Goal: Task Accomplishment & Management: Manage account settings

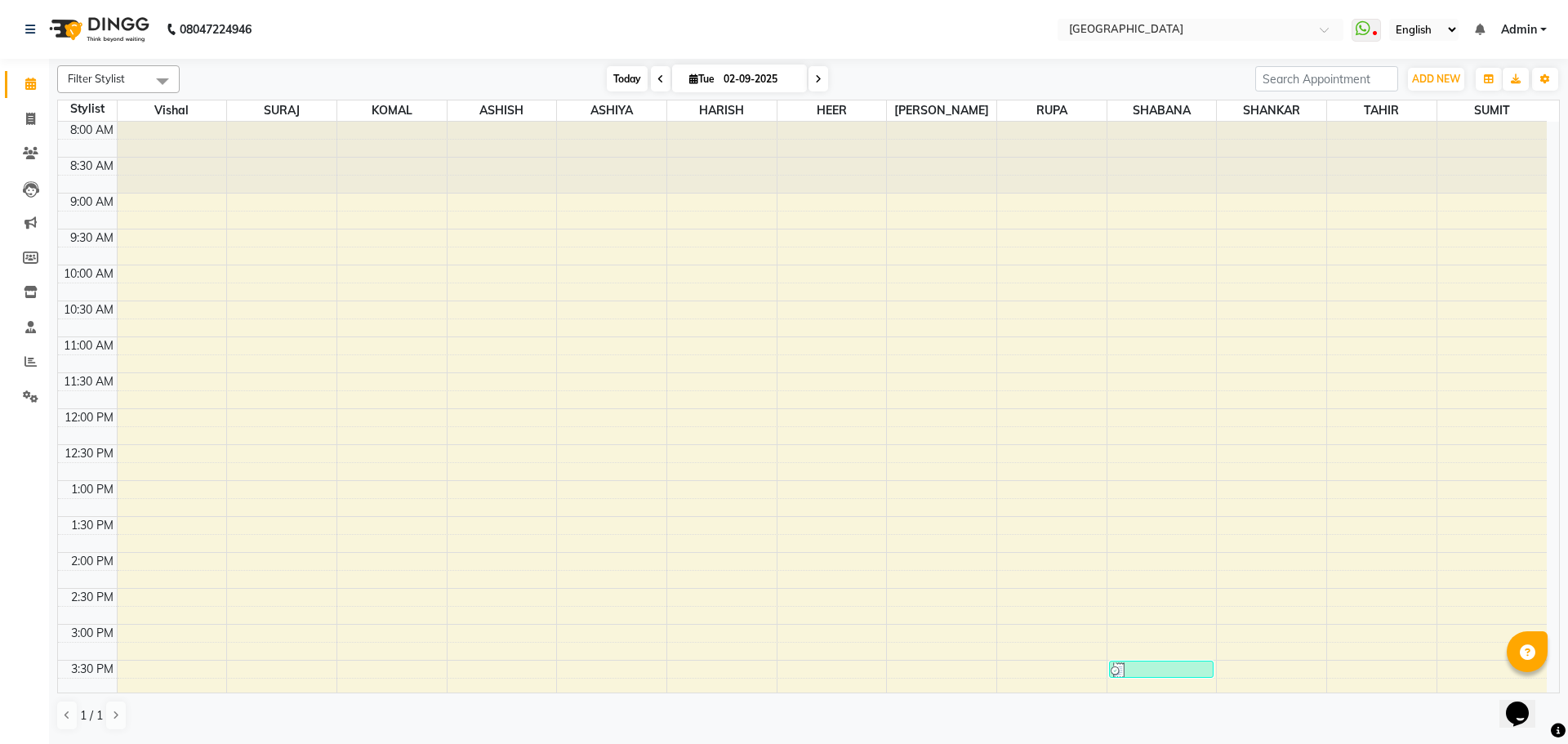
click at [623, 84] on span "Today" at bounding box center [627, 78] width 41 height 25
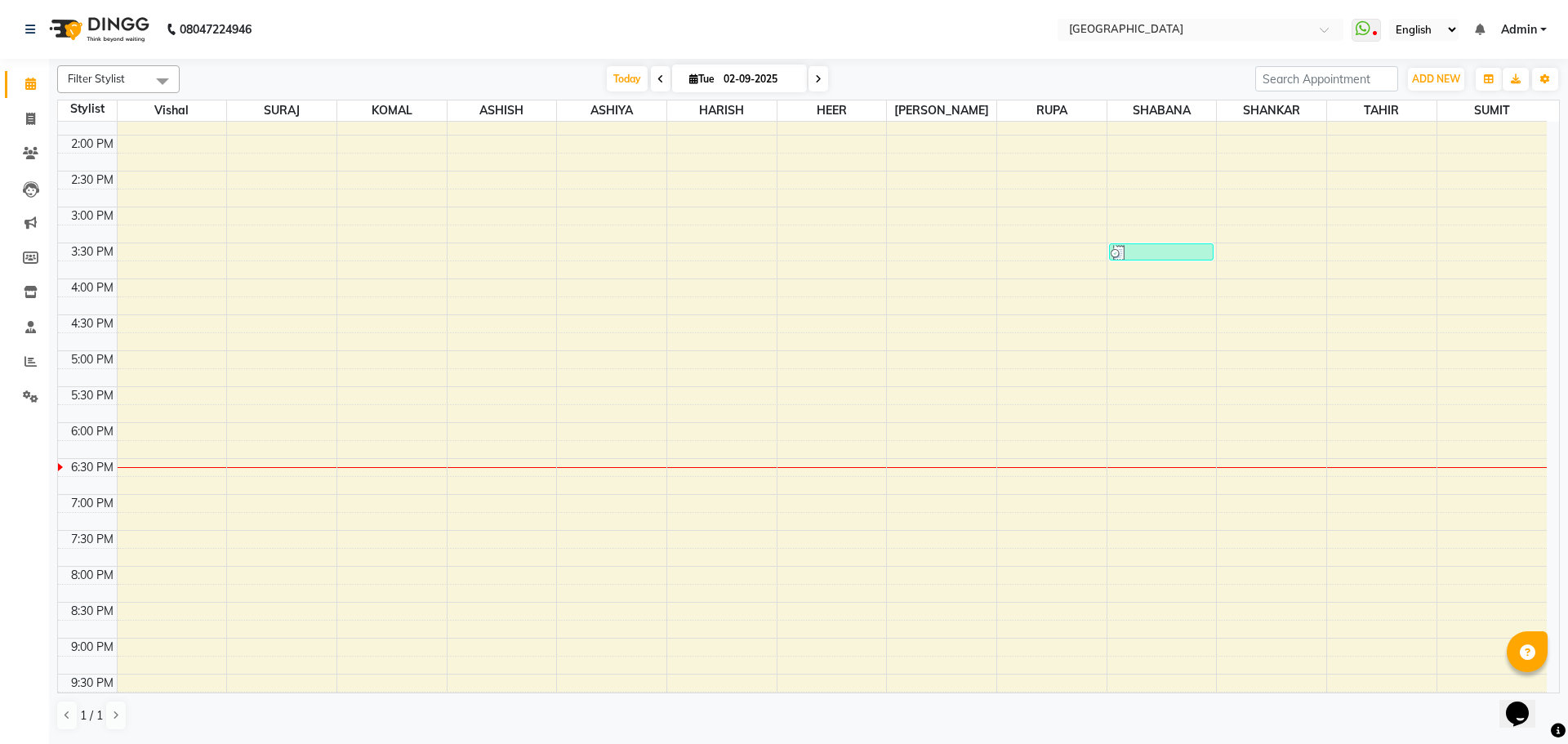
scroll to position [497, 0]
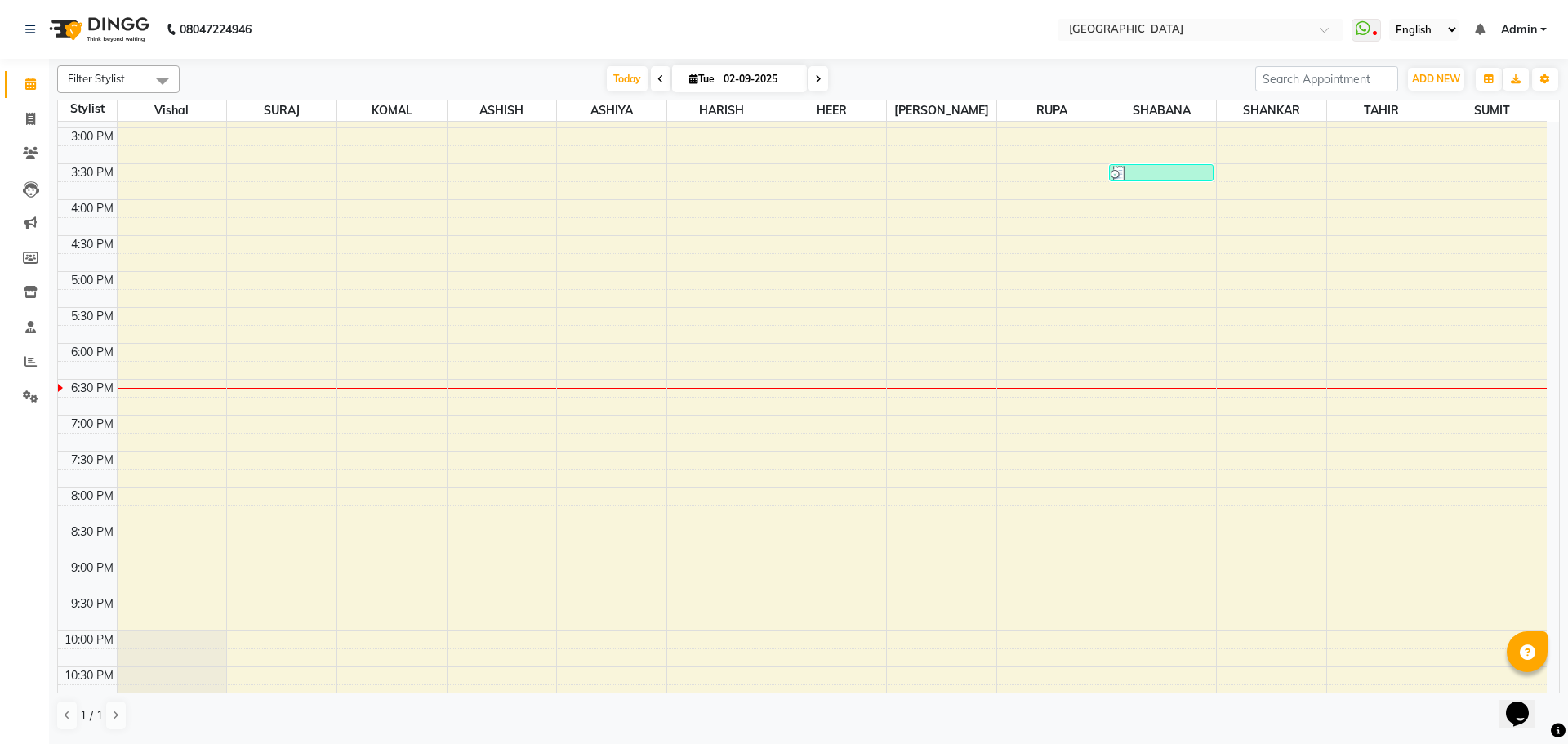
click at [1461, 348] on div "8:00 AM 8:30 AM 9:00 AM 9:30 AM 10:00 AM 10:30 AM 11:00 AM 11:30 AM 12:00 PM 12…" at bounding box center [802, 200] width 1489 height 1149
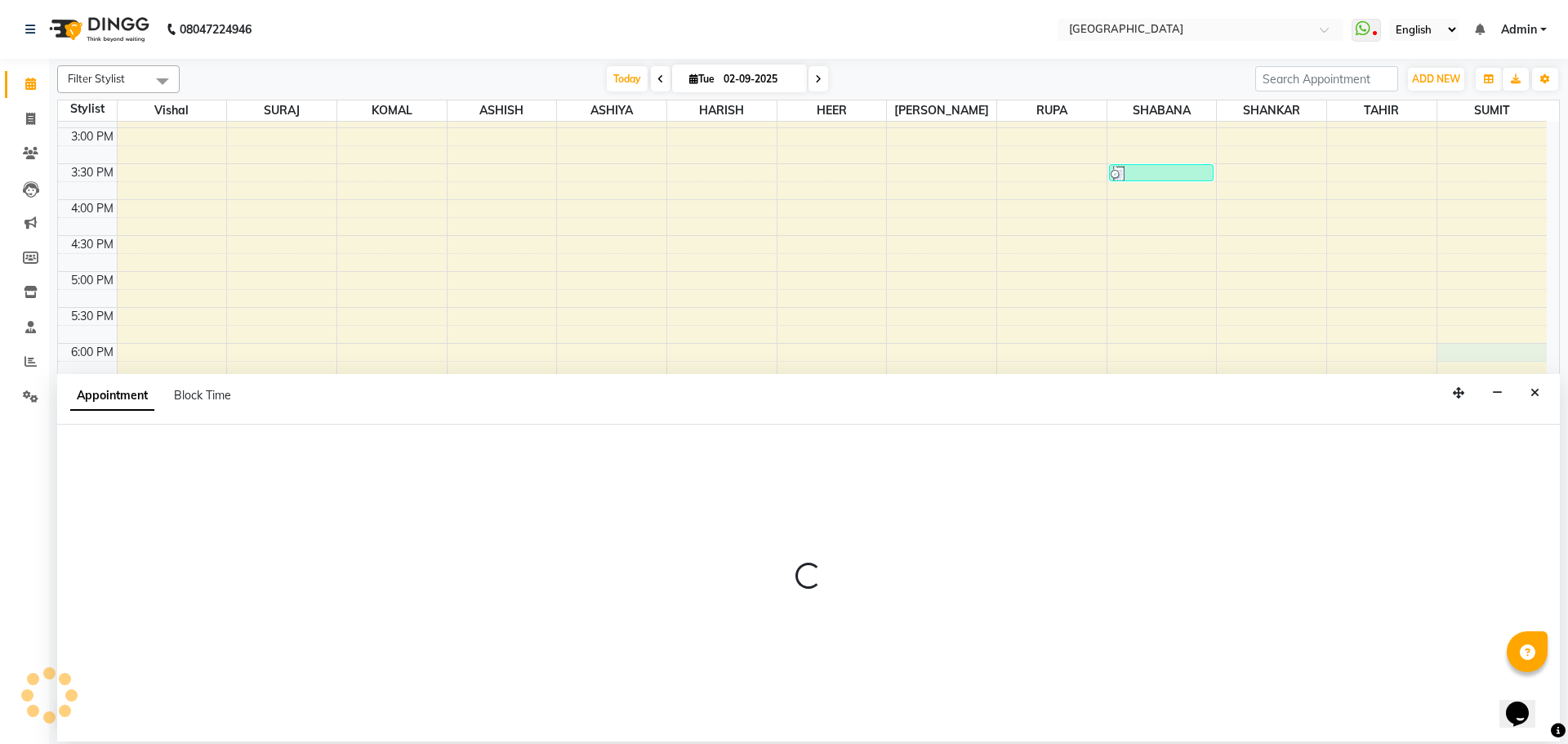
select select "89692"
select select "tentative"
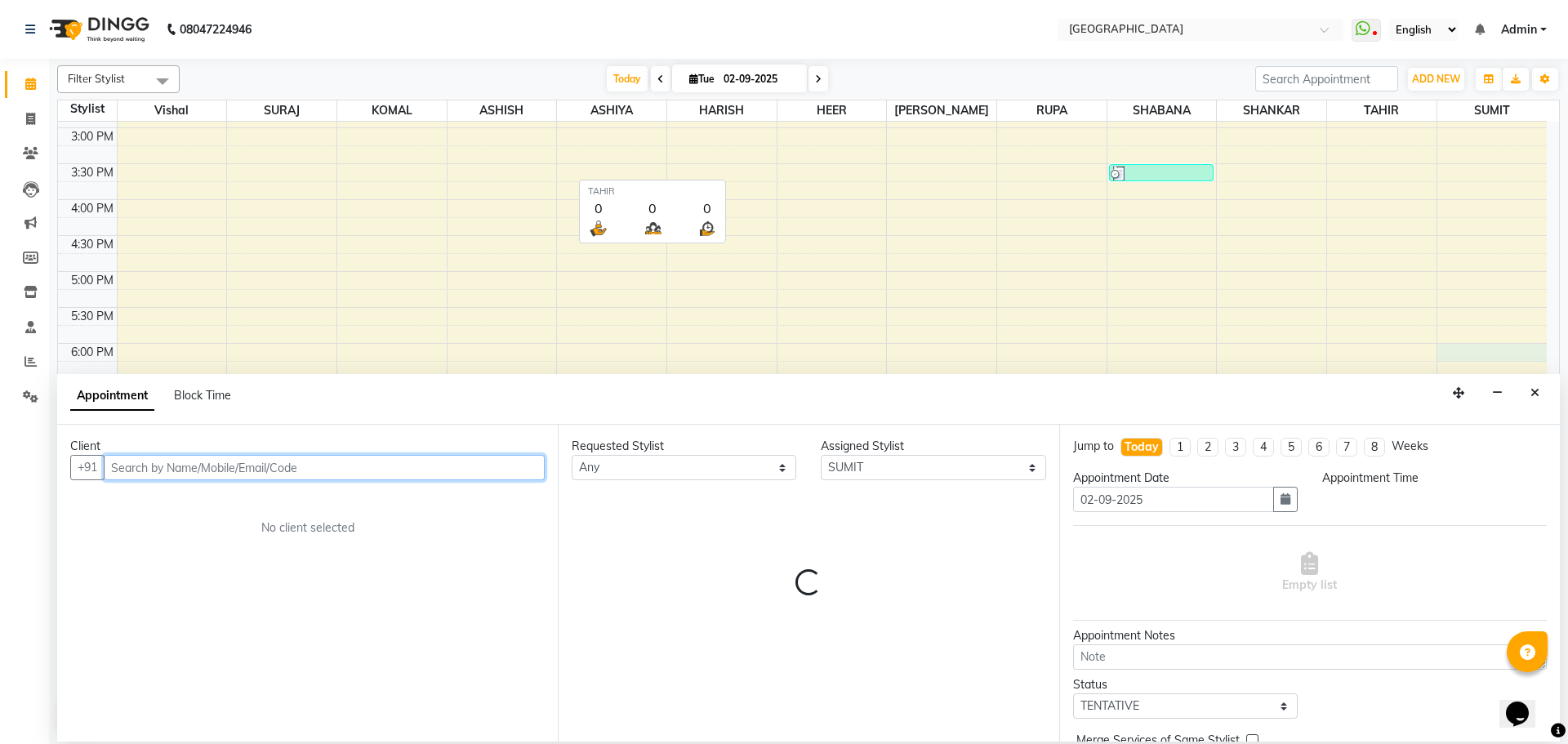
select select "1080"
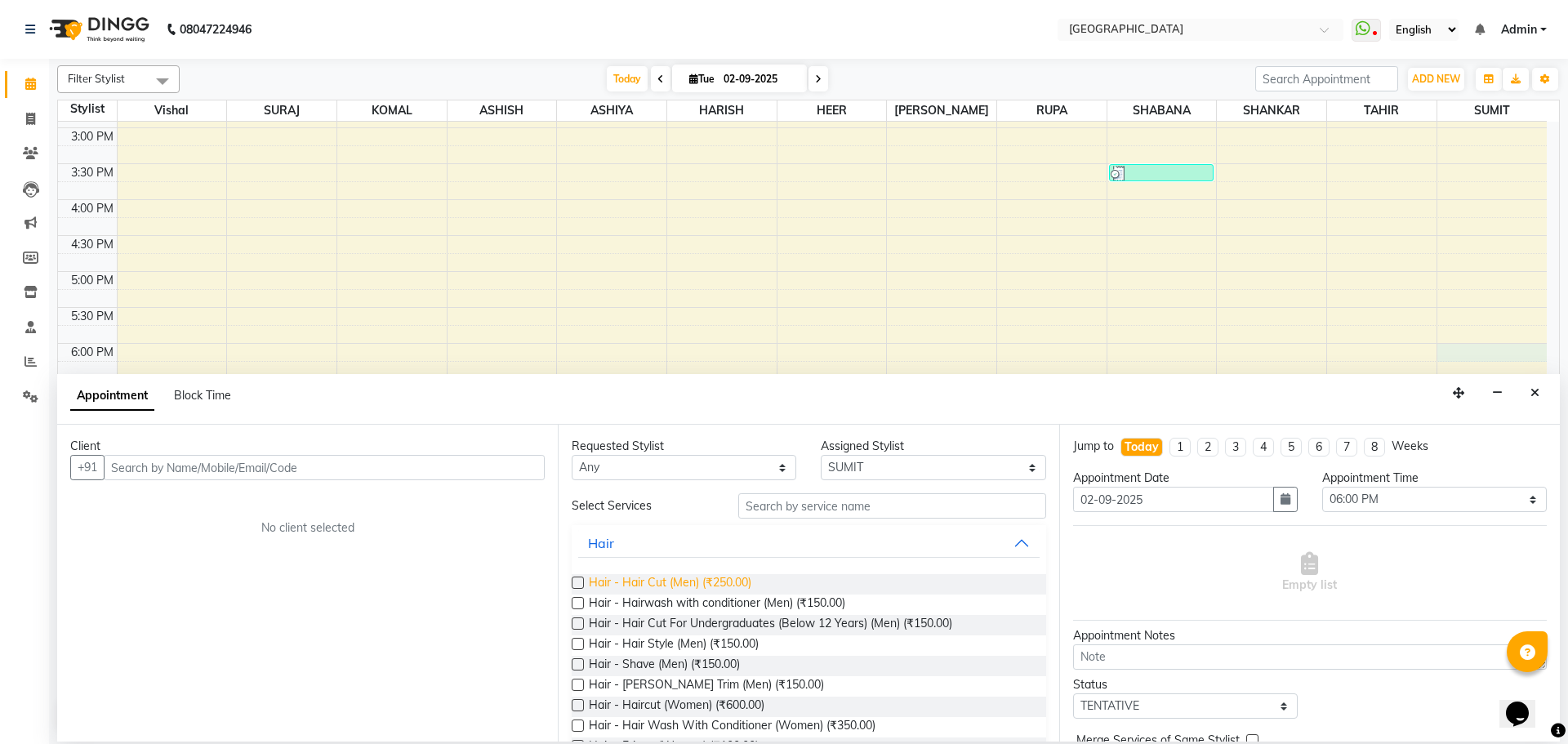
click at [715, 586] on span "Hair - Hair Cut (Men) (₹250.00)" at bounding box center [669, 584] width 162 height 20
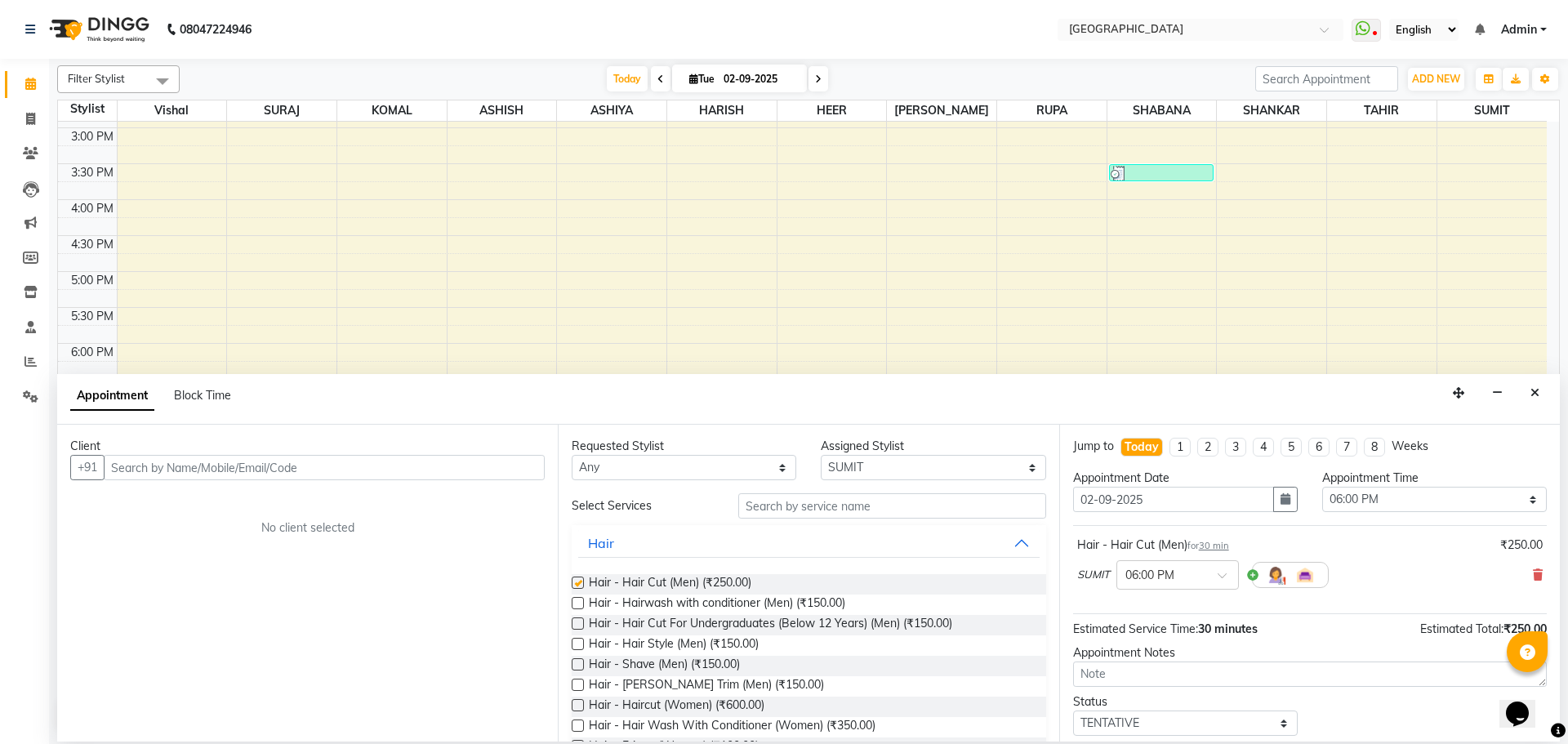
checkbox input "false"
click at [775, 512] on input "text" at bounding box center [892, 505] width 308 height 25
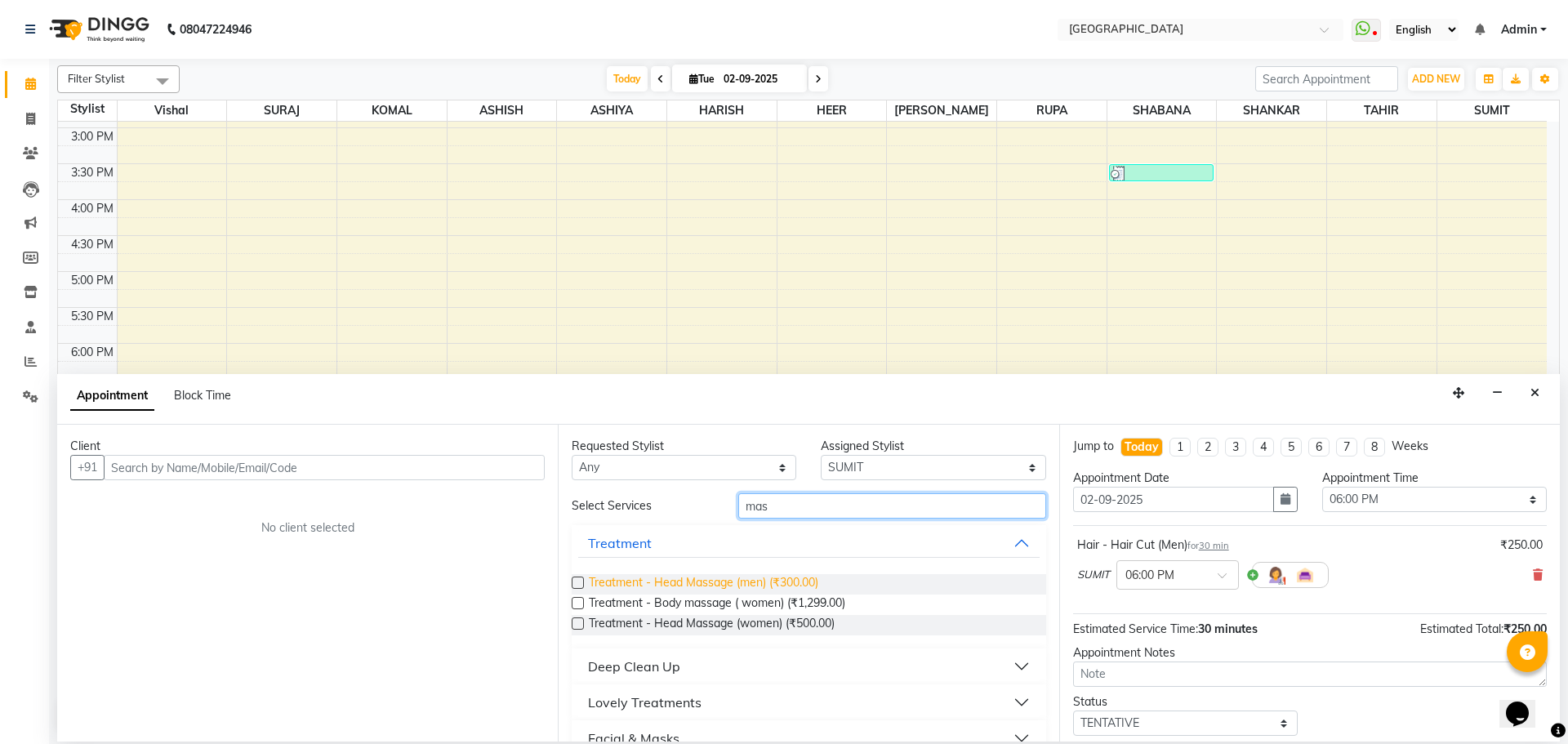
type input "mas"
click at [793, 584] on span "Treatment - Head Massage (men) (₹300.00)" at bounding box center [703, 584] width 230 height 20
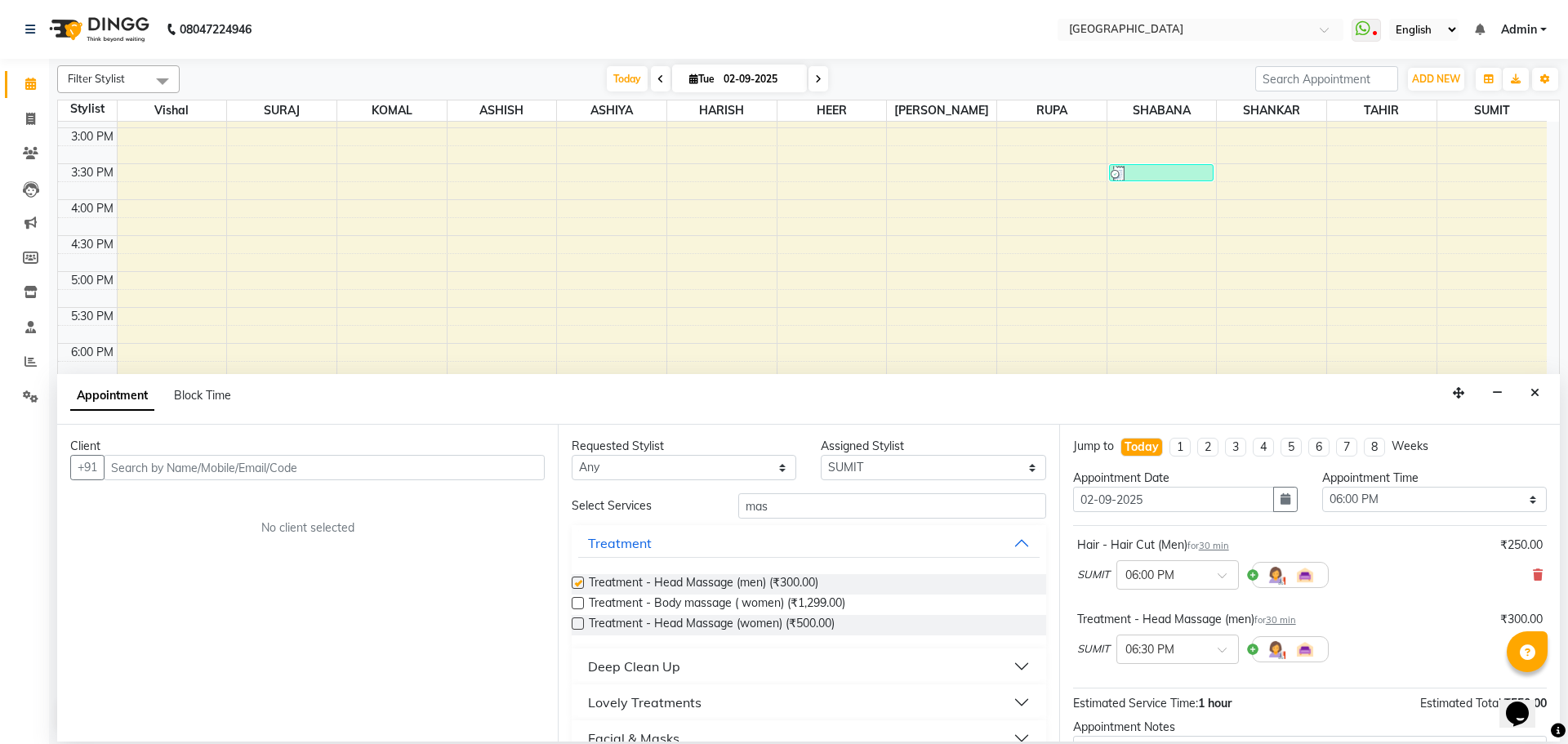
checkbox input "false"
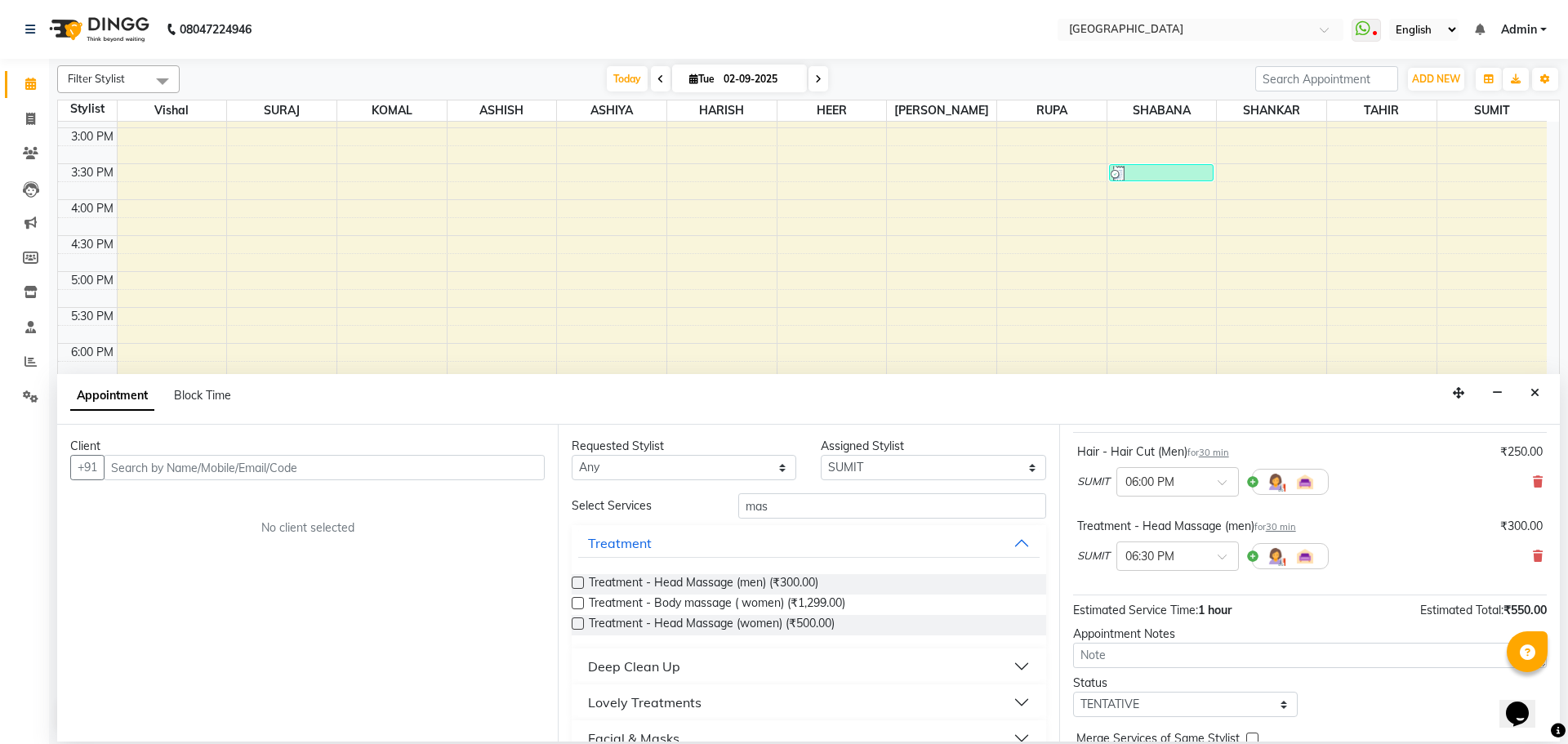
scroll to position [173, 0]
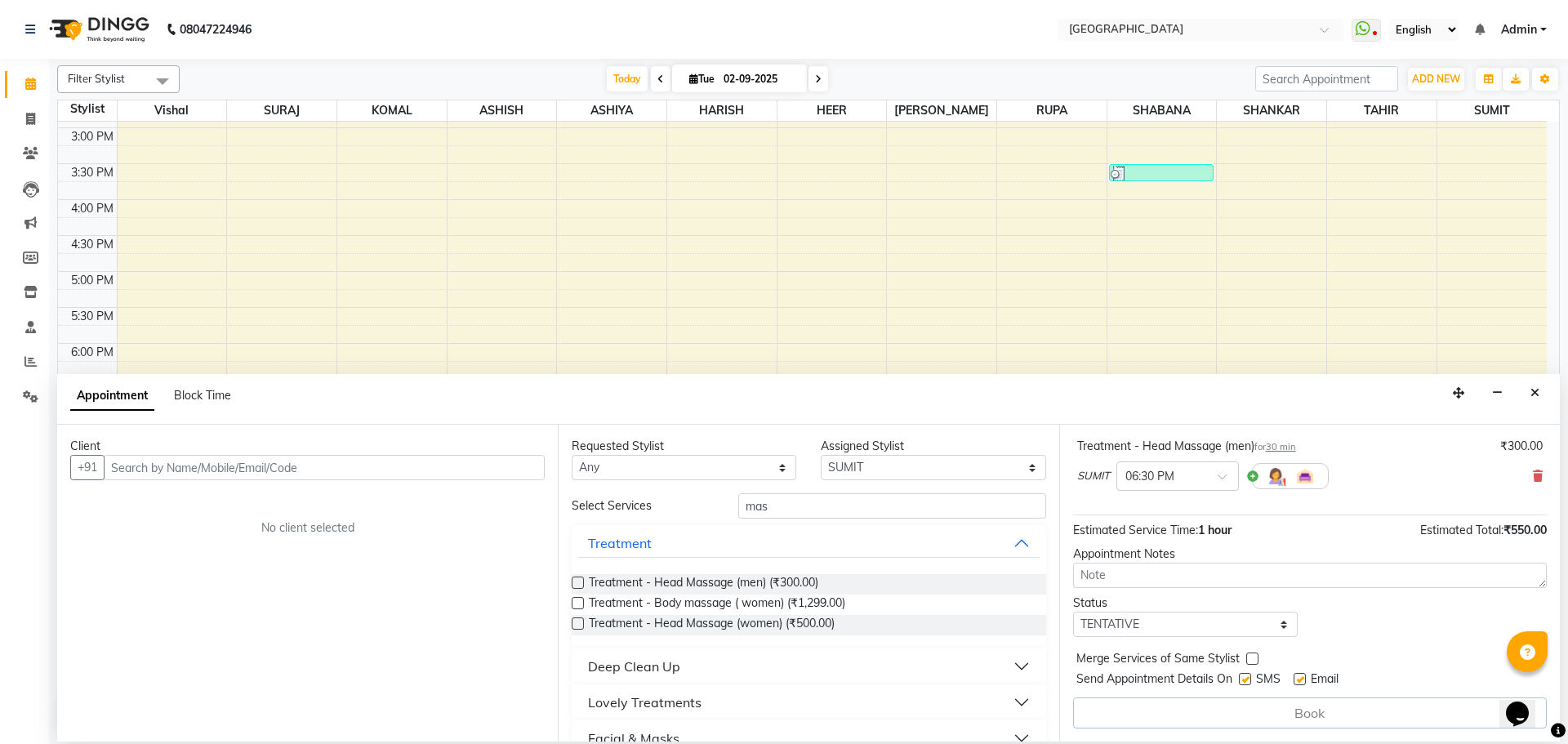
click at [1246, 655] on label at bounding box center [1252, 659] width 12 height 12
click at [1246, 655] on input "checkbox" at bounding box center [1251, 661] width 11 height 11
checkbox input "true"
click at [1253, 629] on select "Select TENTATIVE CONFIRM CHECK-IN UPCOMING" at bounding box center [1186, 625] width 225 height 25
select select "check-in"
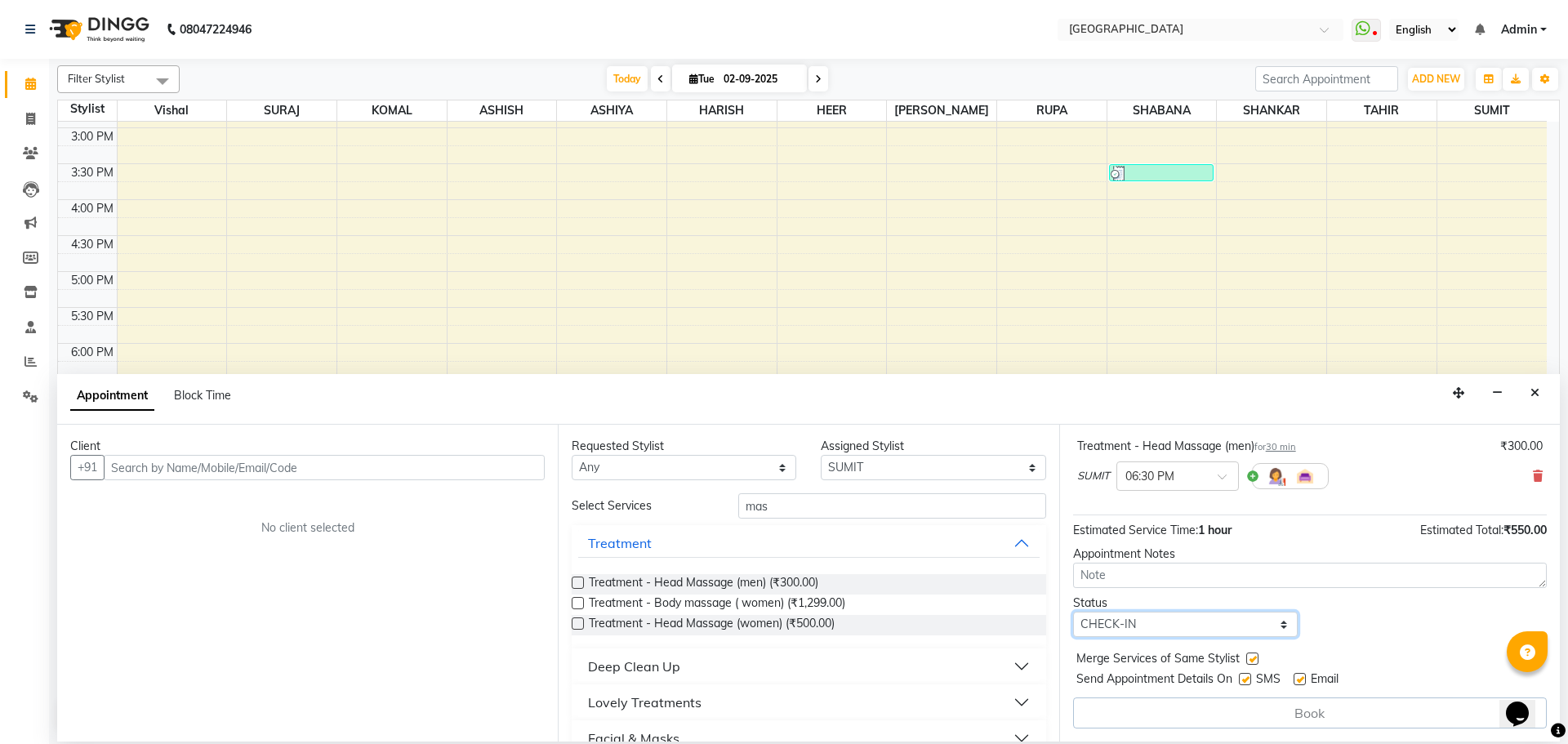
click at [1073, 612] on select "Select TENTATIVE CONFIRM CHECK-IN UPCOMING" at bounding box center [1186, 625] width 225 height 25
click at [521, 470] on input "text" at bounding box center [324, 468] width 441 height 25
type input "9594333112"
click at [498, 471] on span "Add Client" at bounding box center [510, 467] width 54 height 15
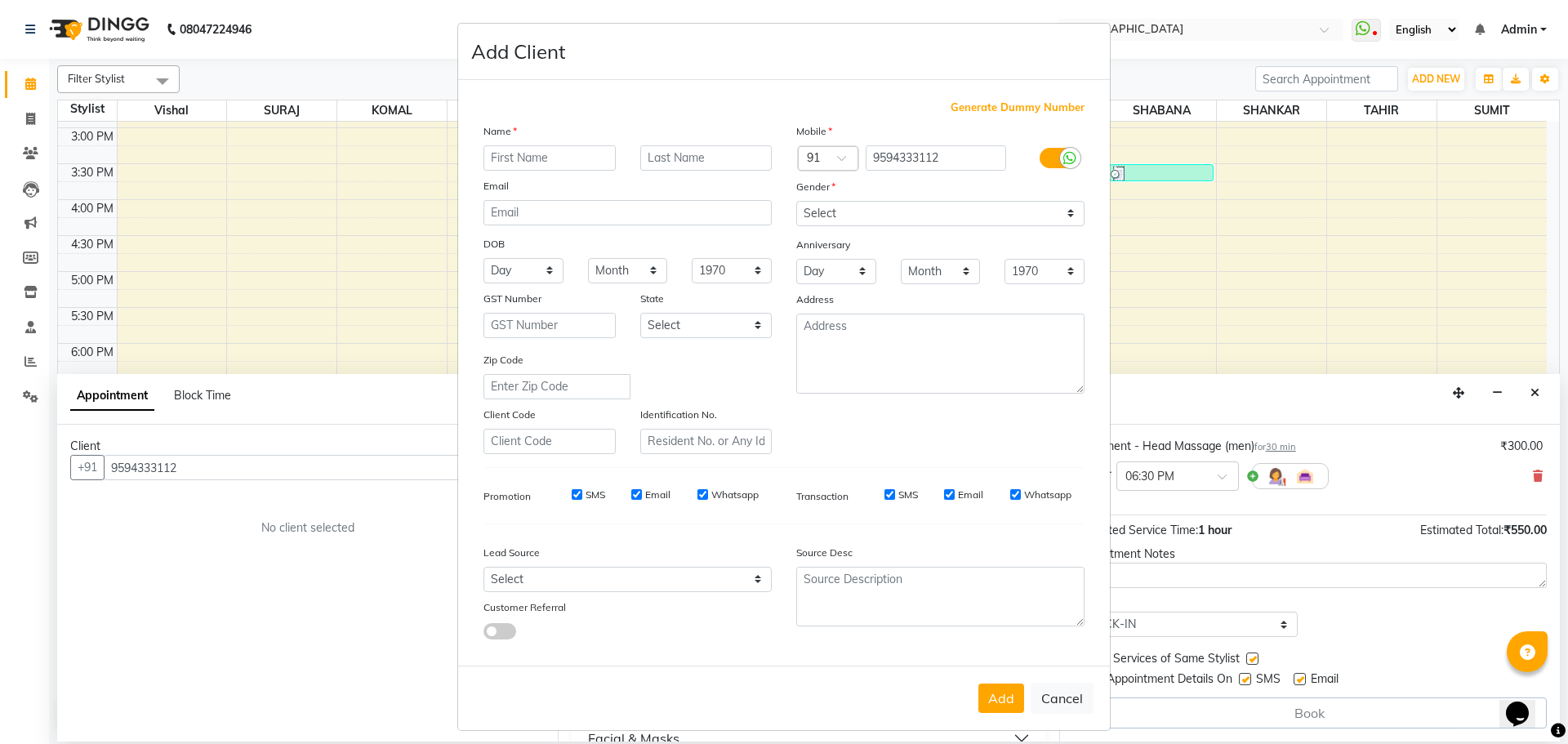
click at [577, 161] on input "text" at bounding box center [549, 158] width 132 height 25
type input "d"
type input "DIXIT"
click at [867, 209] on select "Select Male Female Other Prefer Not To Say" at bounding box center [940, 213] width 289 height 25
select select "male"
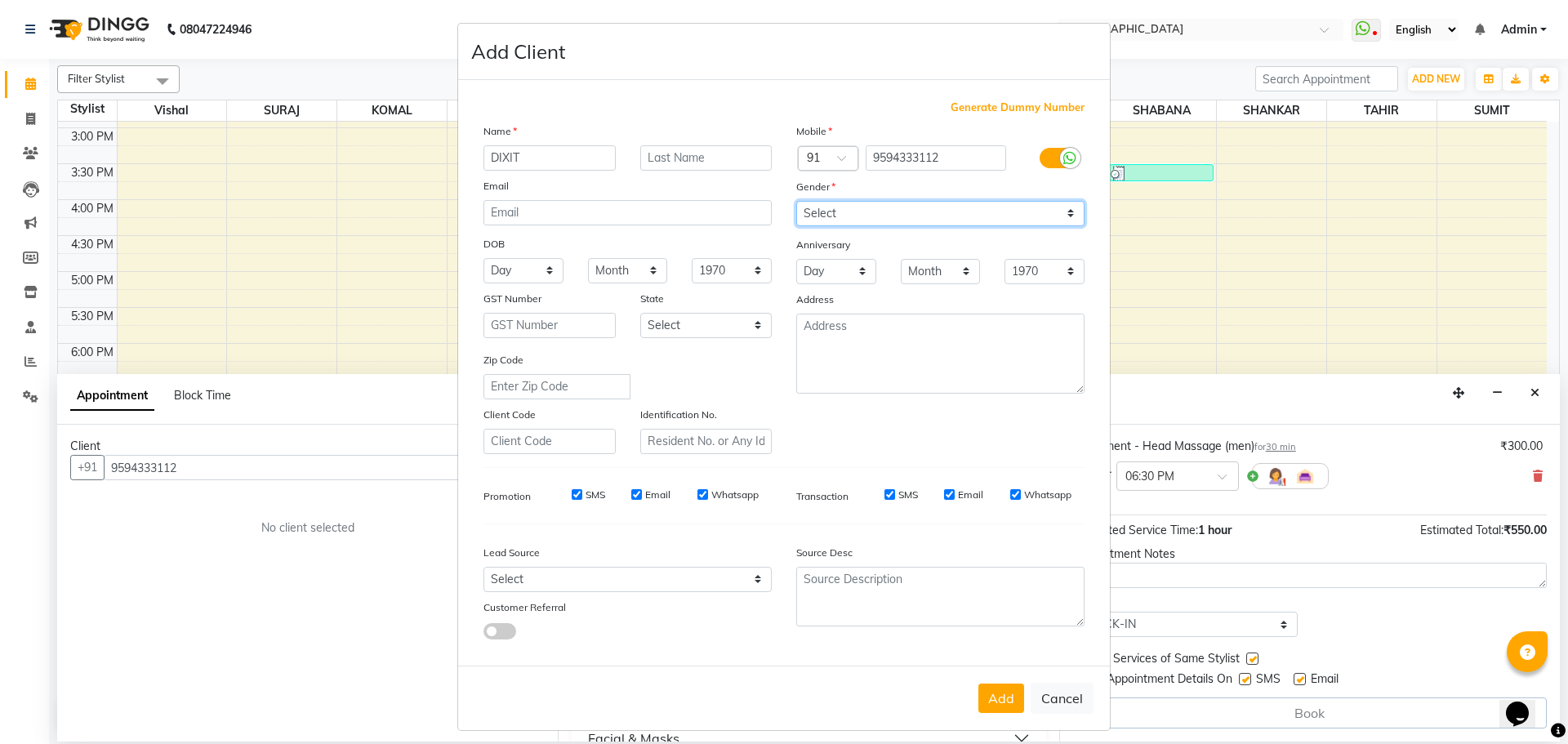
click at [796, 201] on select "Select Male Female Other Prefer Not To Say" at bounding box center [940, 213] width 289 height 25
click at [982, 701] on button "Add" at bounding box center [1001, 698] width 46 height 30
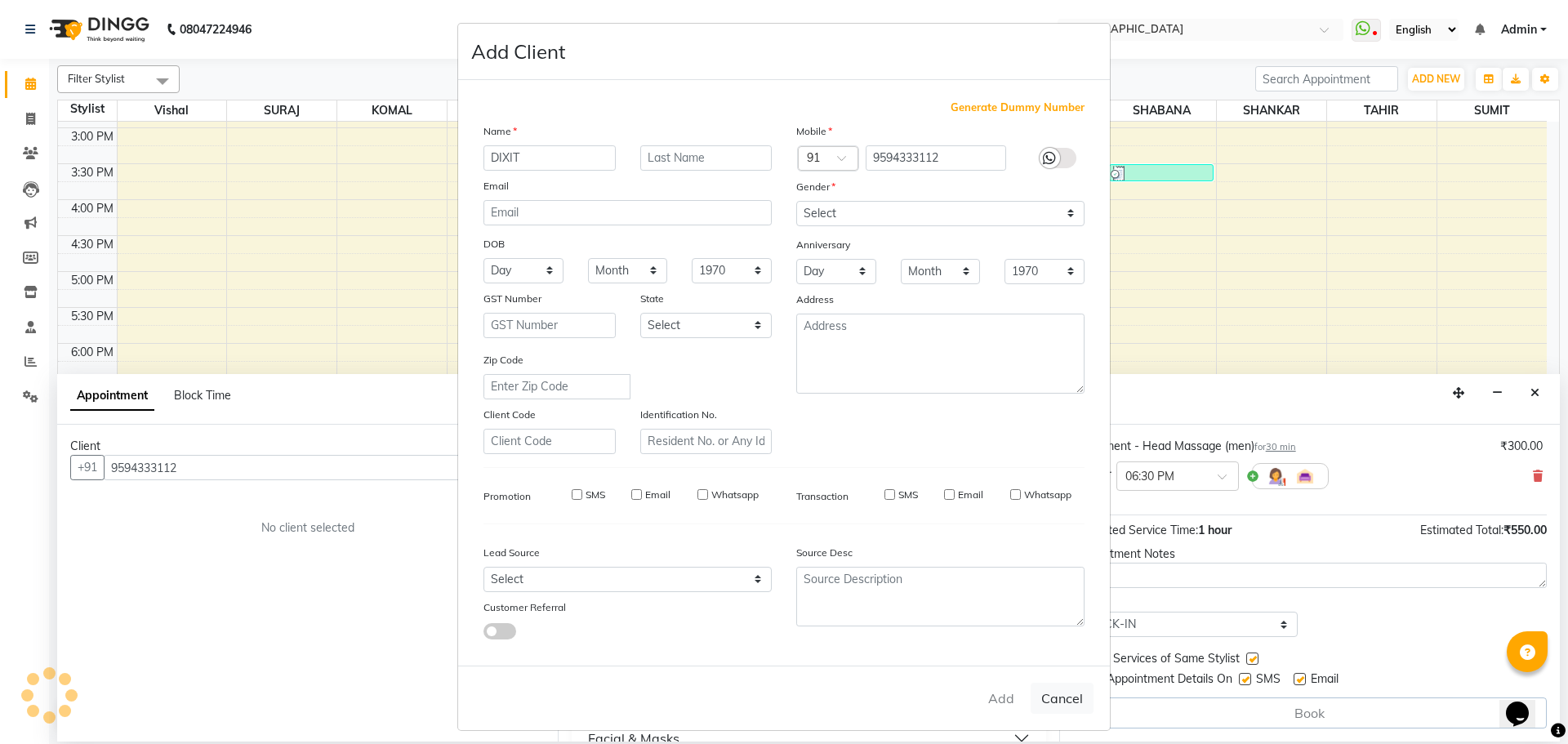
select select
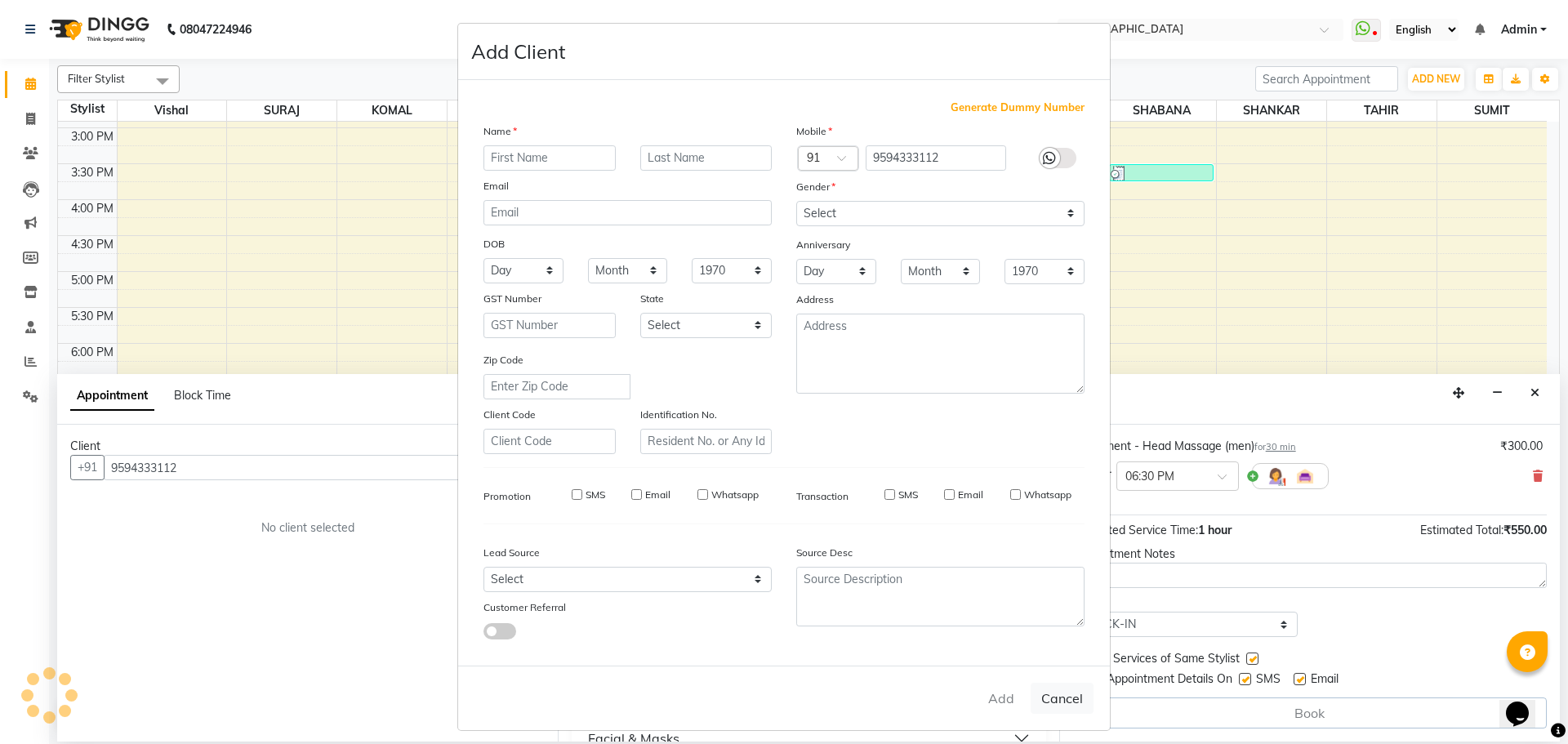
select select
checkbox input "false"
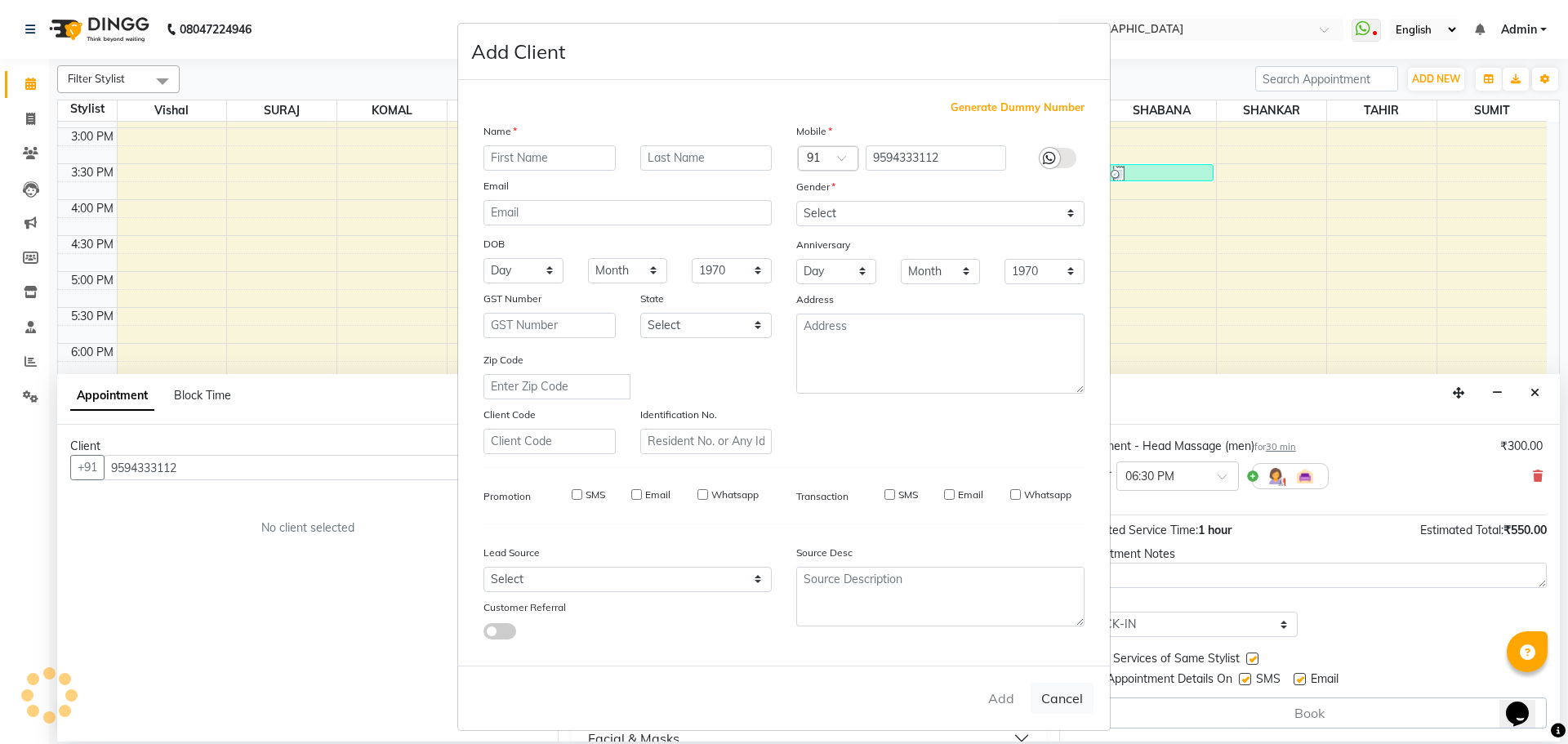
checkbox input "false"
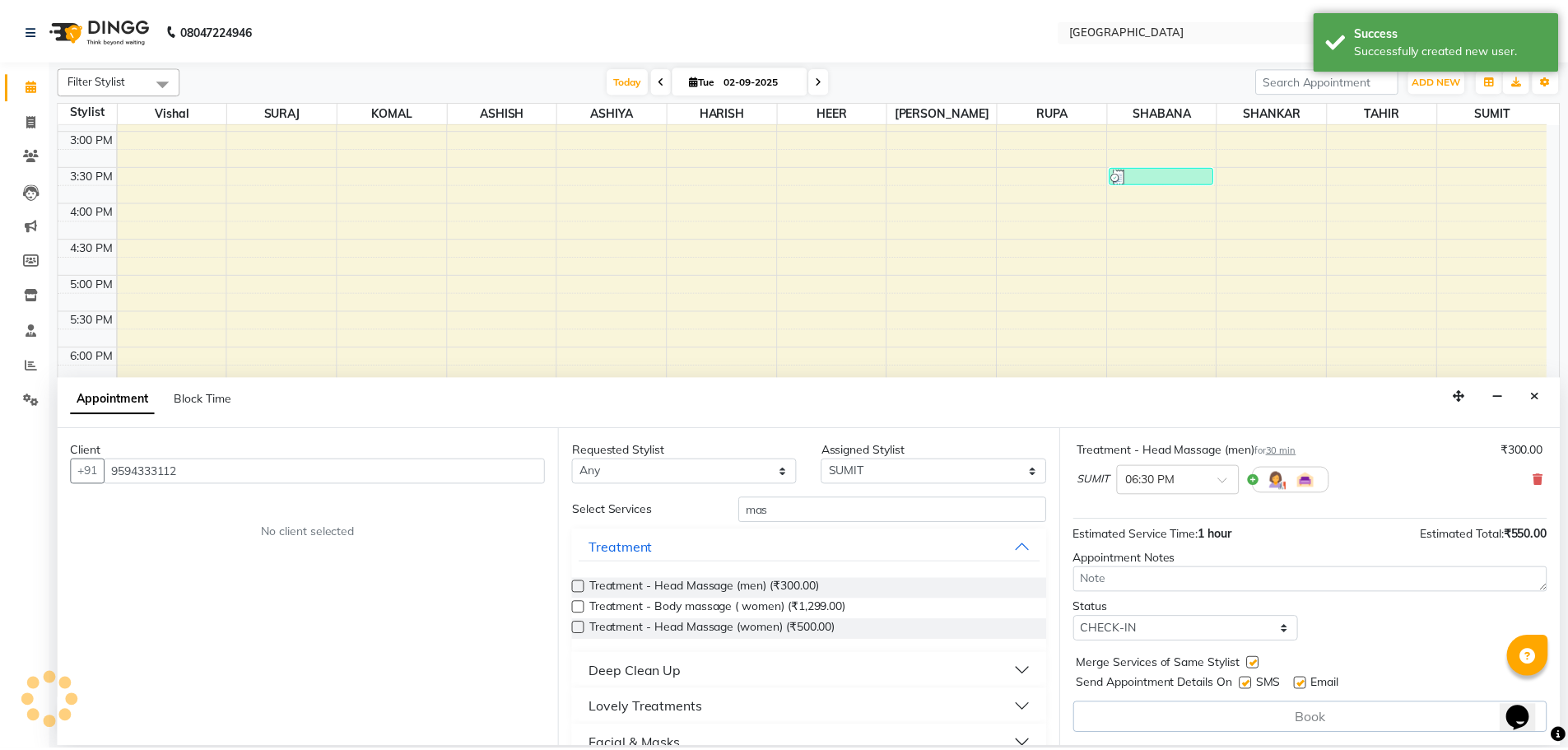
scroll to position [173, 0]
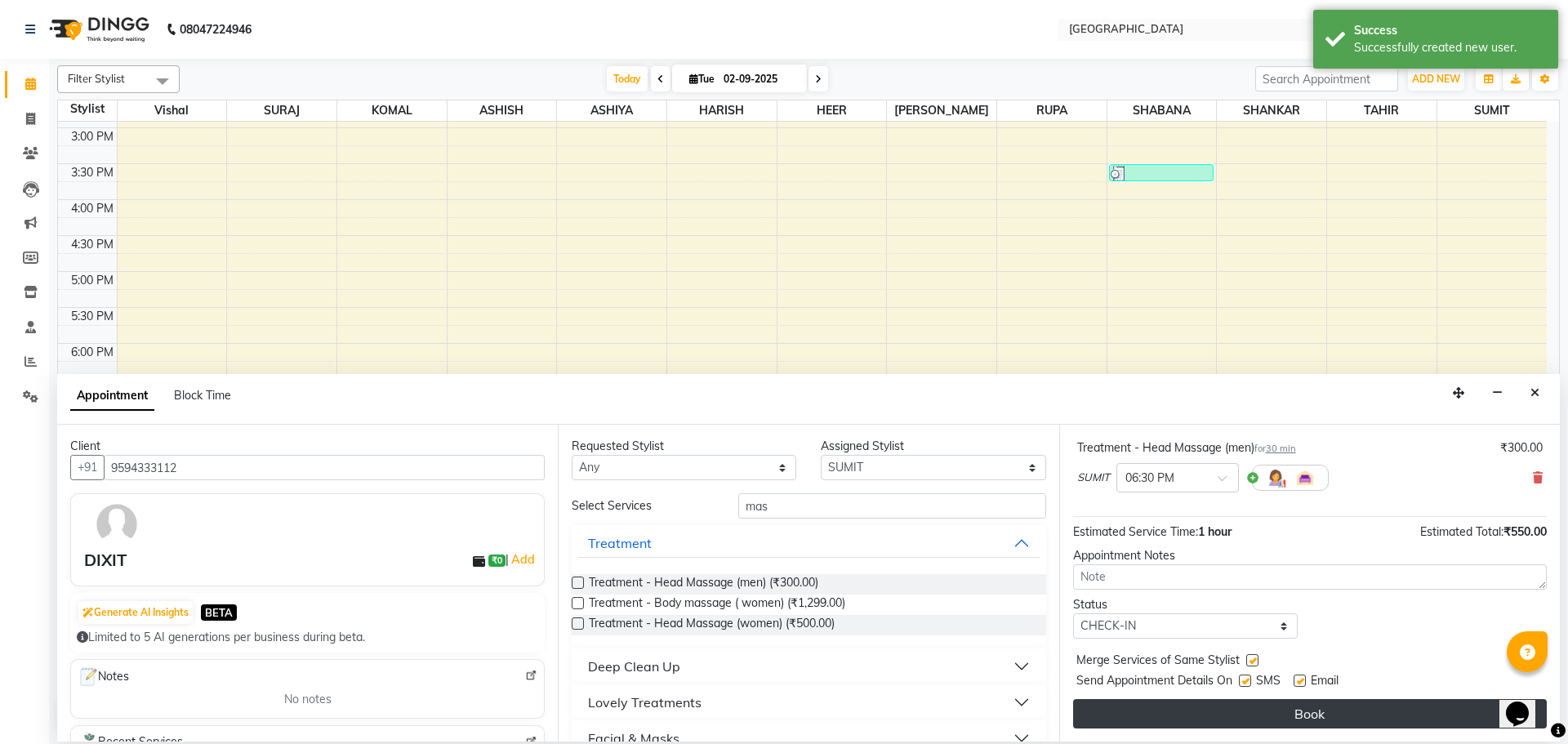
click at [1305, 715] on button "Book" at bounding box center [1310, 714] width 474 height 30
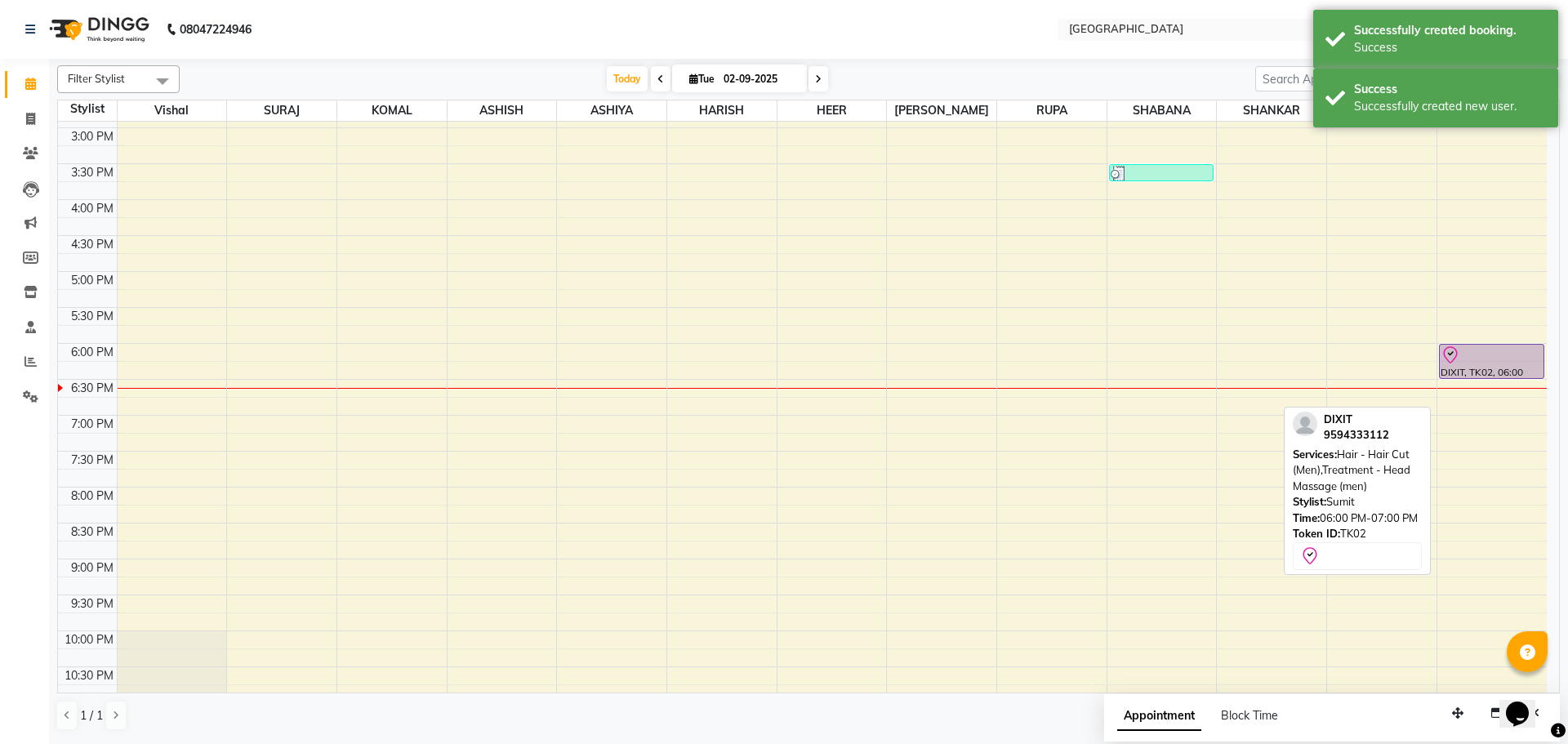
drag, startPoint x: 1472, startPoint y: 412, endPoint x: 1479, endPoint y: 378, distance: 34.7
click at [1479, 378] on div "DIXIT, TK02, 06:00 PM-07:00 PM, Hair - Hair Cut (Men),Treatment - Head Massage …" at bounding box center [1492, 200] width 110 height 1149
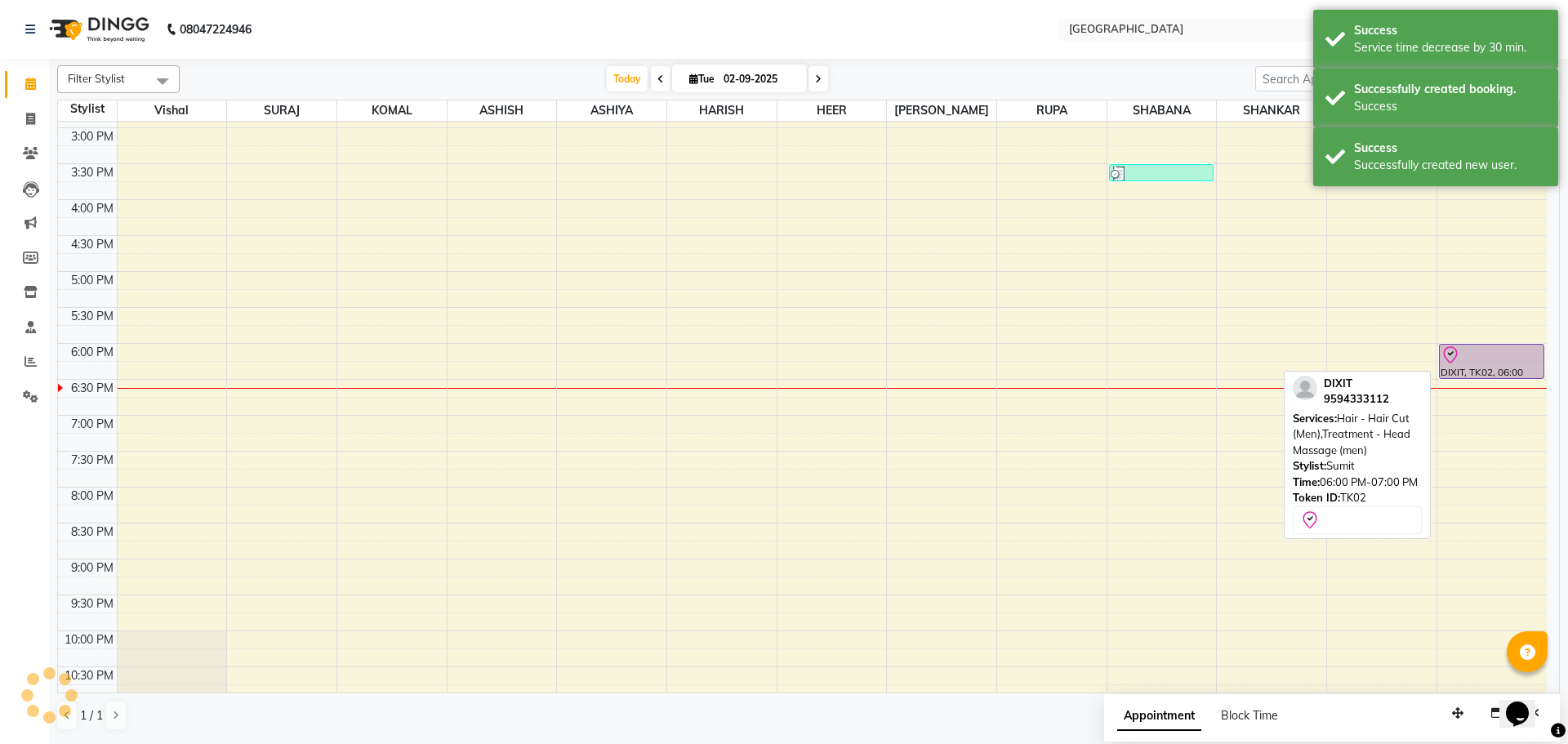
click at [1479, 362] on div at bounding box center [1492, 355] width 102 height 19
select select "8"
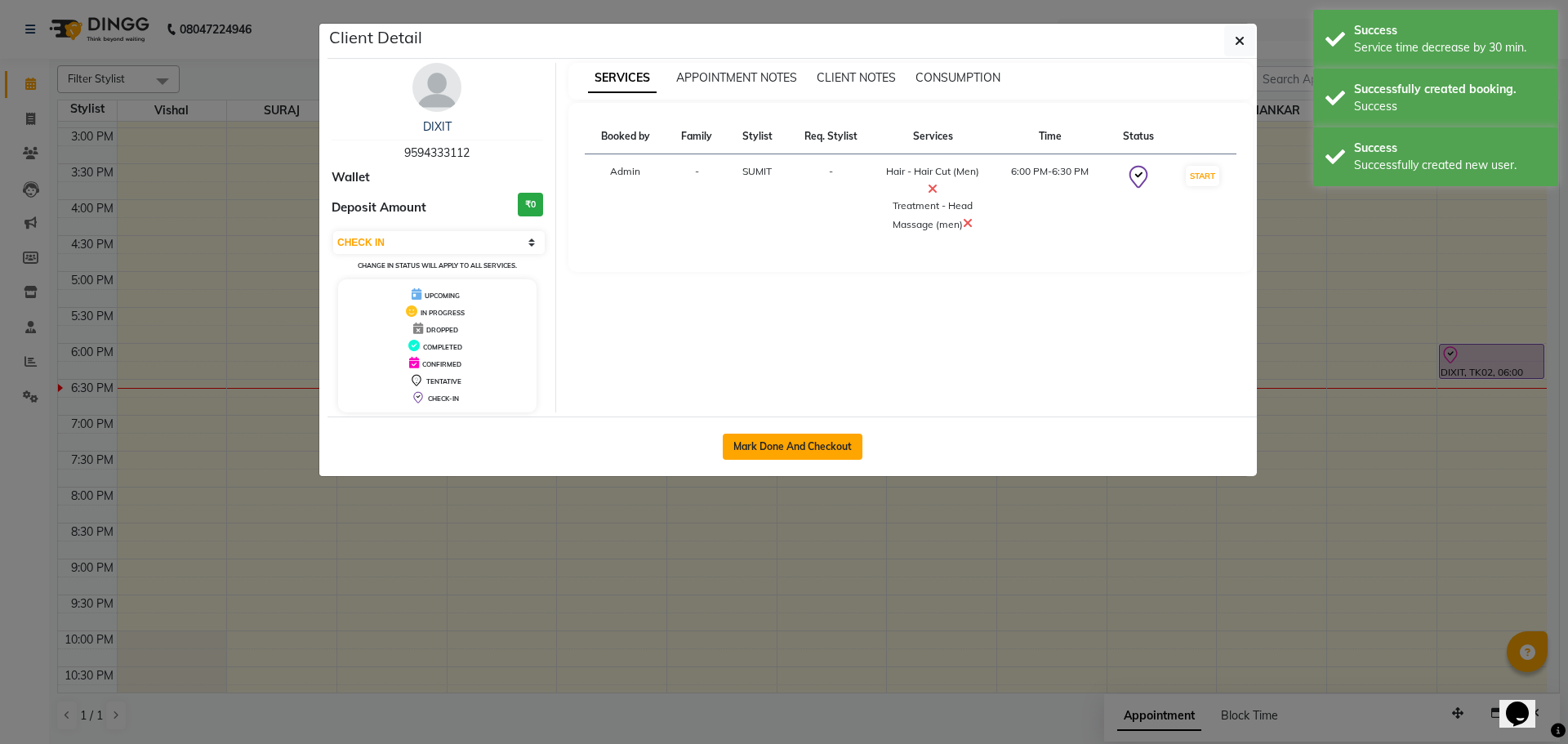
click at [789, 450] on button "Mark Done And Checkout" at bounding box center [792, 447] width 139 height 26
select select "508"
select select "service"
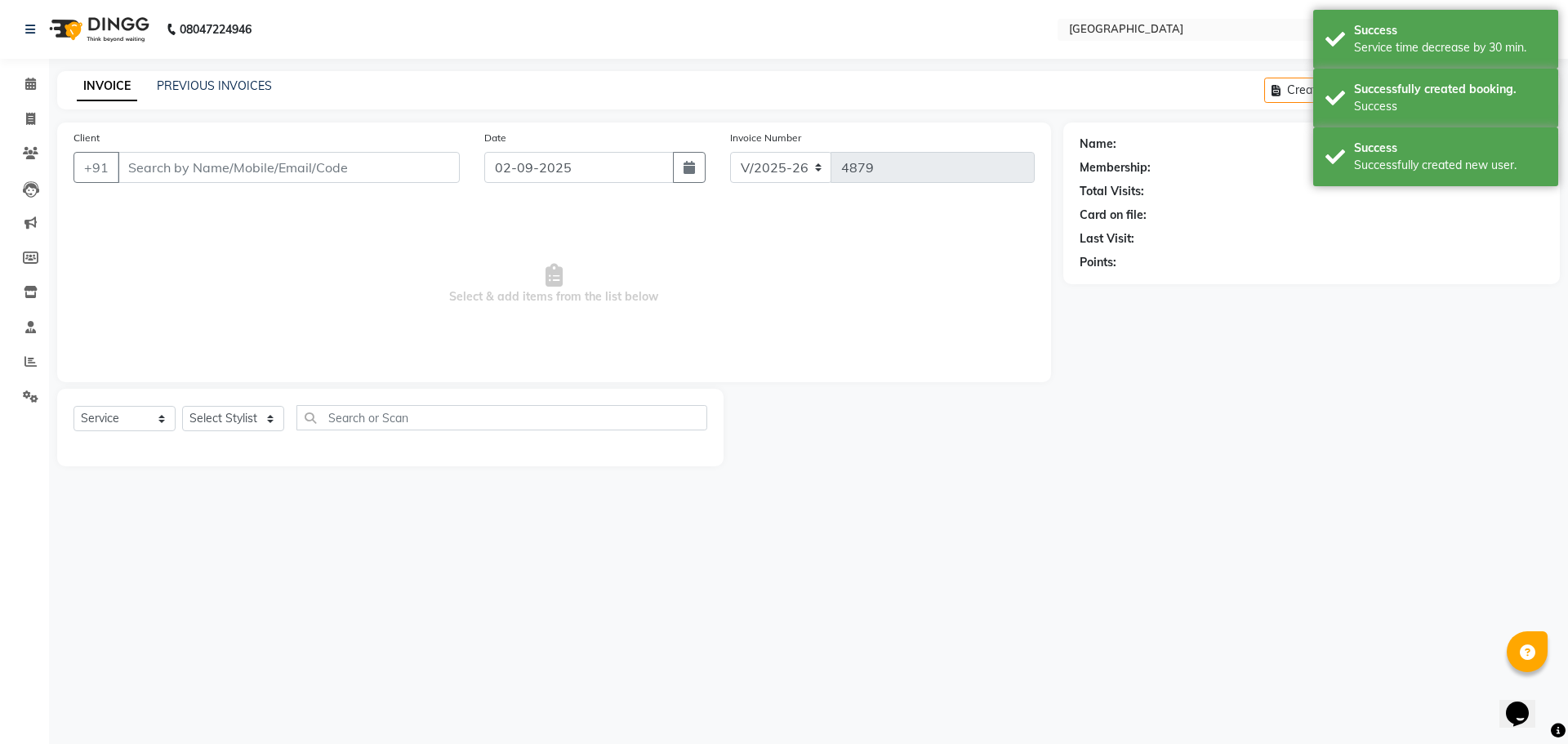
type input "9594333112"
select select "89692"
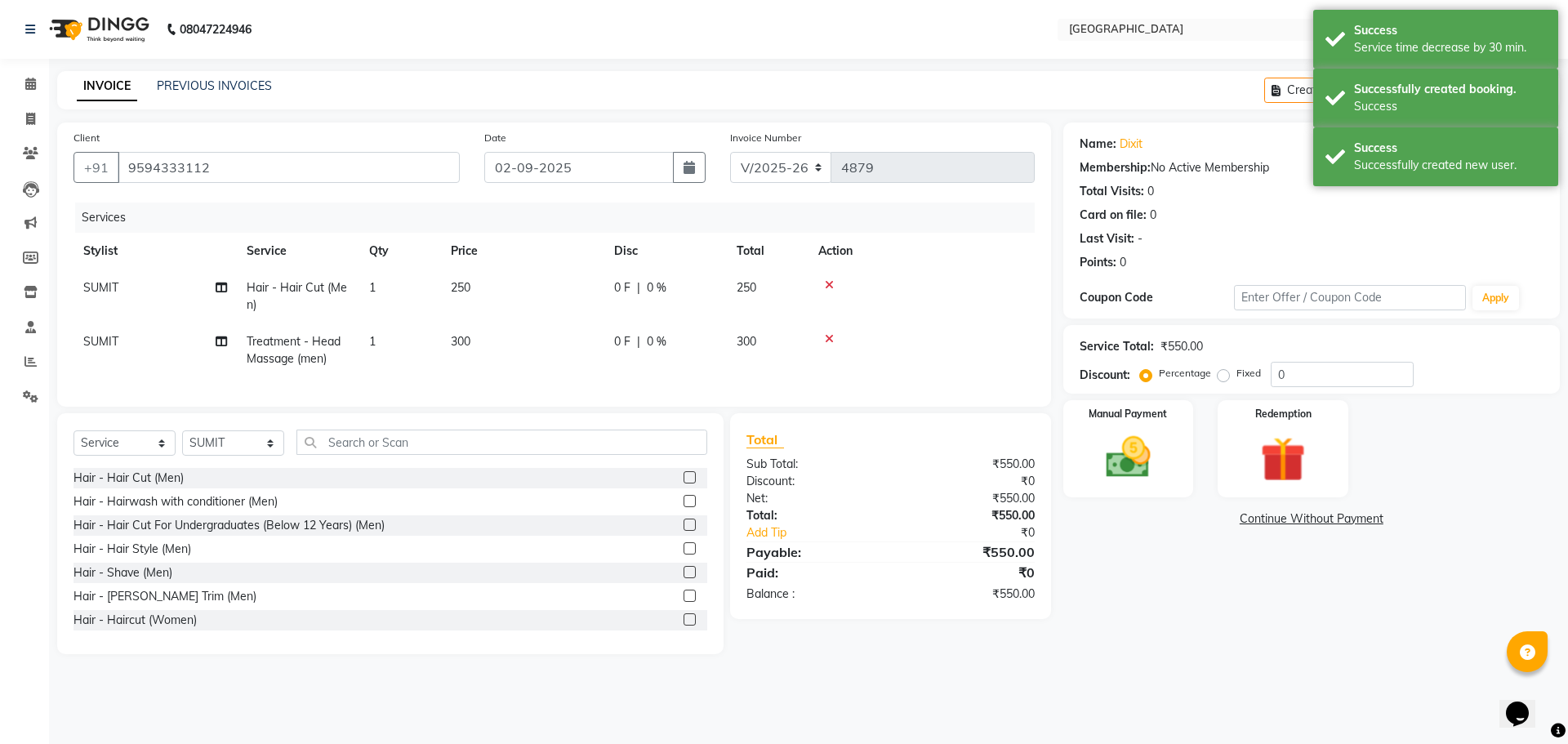
click at [690, 283] on div "0 F | 0 %" at bounding box center [665, 288] width 103 height 18
select select "89692"
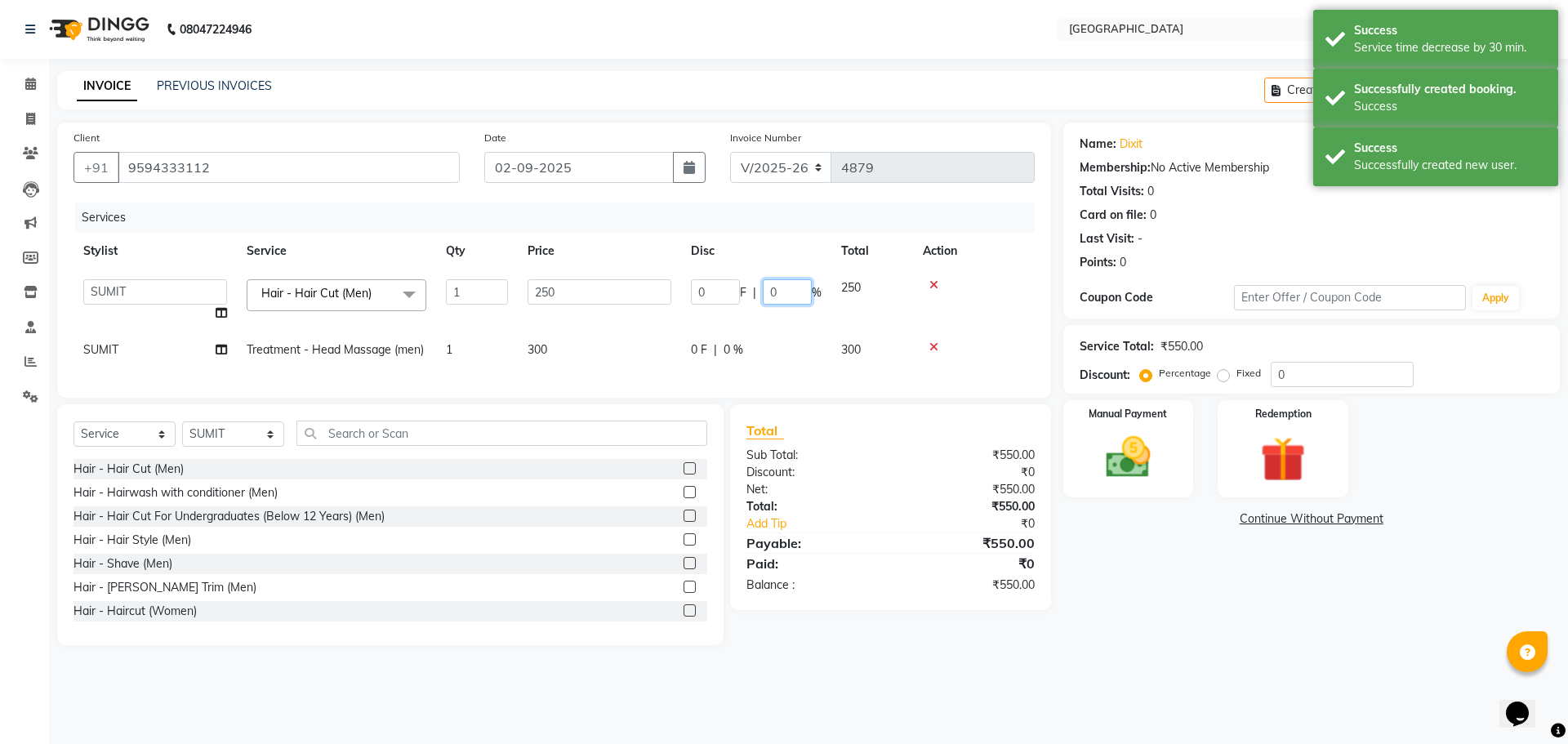
click at [769, 297] on input "0" at bounding box center [788, 291] width 49 height 25
type input "20"
click at [987, 316] on td at bounding box center [973, 300] width 122 height 62
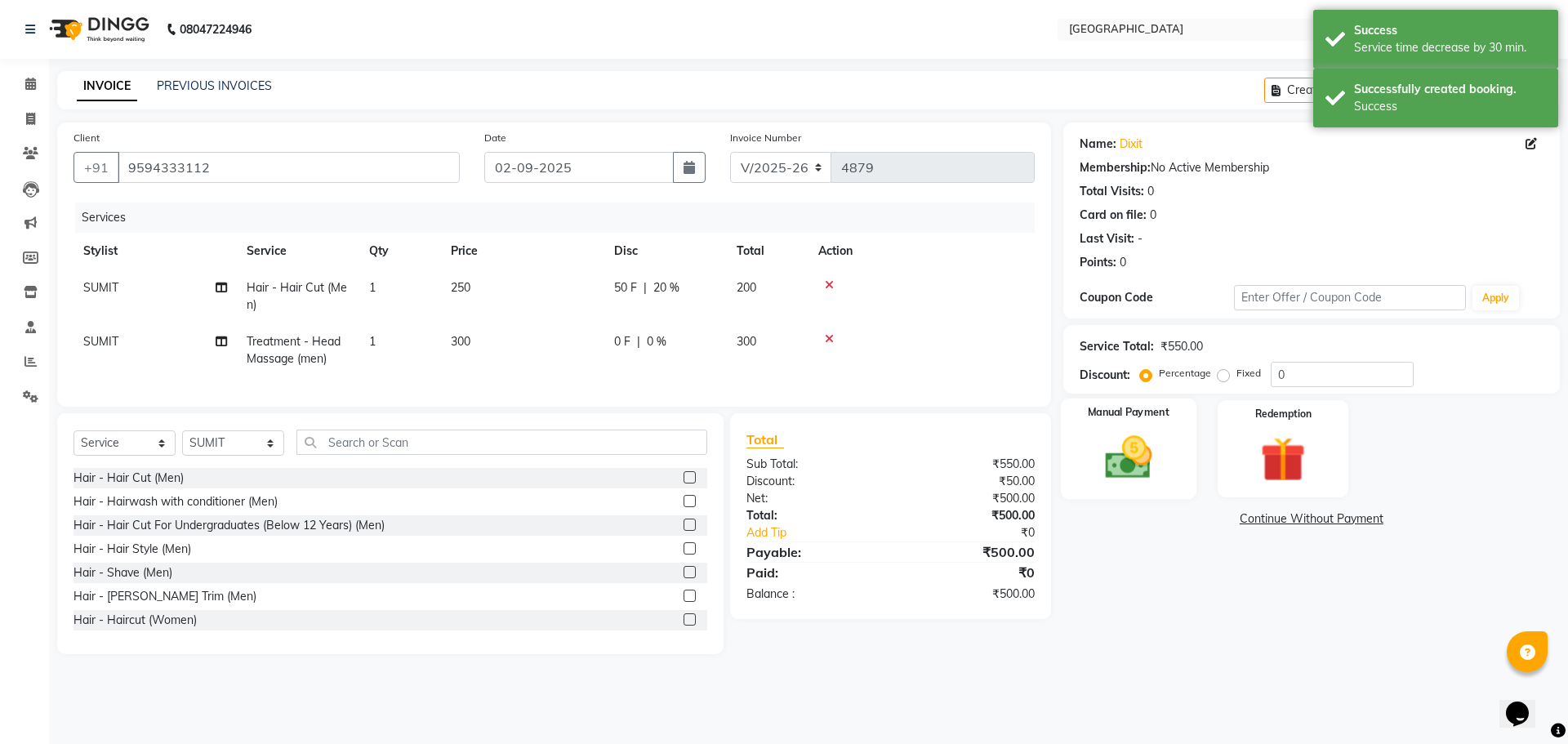
click at [1138, 470] on img at bounding box center [1128, 457] width 76 height 54
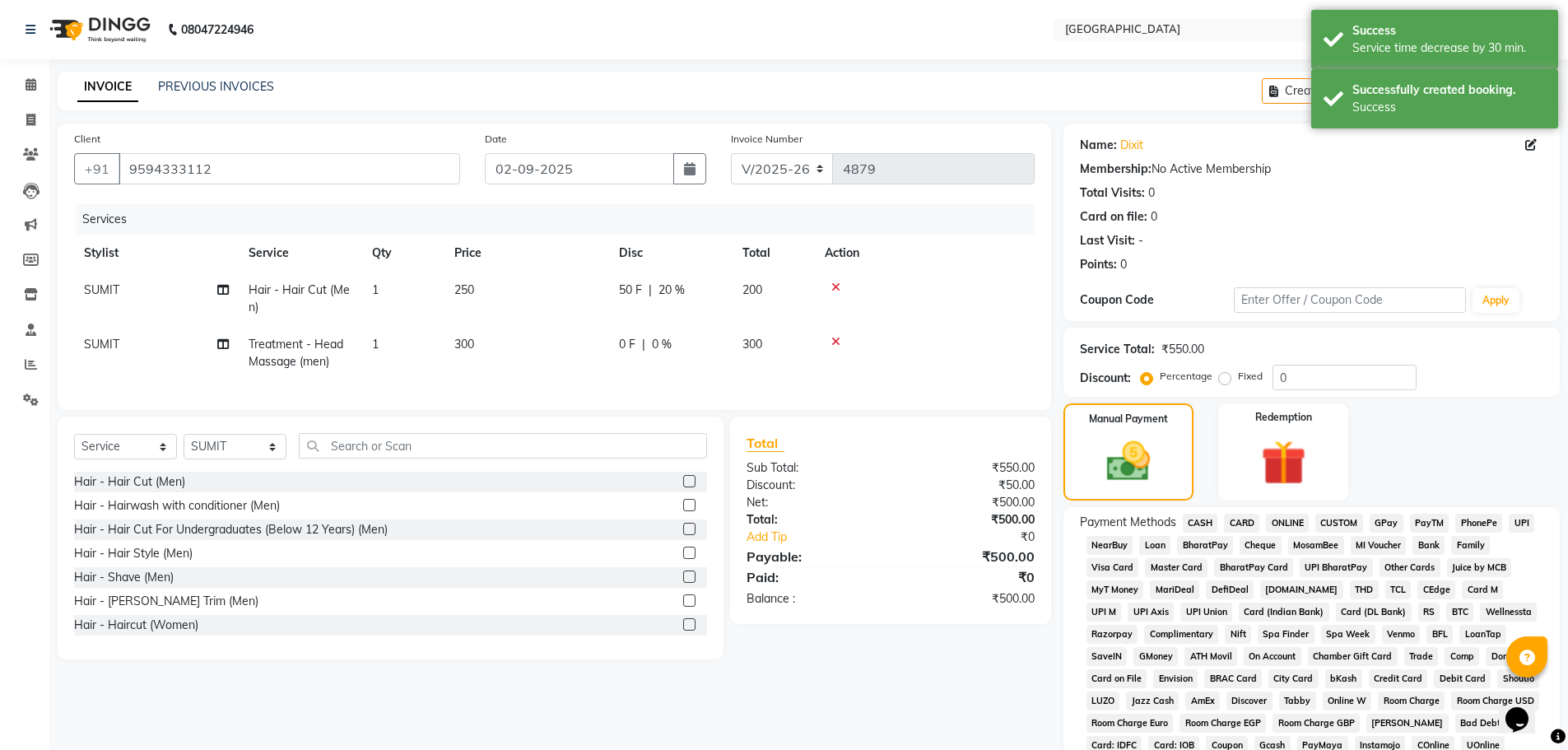
click at [1379, 521] on span "GPay" at bounding box center [1387, 523] width 34 height 19
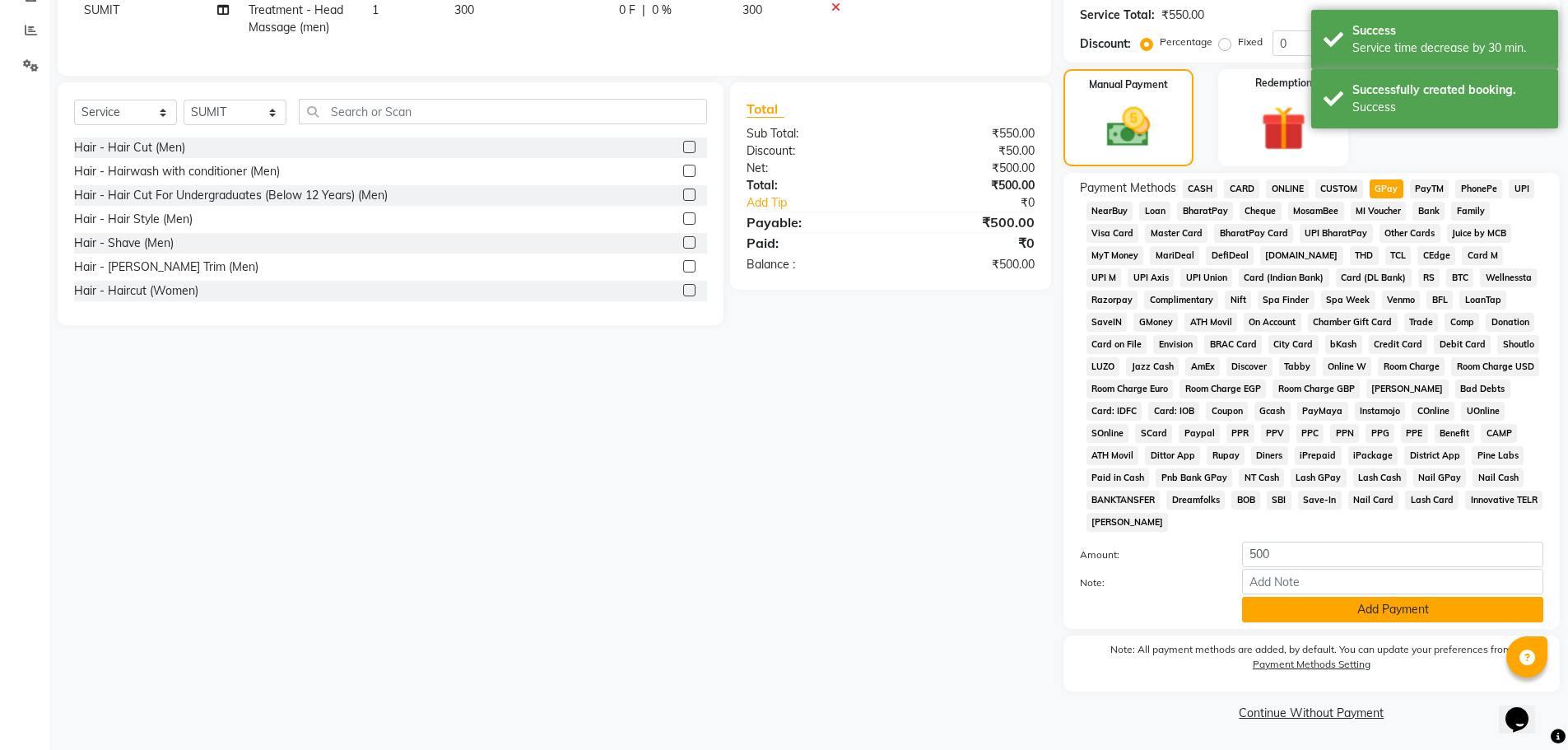
click at [1374, 613] on button "Add Payment" at bounding box center [1392, 609] width 301 height 26
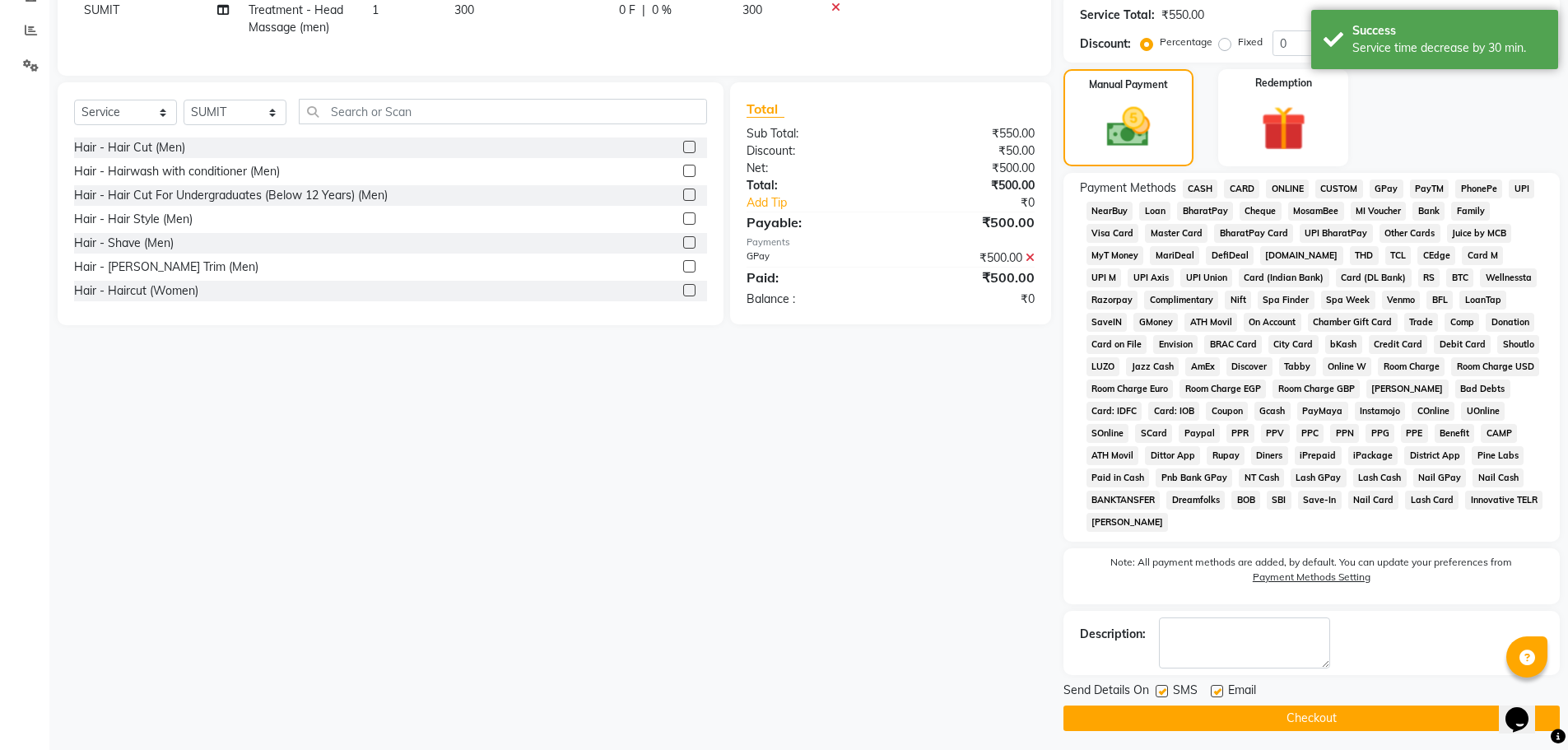
click at [1310, 719] on button "Checkout" at bounding box center [1312, 718] width 497 height 26
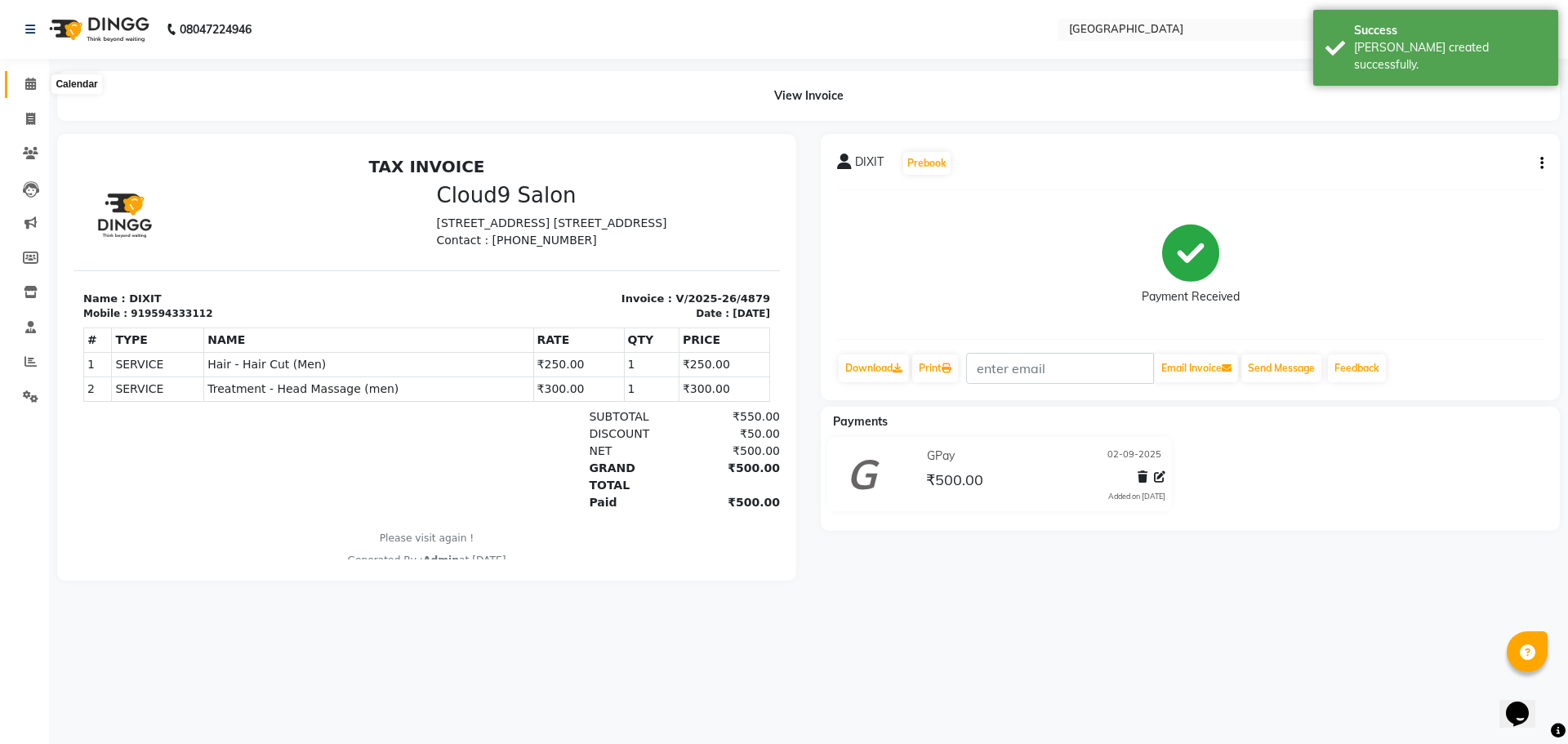
drag, startPoint x: 28, startPoint y: 87, endPoint x: 103, endPoint y: 89, distance: 75.0
click at [28, 87] on icon at bounding box center [31, 83] width 11 height 12
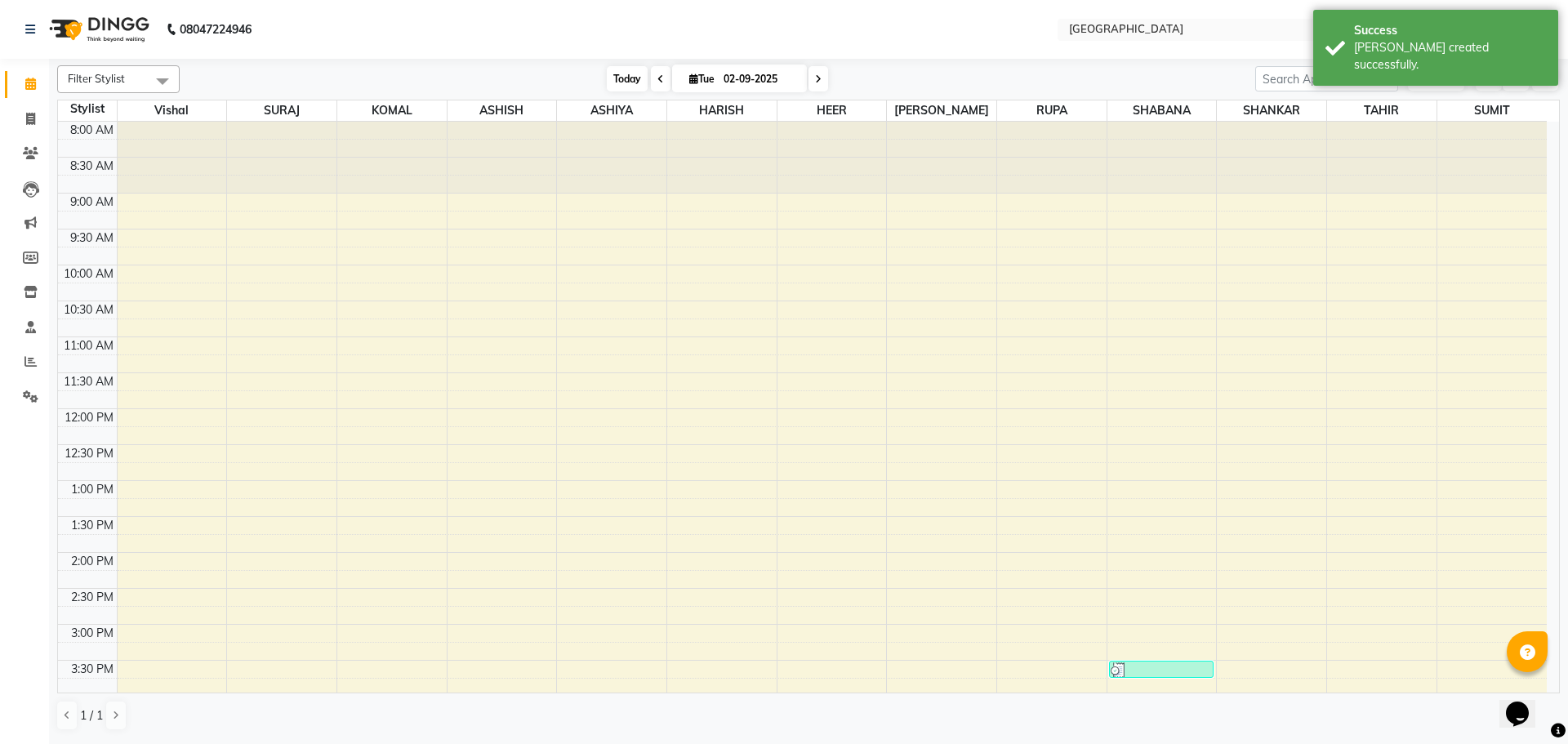
click at [629, 71] on span "Today" at bounding box center [627, 78] width 41 height 25
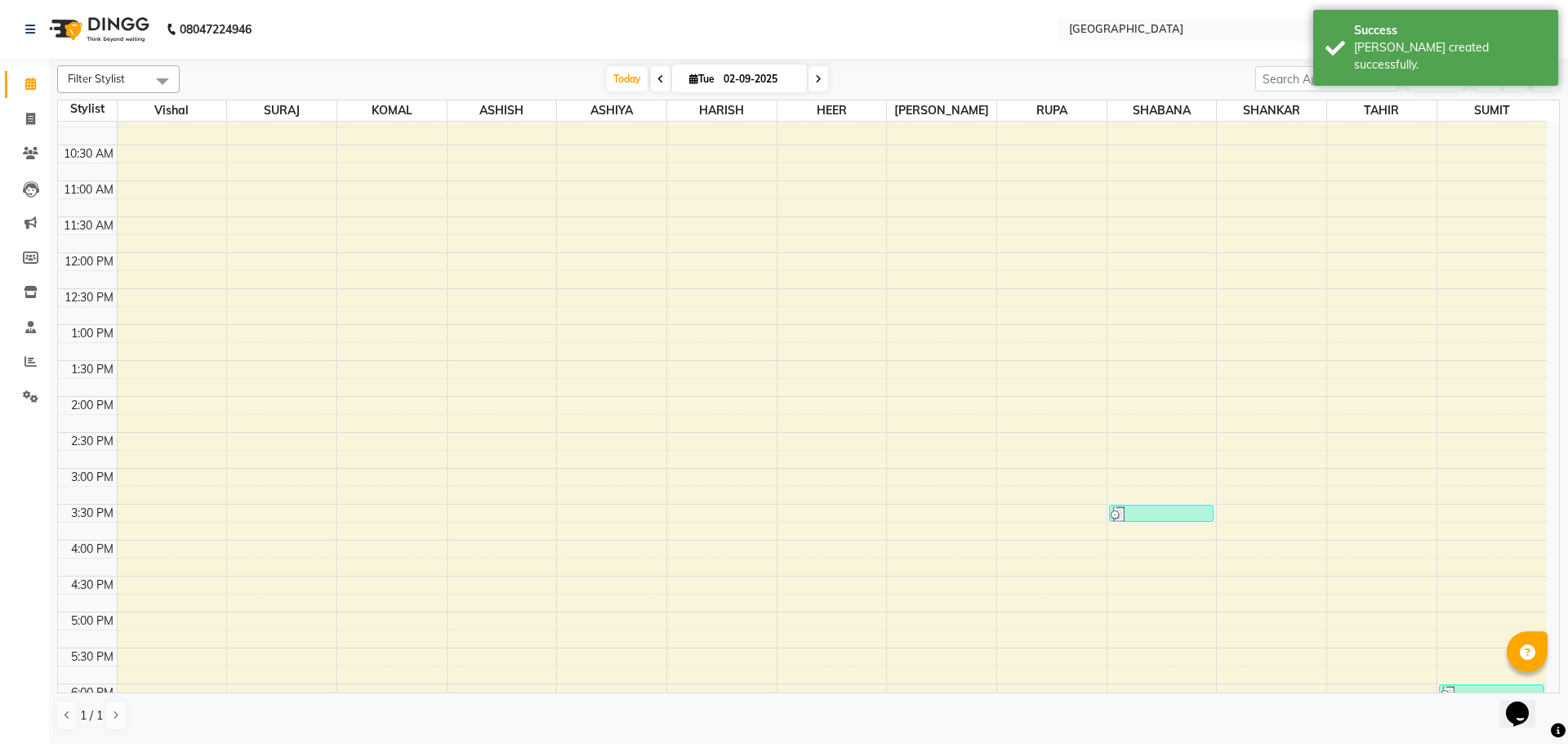
scroll to position [409, 0]
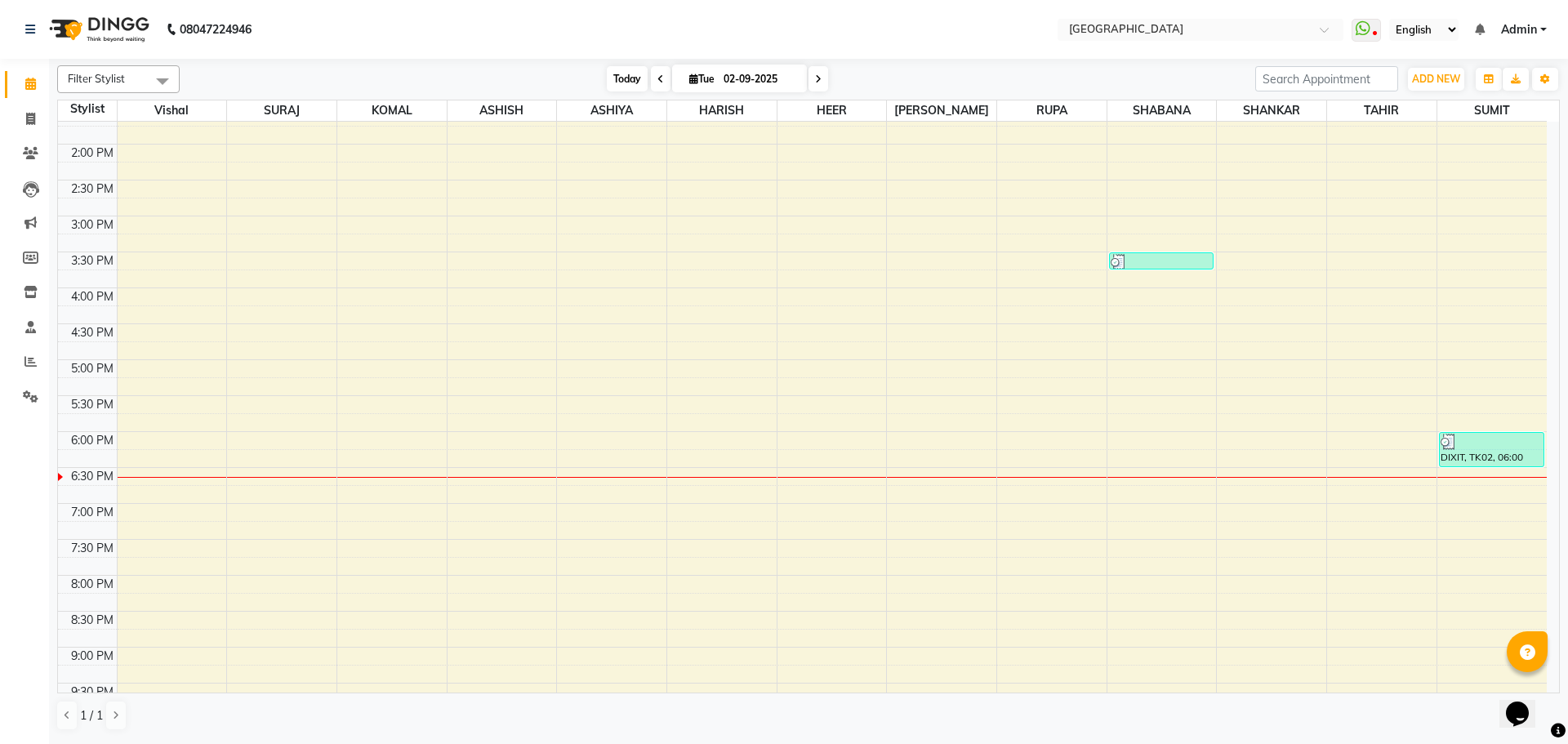
click at [617, 79] on span "Today" at bounding box center [627, 78] width 41 height 25
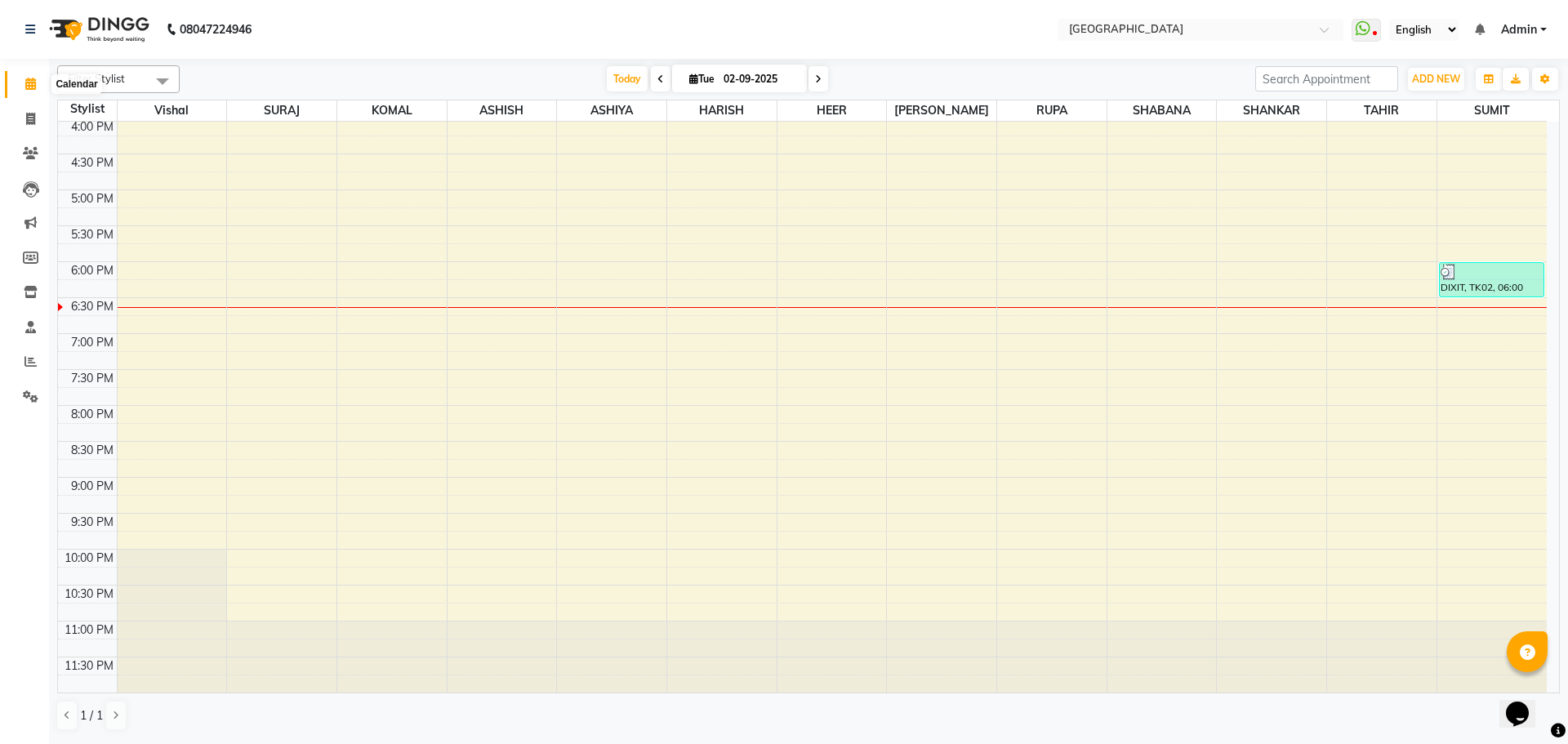
click at [30, 88] on icon at bounding box center [31, 83] width 11 height 12
click at [32, 401] on icon at bounding box center [31, 397] width 16 height 12
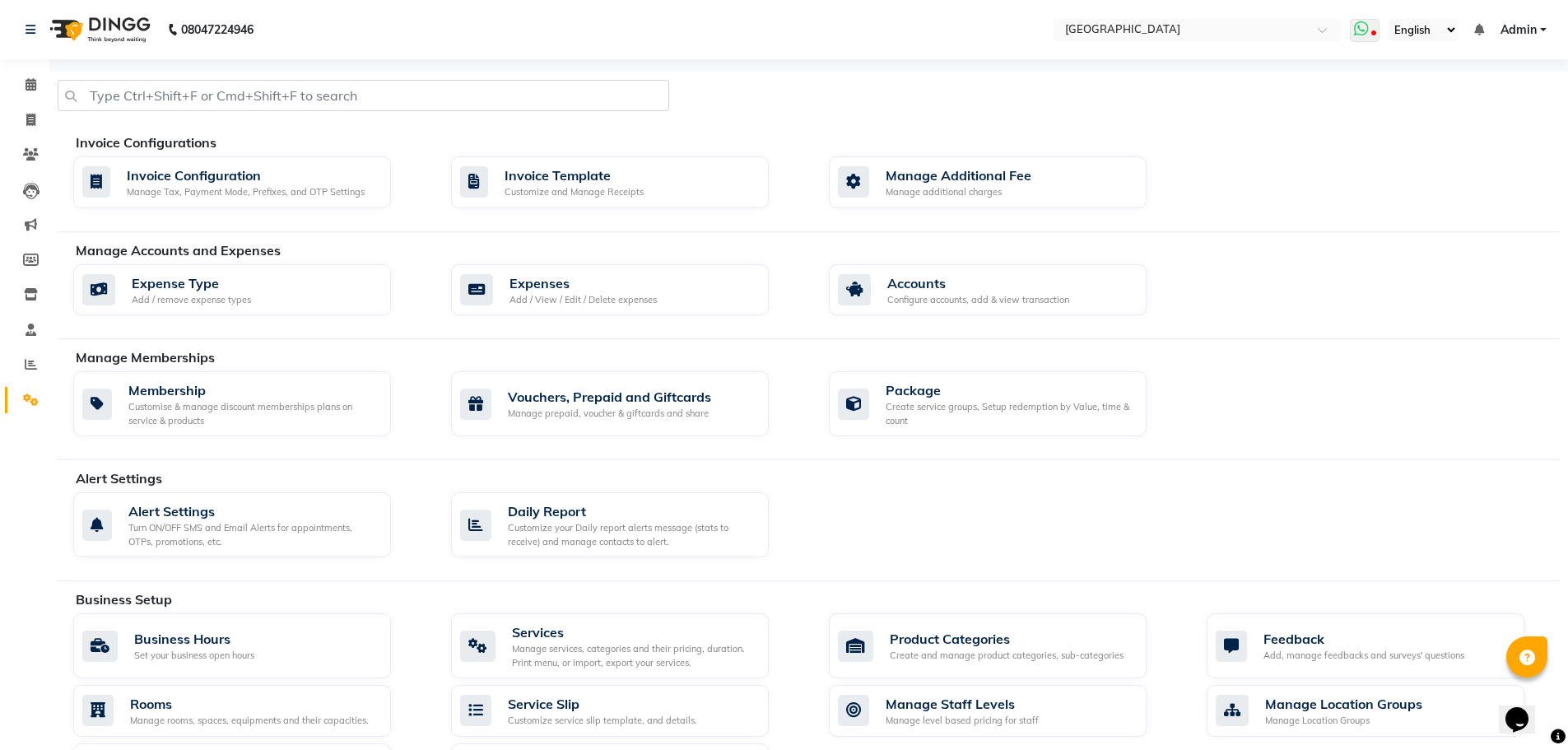
click at [1372, 25] on span at bounding box center [1365, 30] width 30 height 23
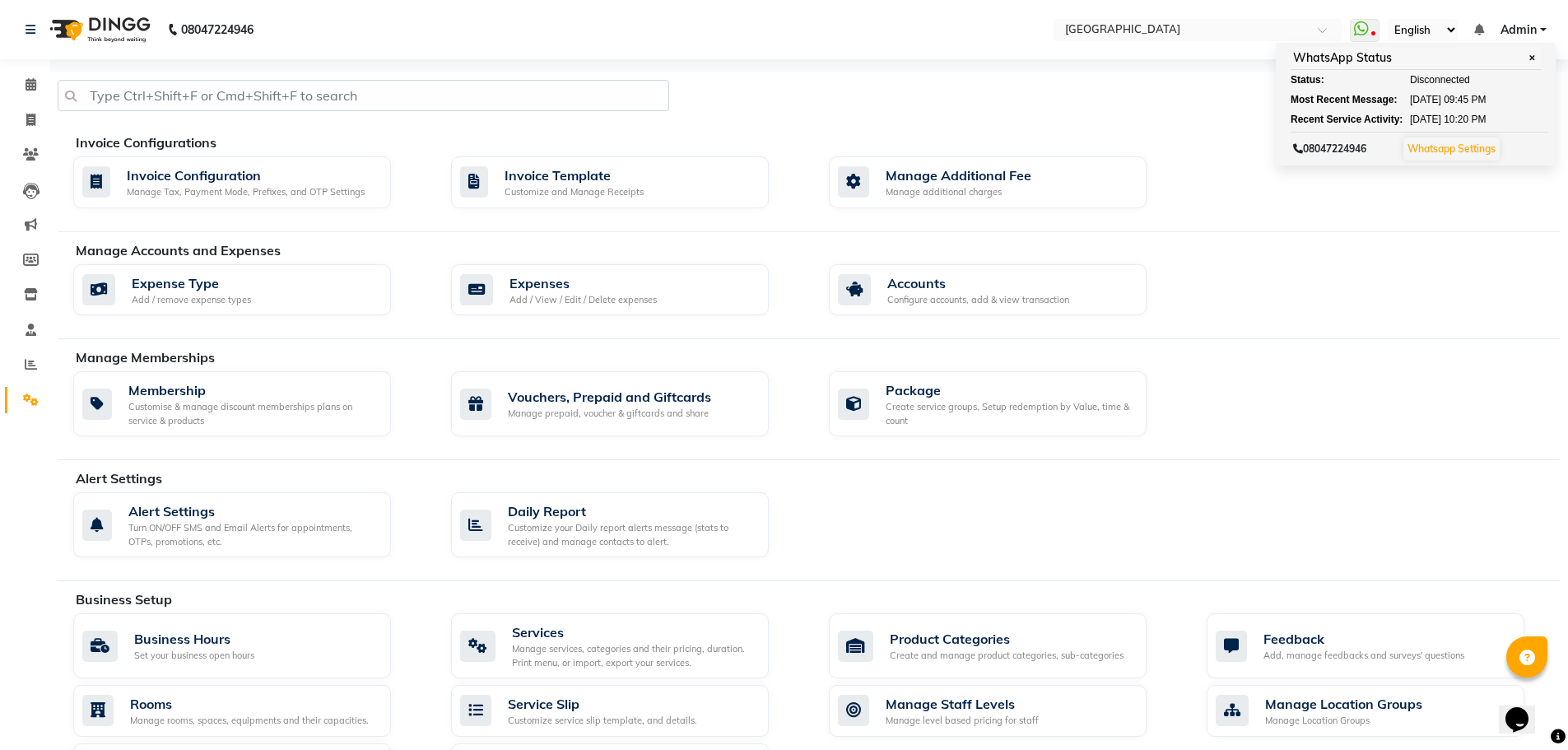
click at [454, 31] on nav "08047224946 Select Location × Cloud9 Salon, Mira Road WhatsApp Status ✕ Status:…" at bounding box center [784, 29] width 1568 height 59
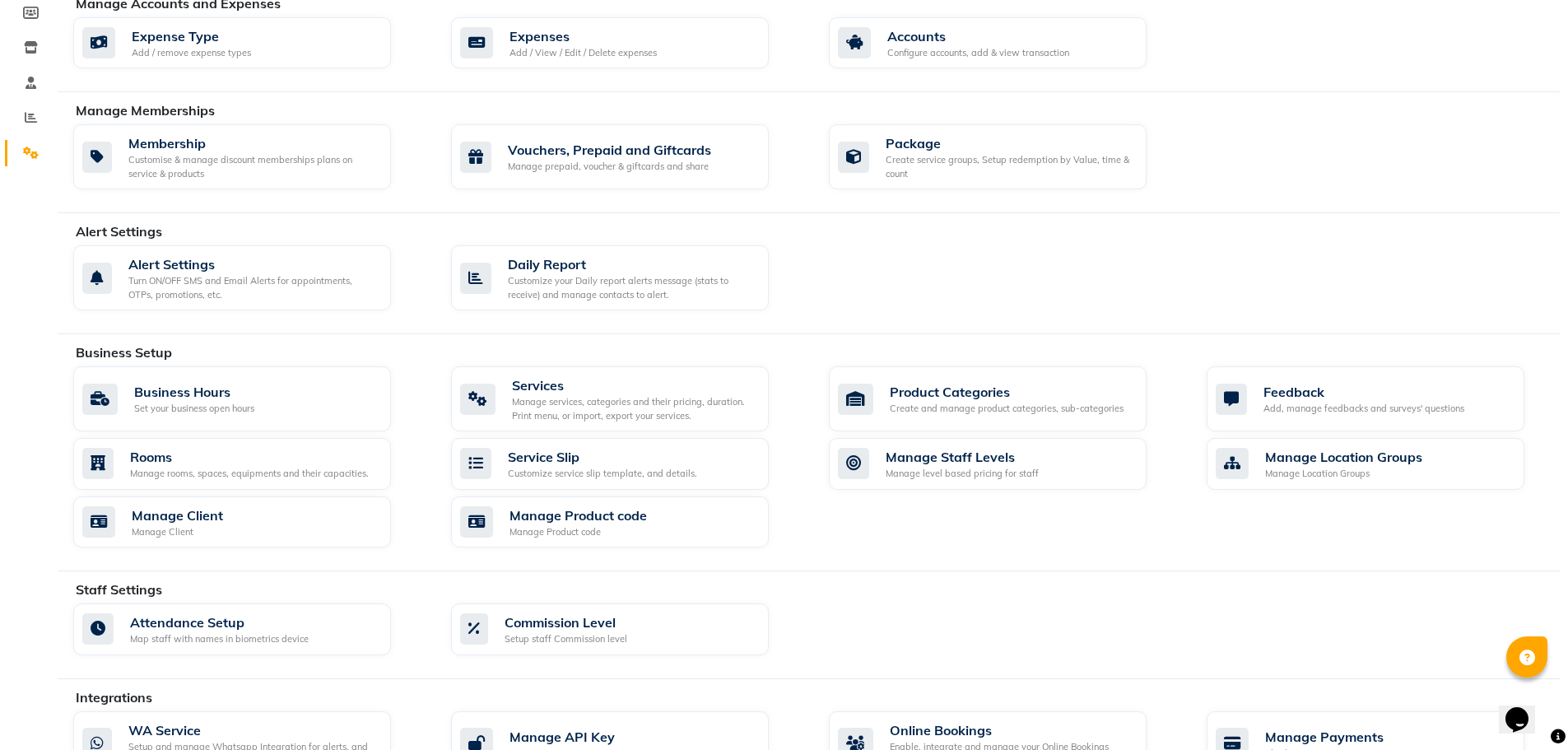
scroll to position [475, 0]
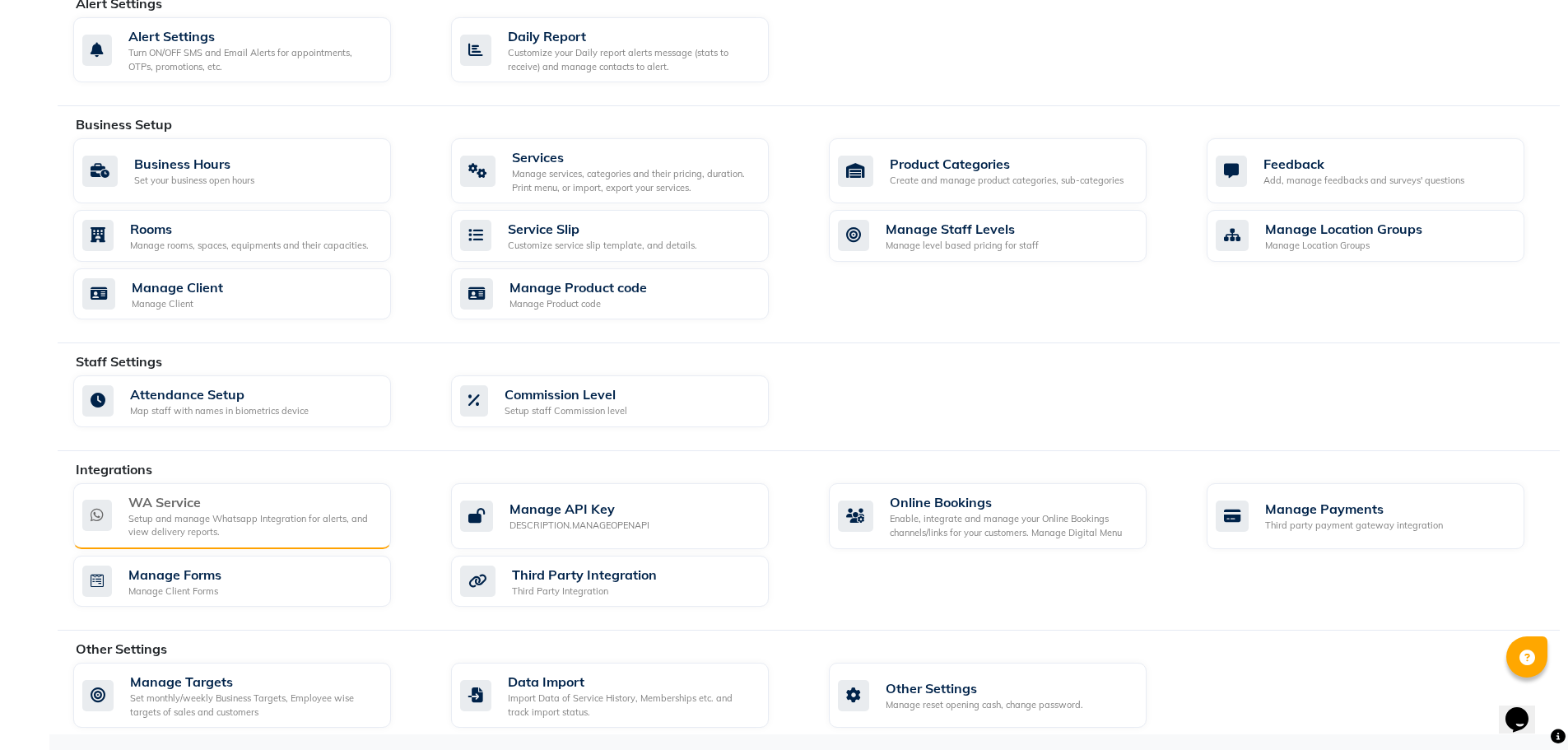
click at [187, 514] on div "Setup and manage Whatsapp Integration for alerts, and view delivery reports." at bounding box center [253, 525] width 249 height 27
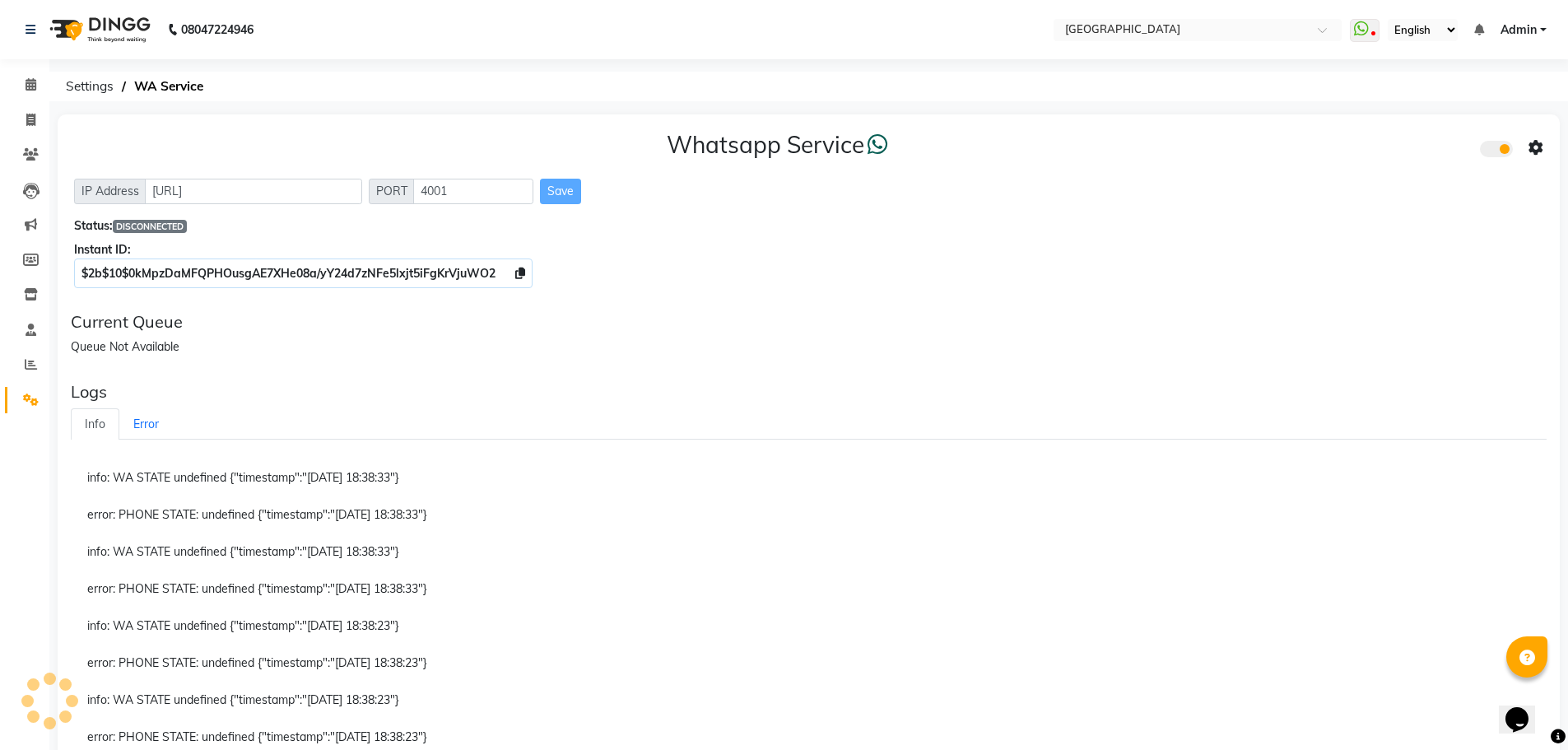
click at [1533, 147] on icon at bounding box center [1535, 148] width 15 height 15
click at [1404, 183] on div "Turn on Whatsapp for all customers" at bounding box center [1417, 181] width 188 height 20
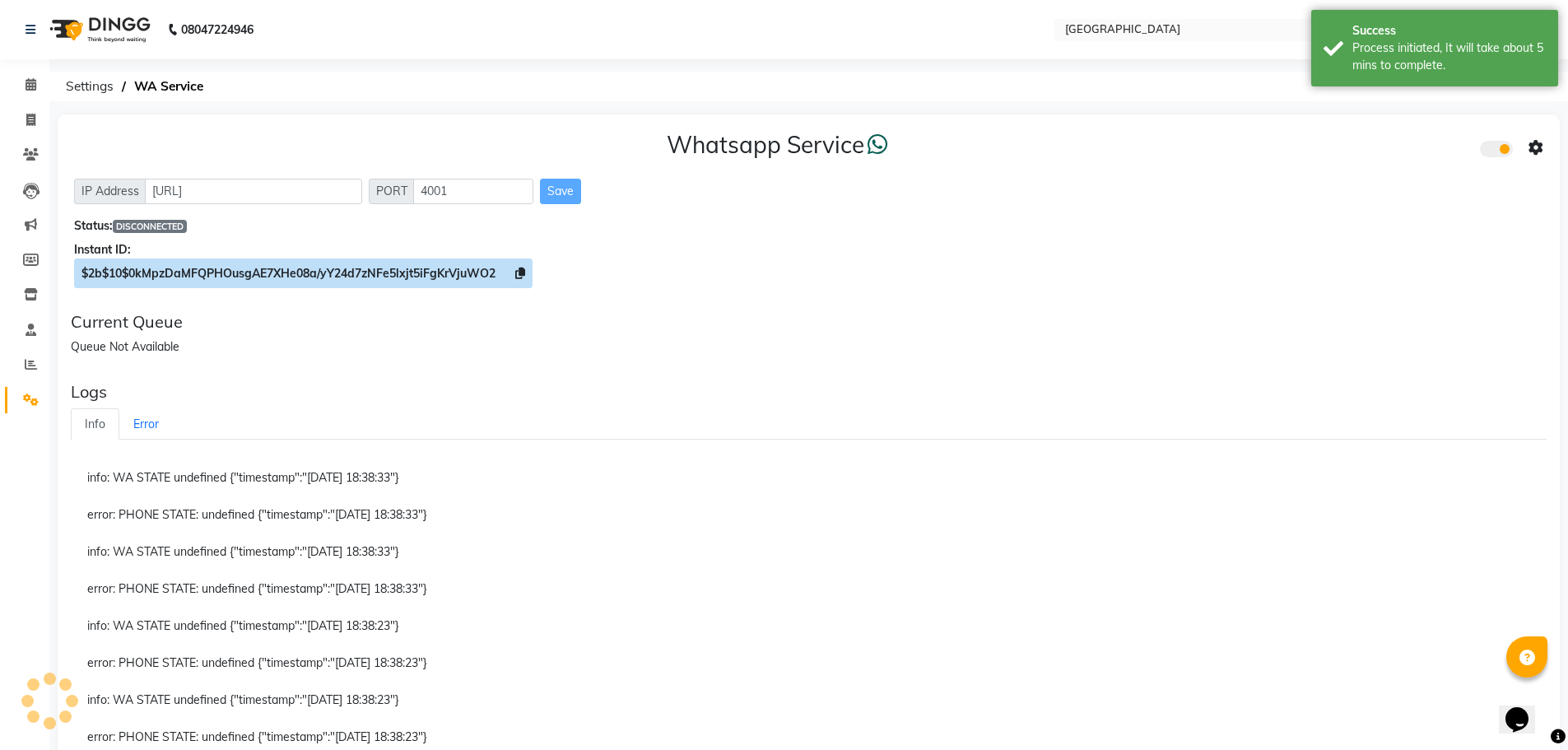
click at [521, 277] on icon at bounding box center [520, 273] width 10 height 11
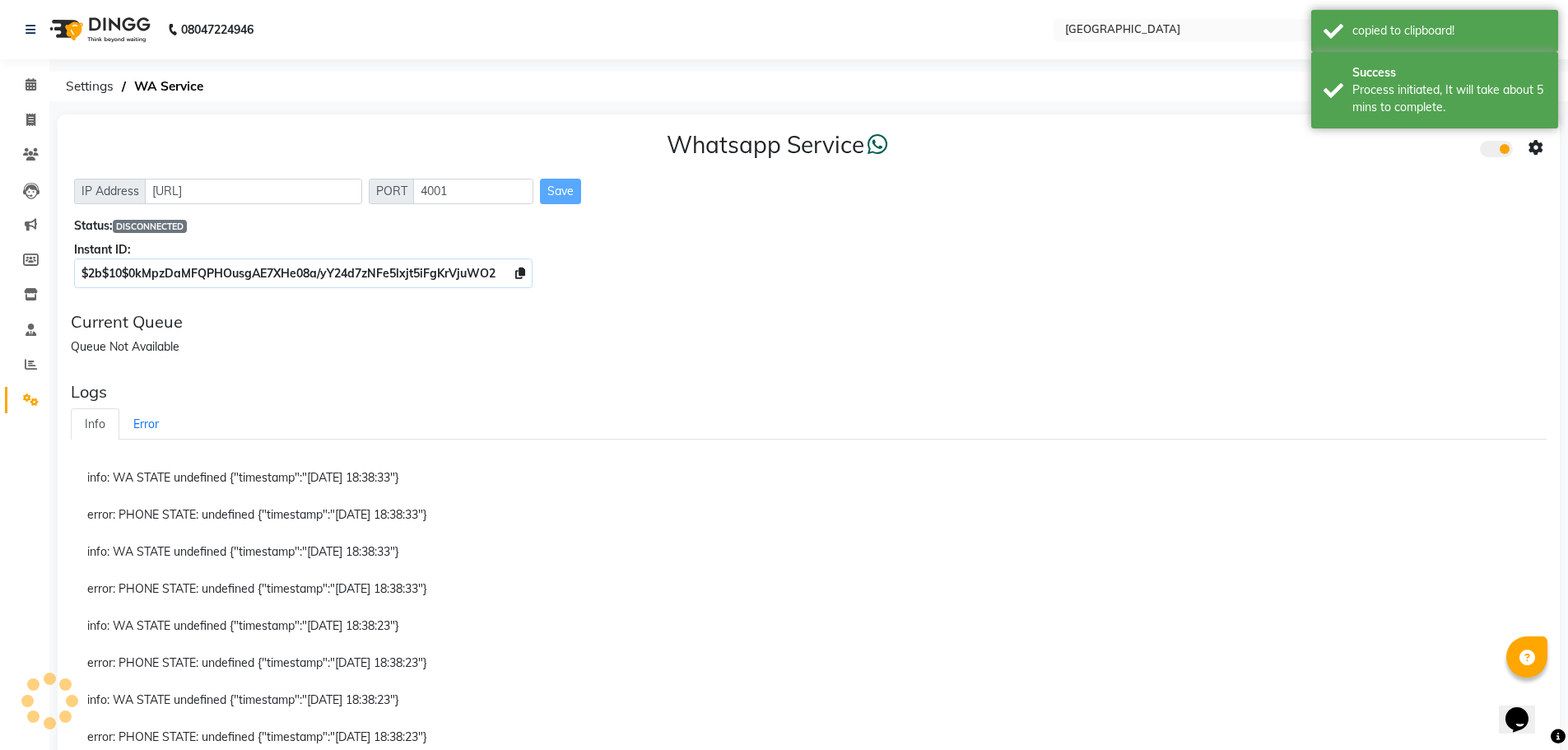
click at [1537, 145] on icon at bounding box center [1535, 148] width 15 height 15
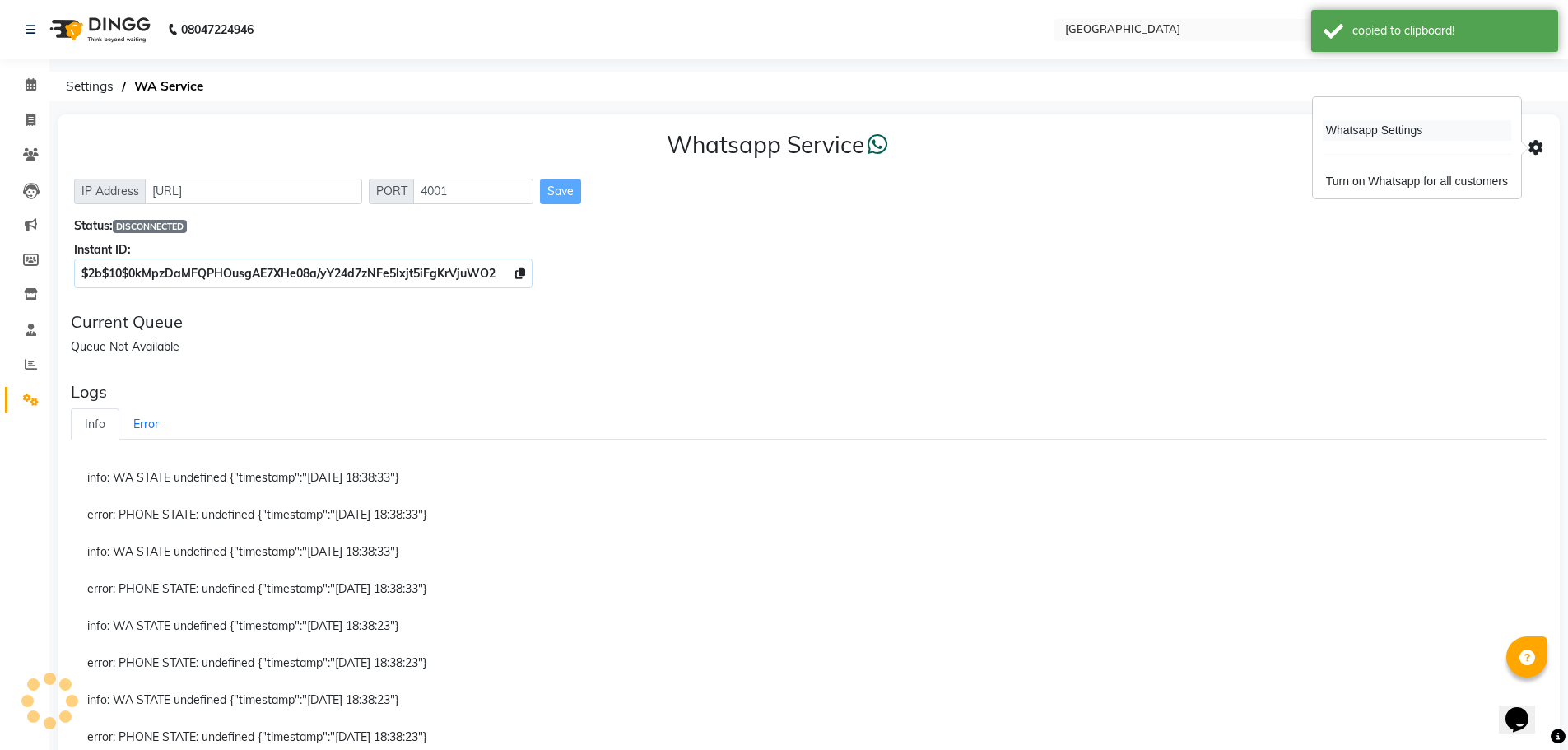
click at [1364, 136] on div "Whatsapp Settings" at bounding box center [1417, 130] width 188 height 20
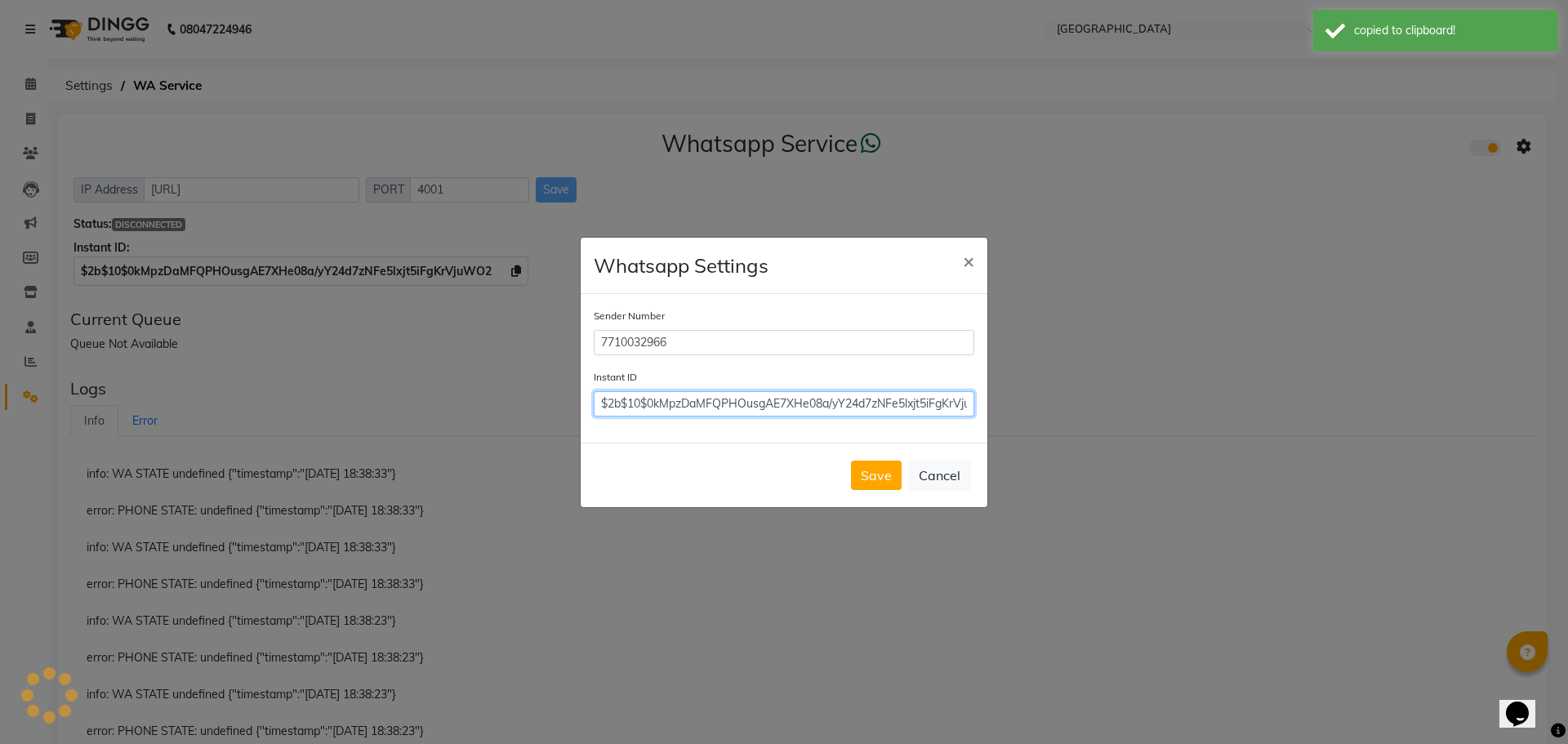
scroll to position [0, 39]
click at [979, 407] on div "Sender Number 7710032966 Instant ID $2b$10$0kMpzDaMFQPHOusgAE7XHe08a/yY24d7zNFe…" at bounding box center [784, 368] width 407 height 148
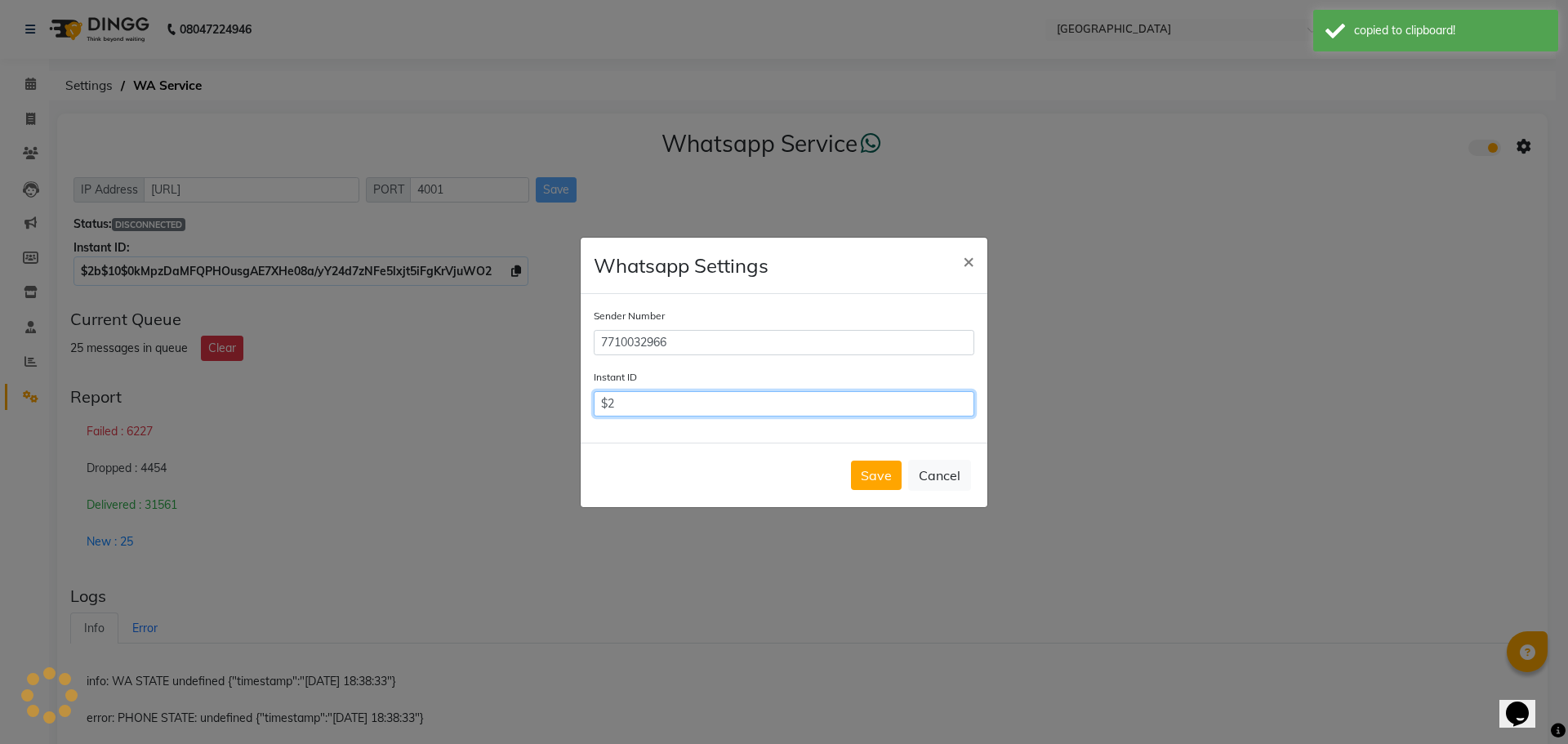
type input "$"
paste input "$2b$10$0kMpzDaMFQPHOusgAE7XHe08a/yY24d7zNFe5lxjt5iFgKrVjuWO2"
type input "$2b$10$0kMpzDaMFQPHOusgAE7XHe08a/yY24d7zNFe5lxjt5iFgKrVjuWO2"
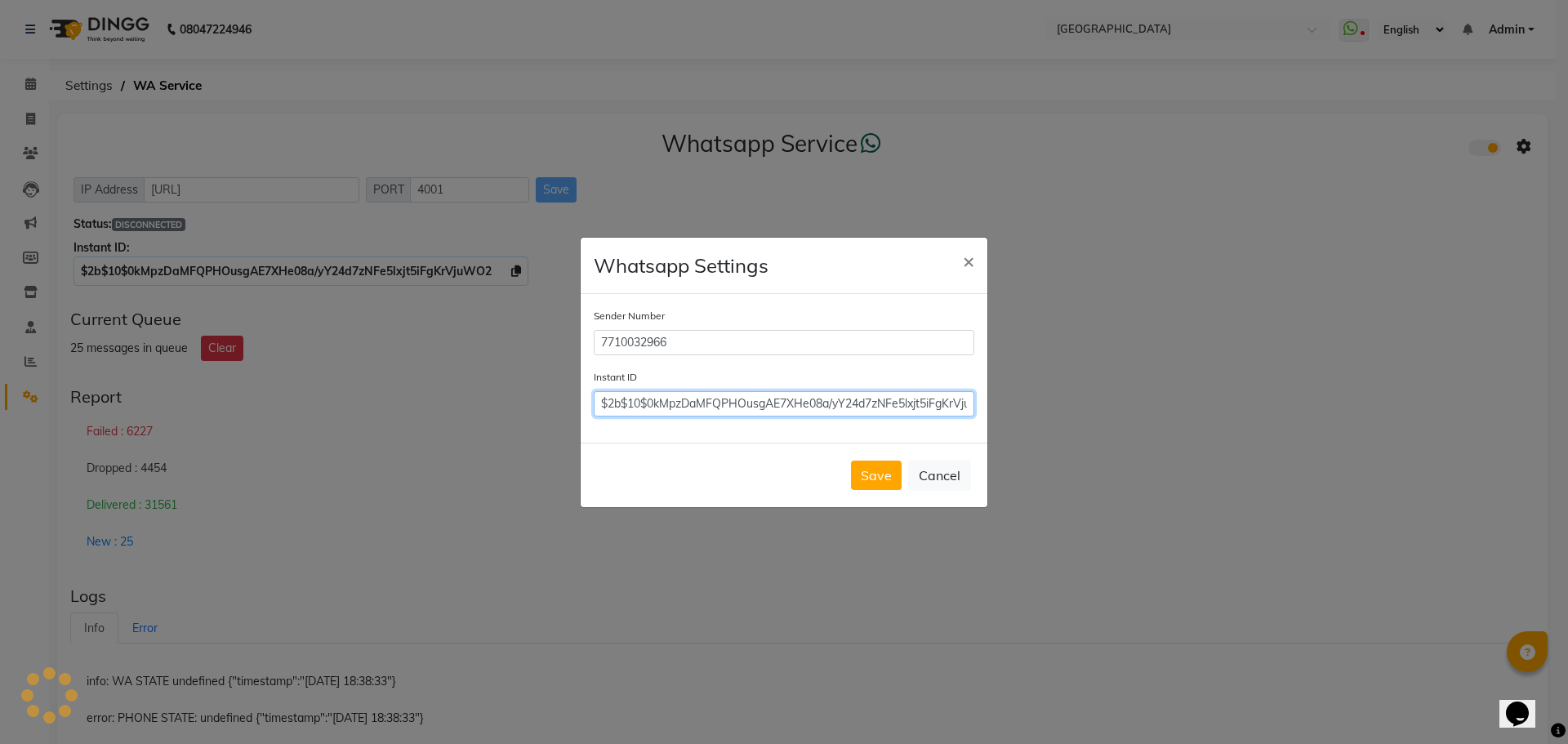
scroll to position [0, 39]
click at [879, 477] on button "Save" at bounding box center [876, 476] width 51 height 30
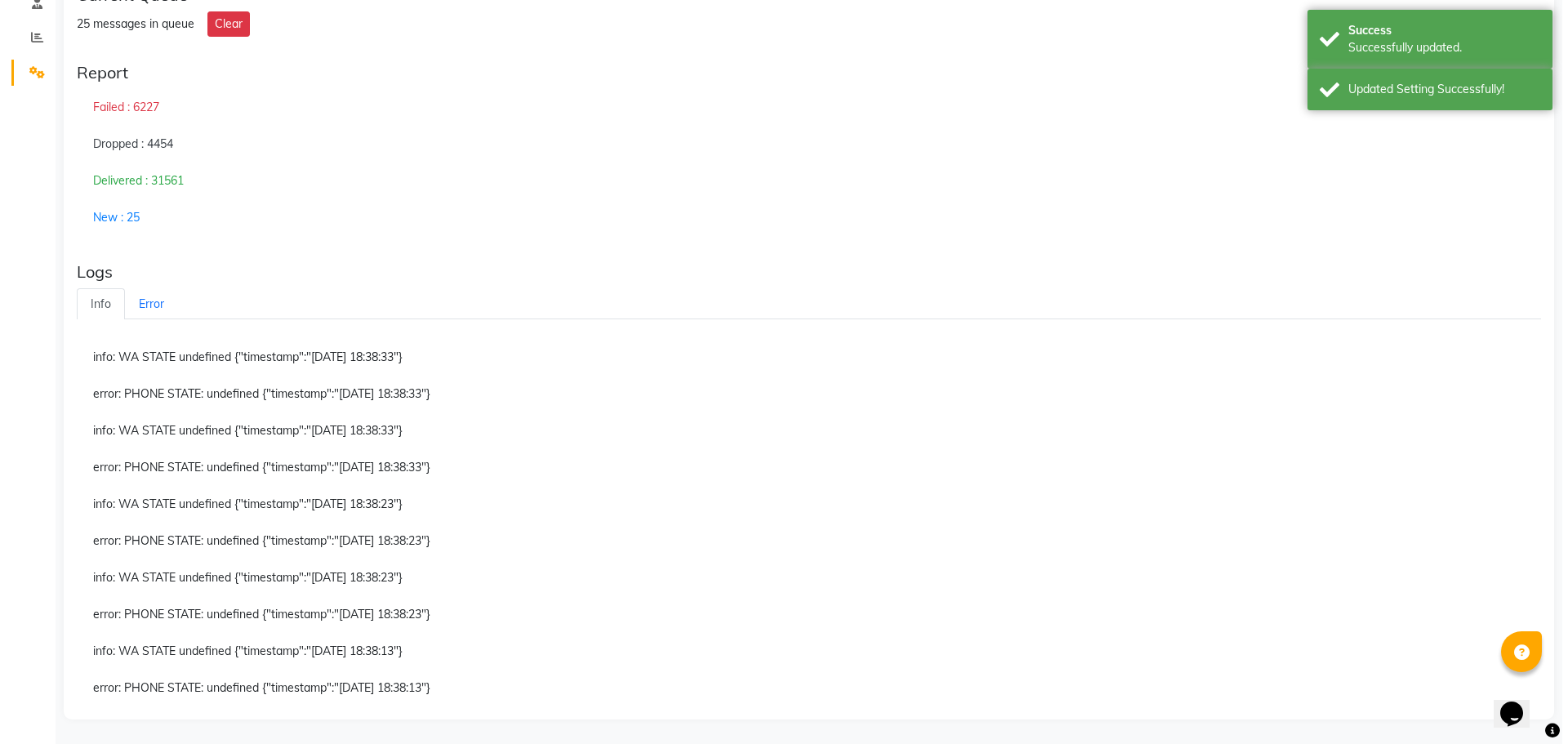
scroll to position [0, 0]
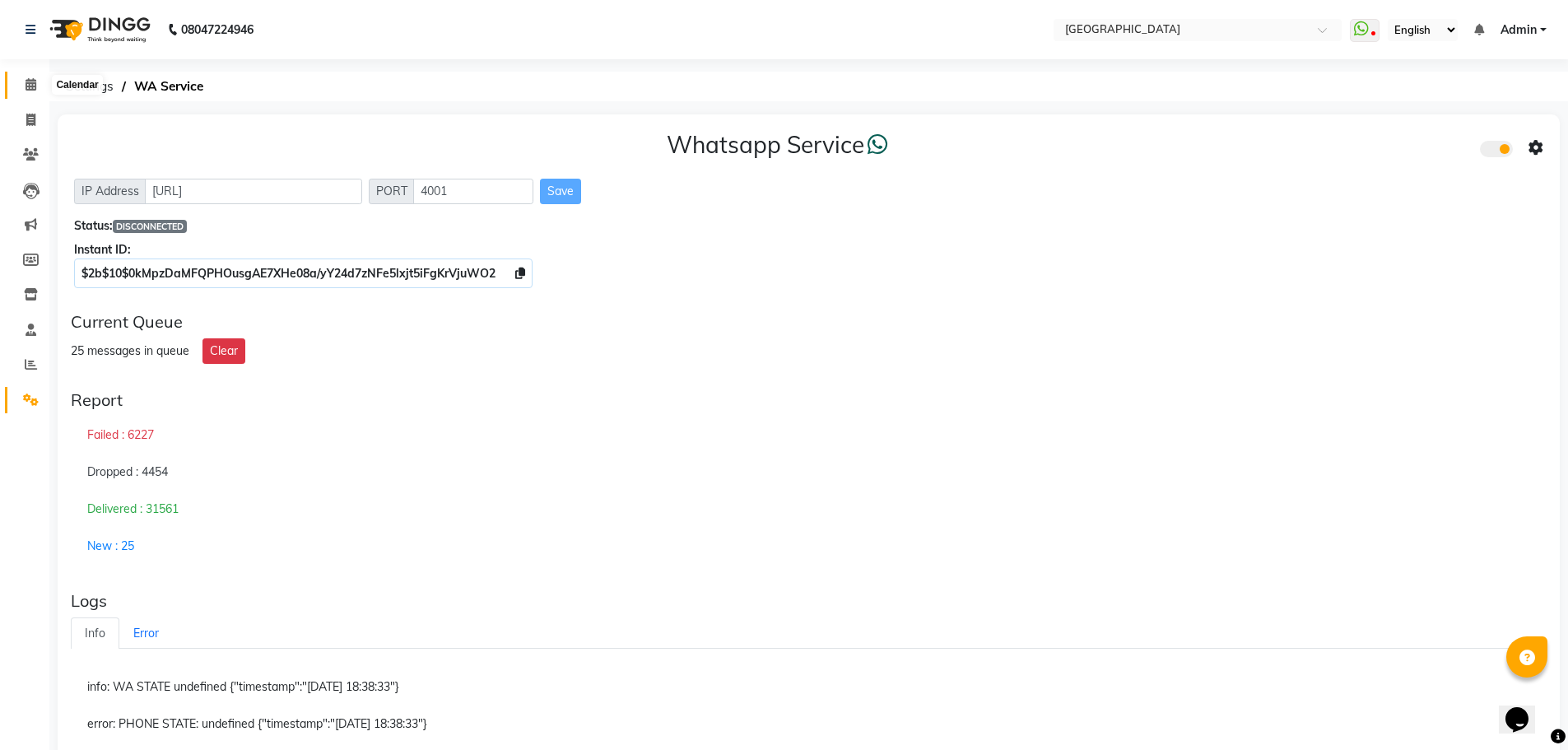
click at [29, 86] on icon at bounding box center [31, 84] width 11 height 12
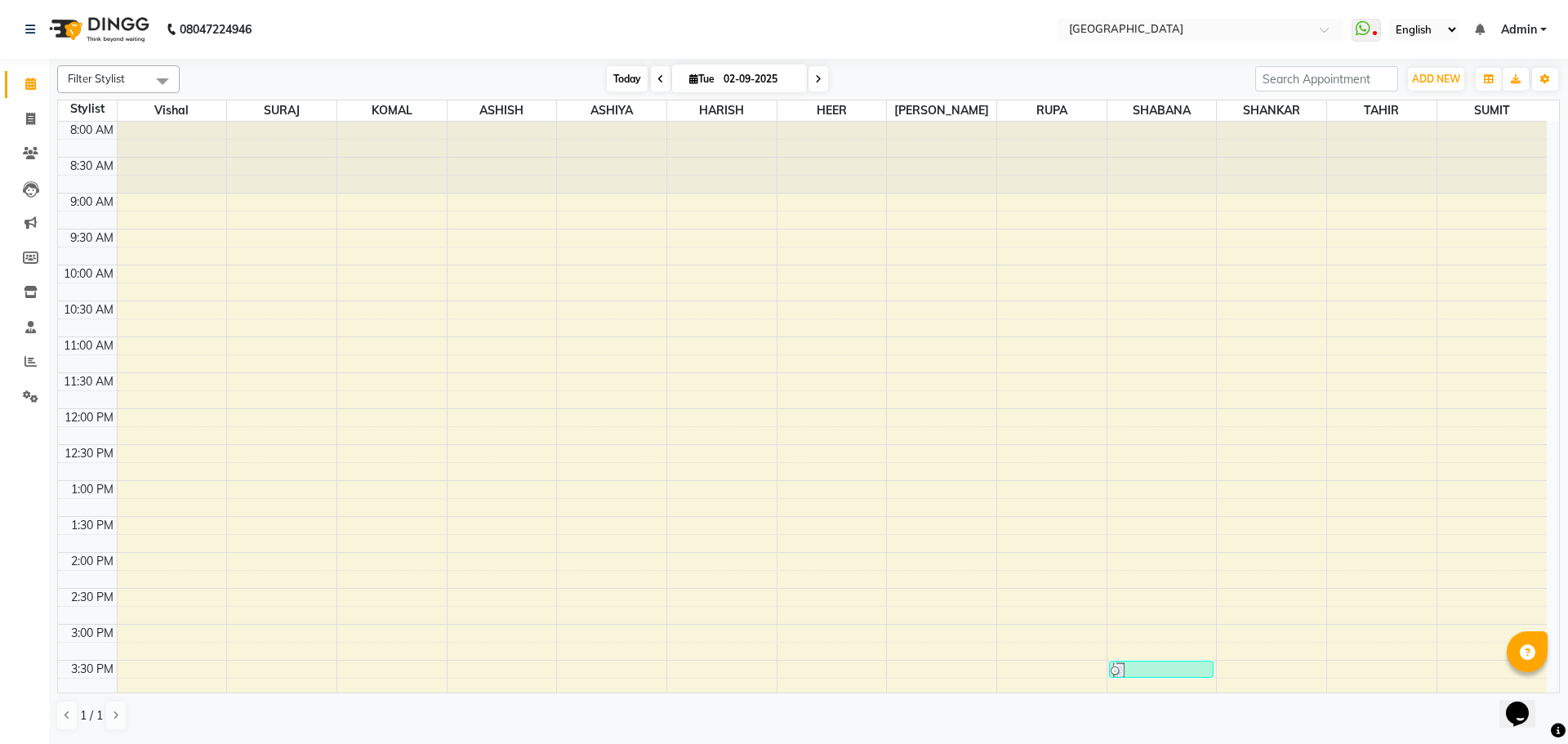
click at [631, 88] on span "Today" at bounding box center [627, 78] width 41 height 25
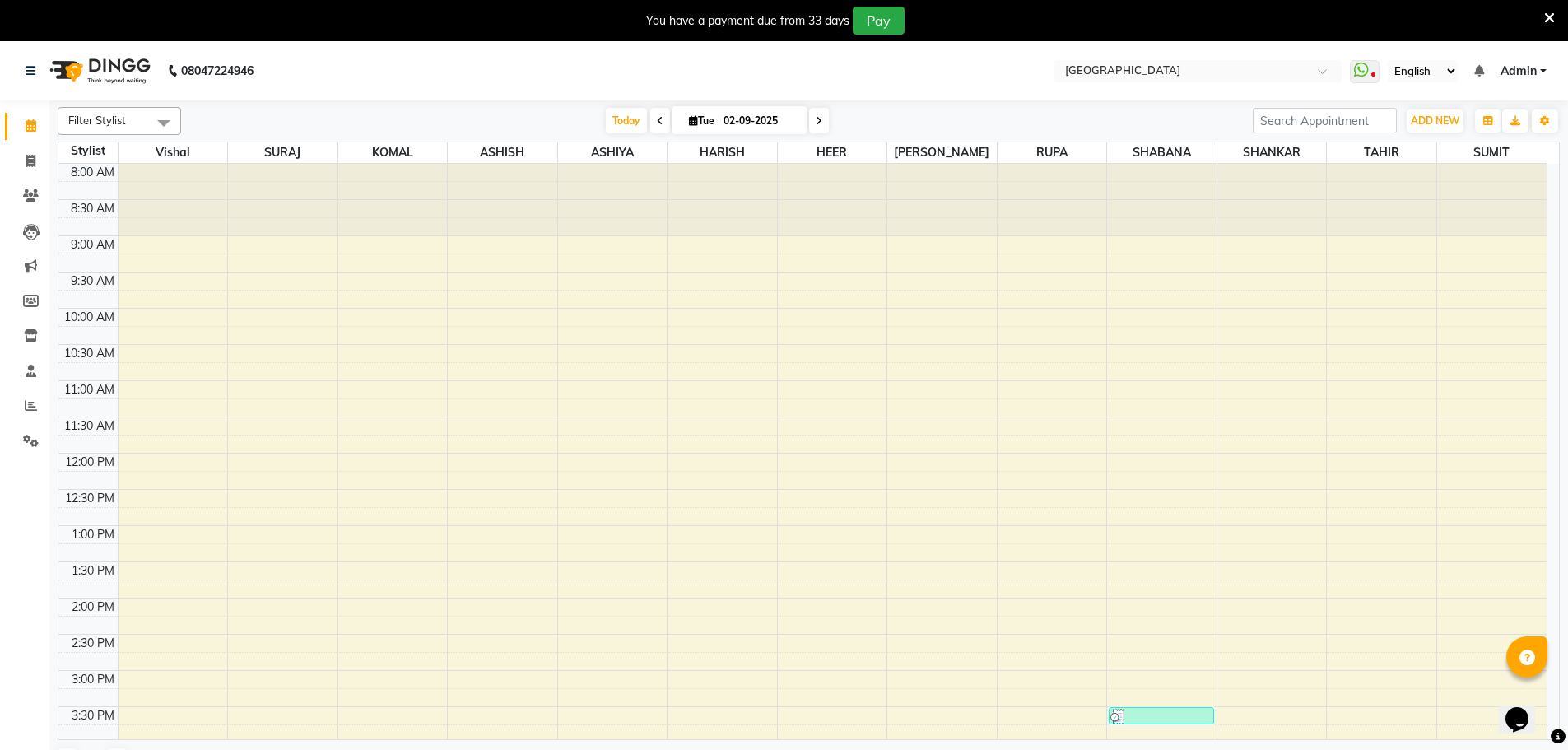
click at [1550, 18] on icon at bounding box center [1549, 18] width 11 height 15
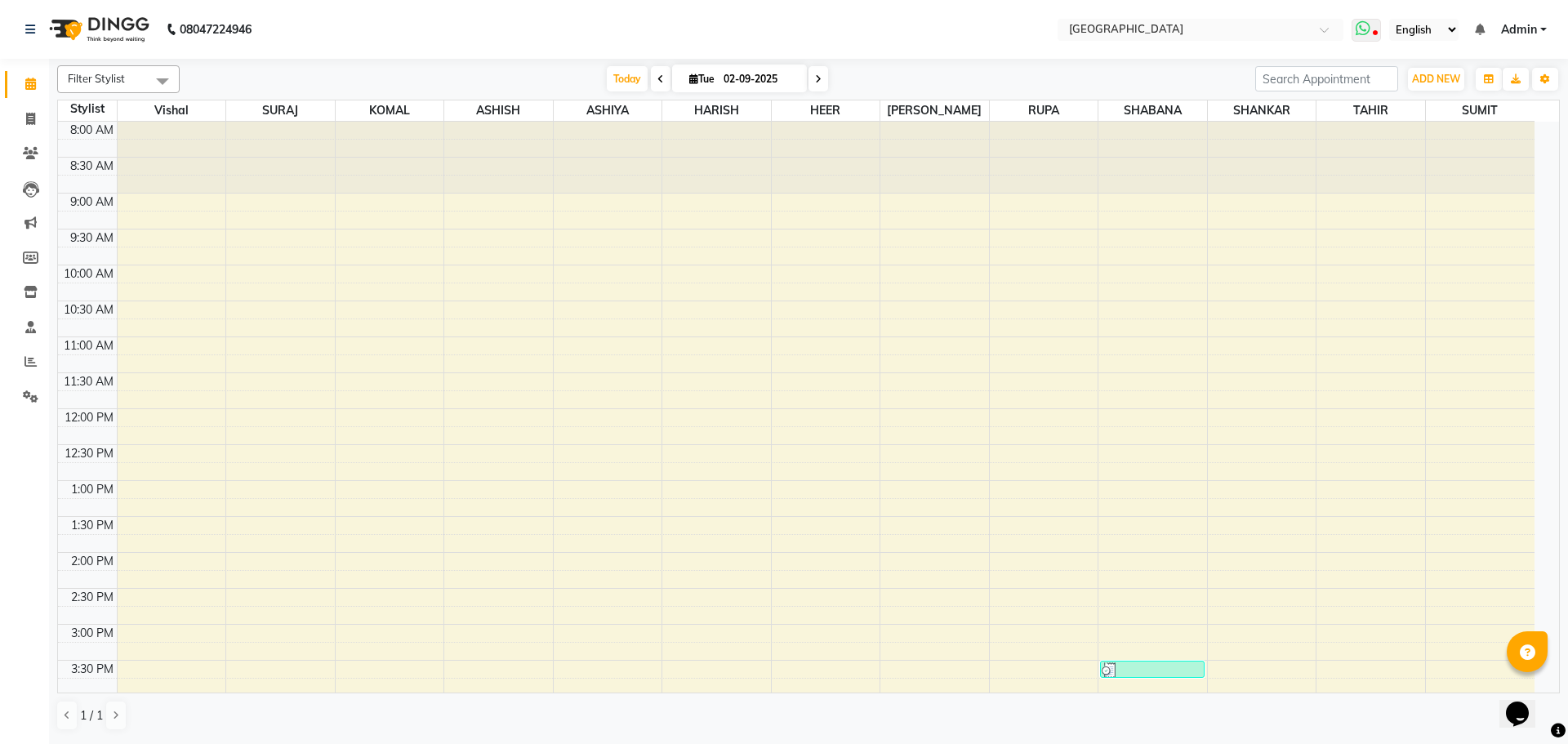
click at [1371, 30] on icon at bounding box center [1363, 28] width 15 height 17
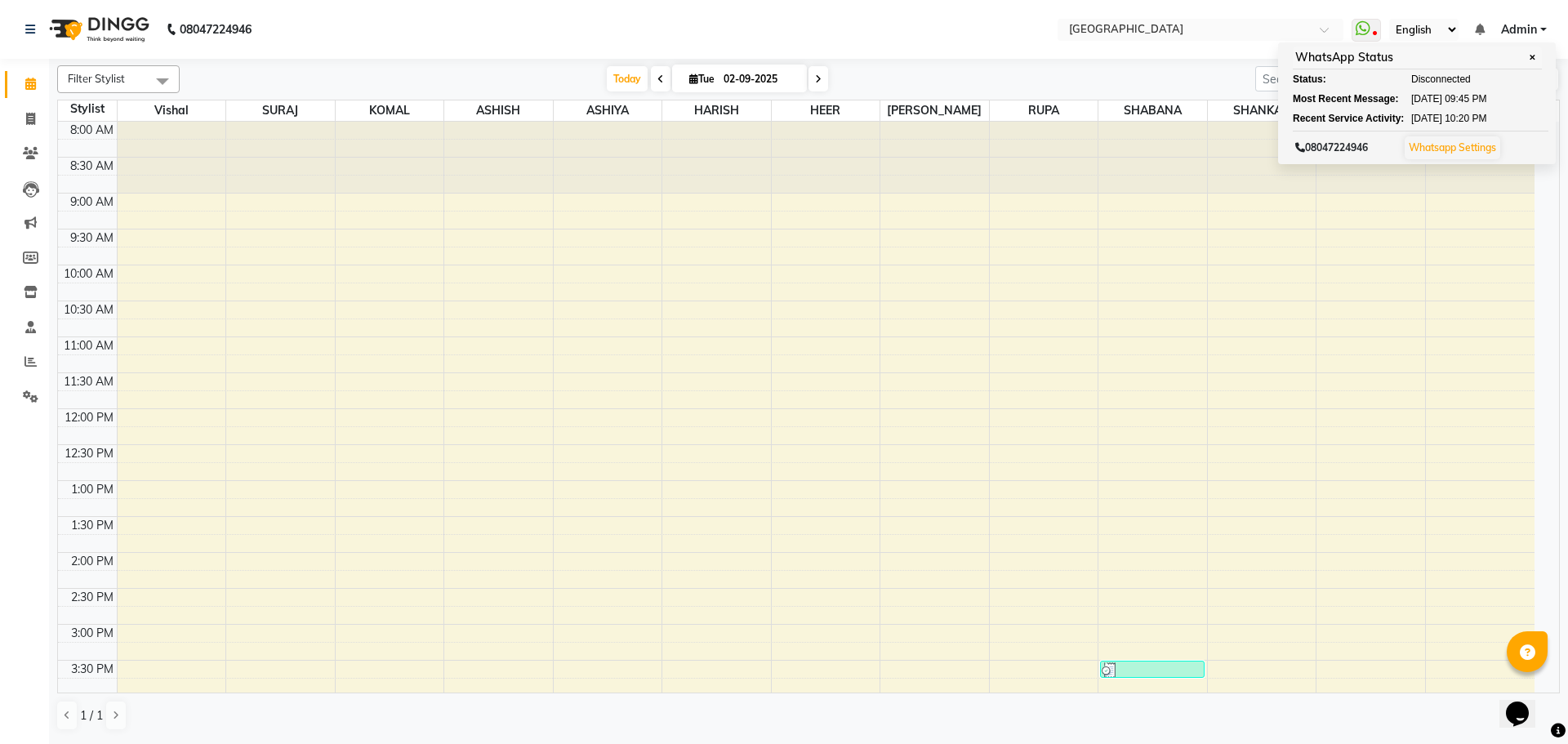
click at [1144, 88] on div "[DATE] [DATE]" at bounding box center [717, 79] width 1059 height 25
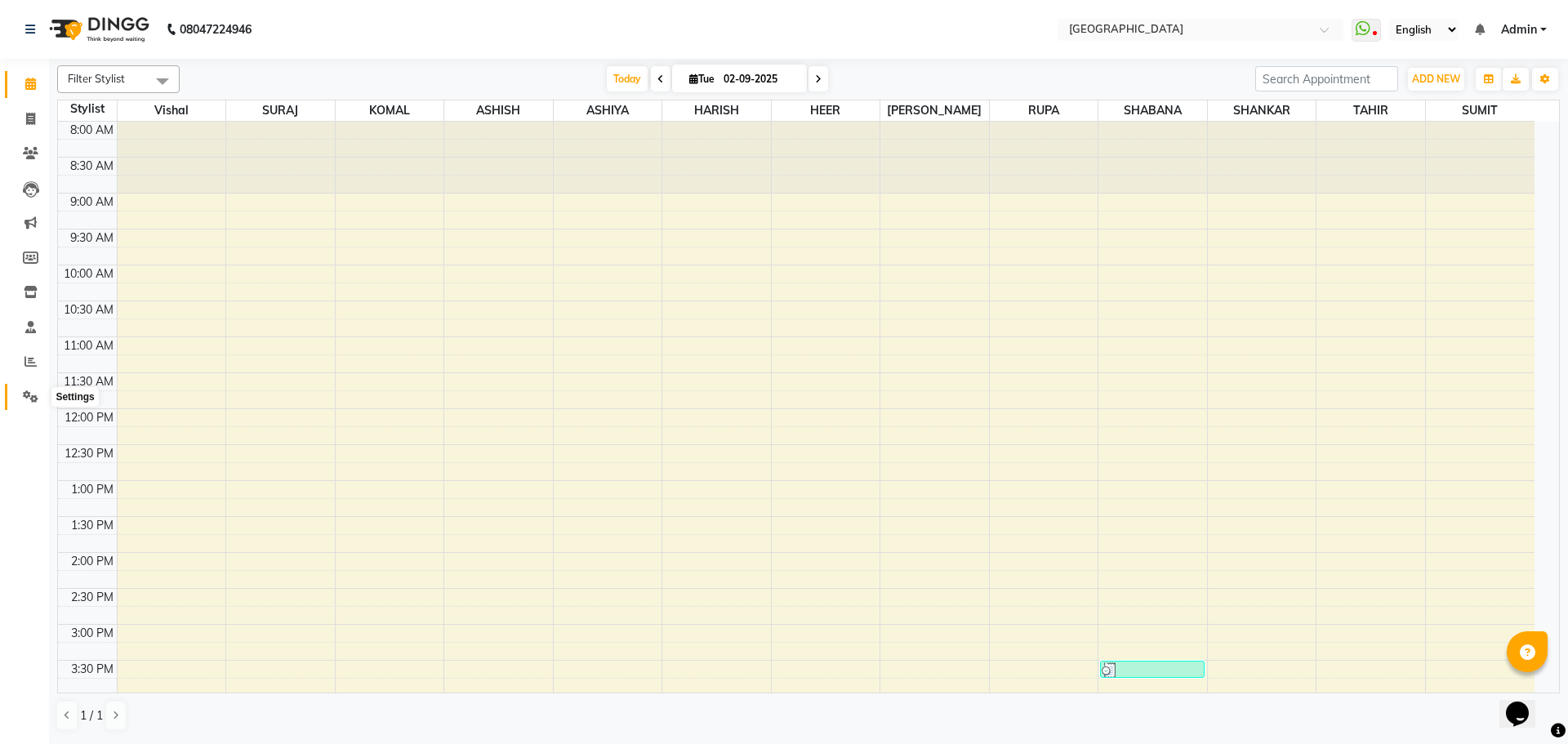
click at [30, 395] on icon at bounding box center [31, 397] width 16 height 12
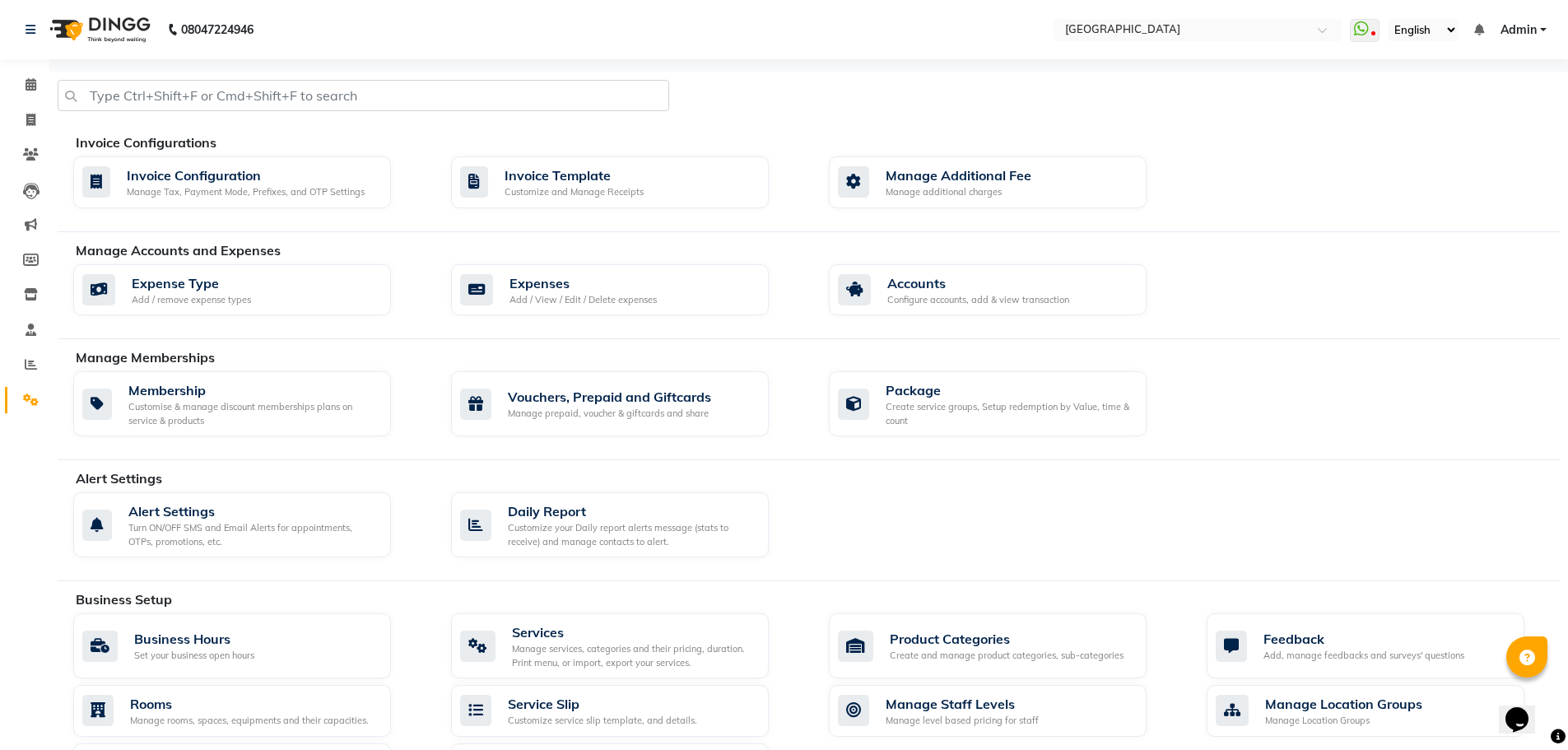
scroll to position [475, 0]
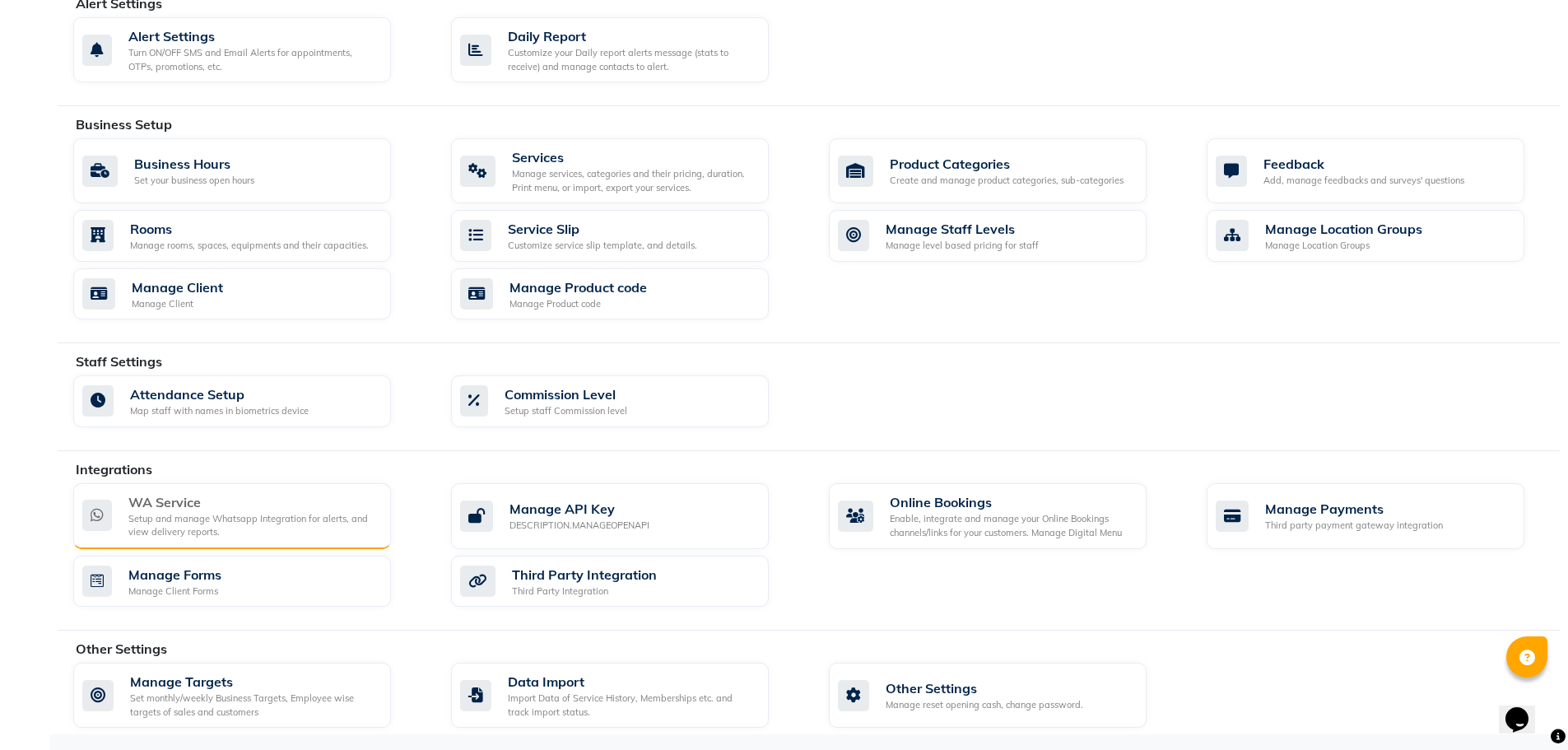
click at [193, 503] on div "WA Service" at bounding box center [253, 502] width 249 height 19
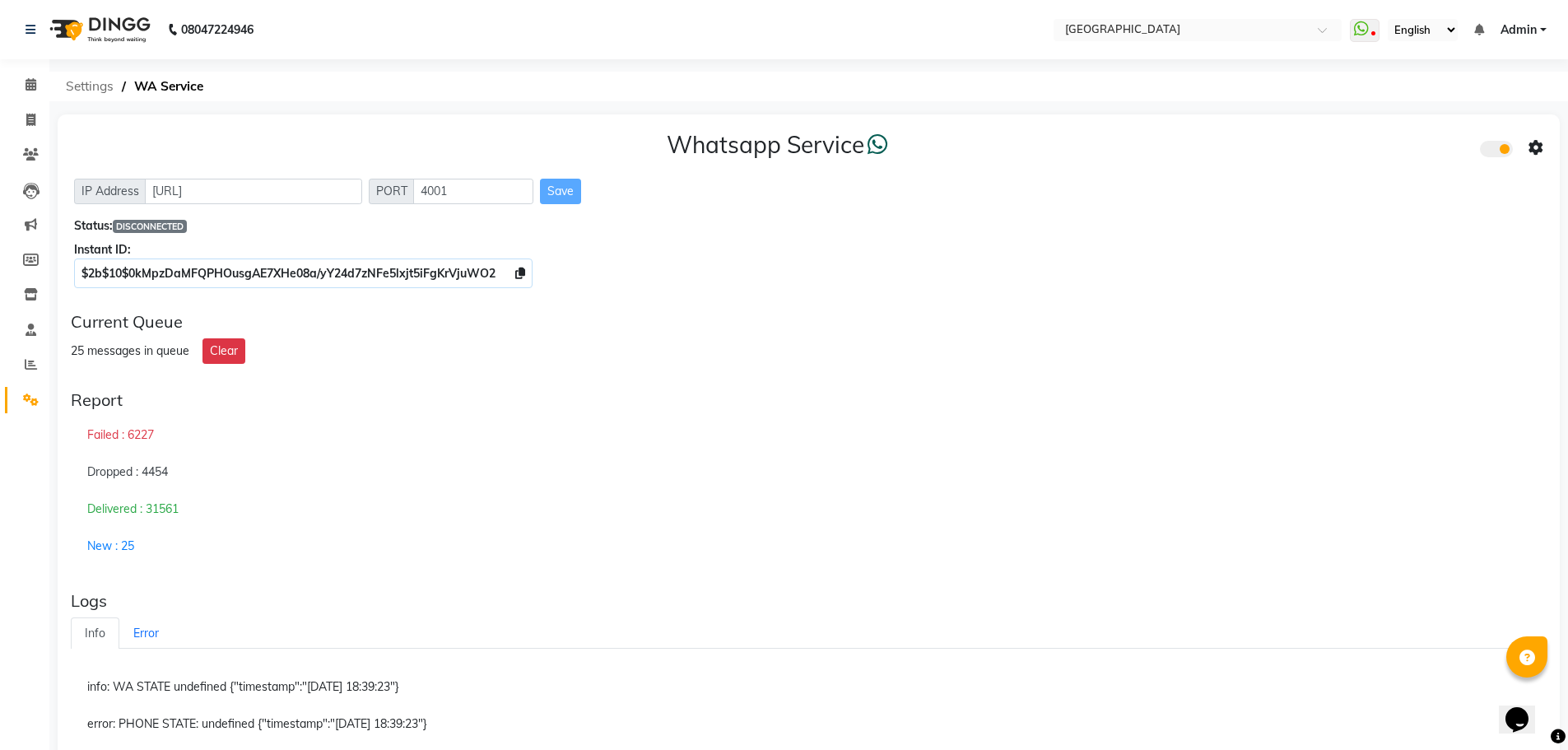
click at [97, 83] on span "Settings" at bounding box center [89, 87] width 65 height 30
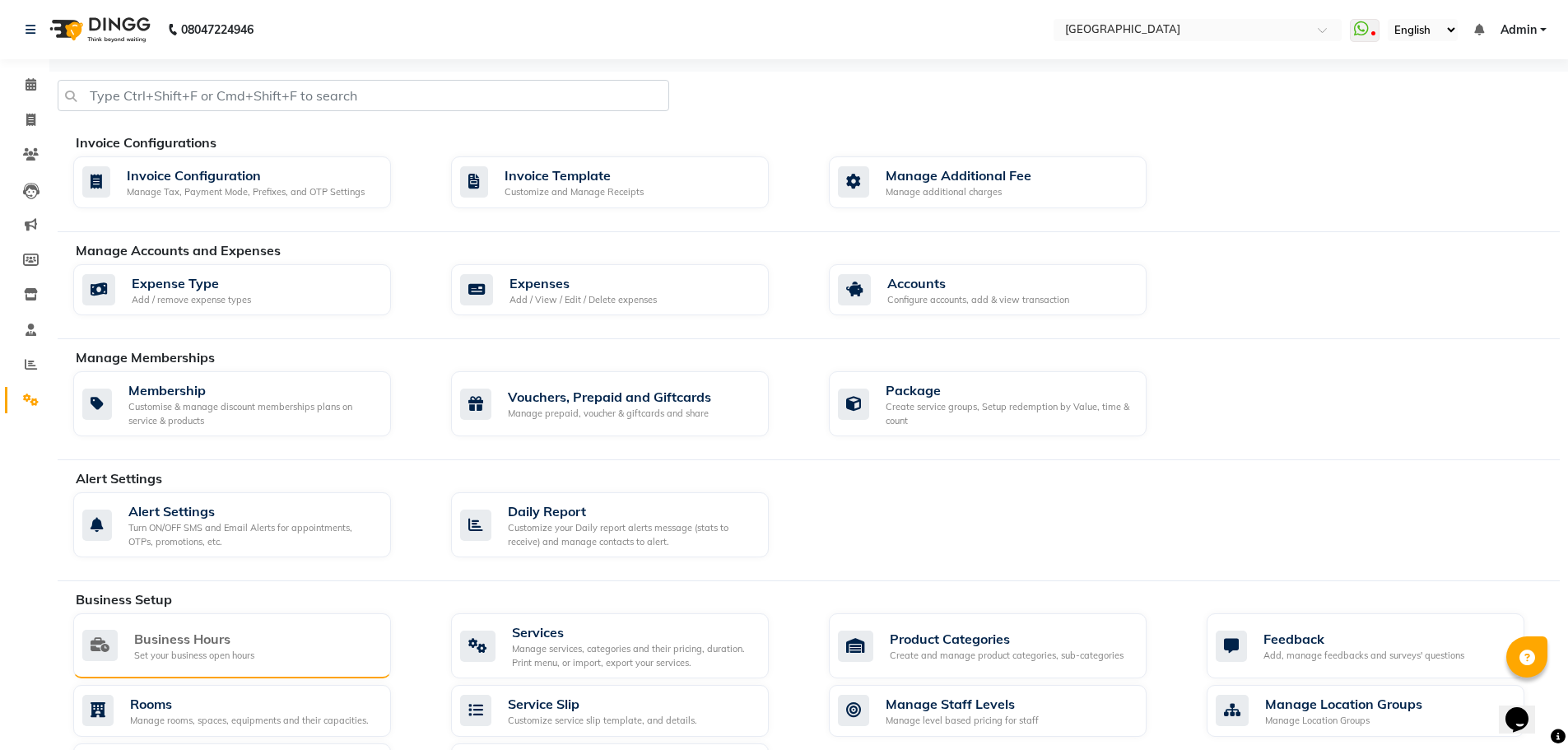
scroll to position [412, 0]
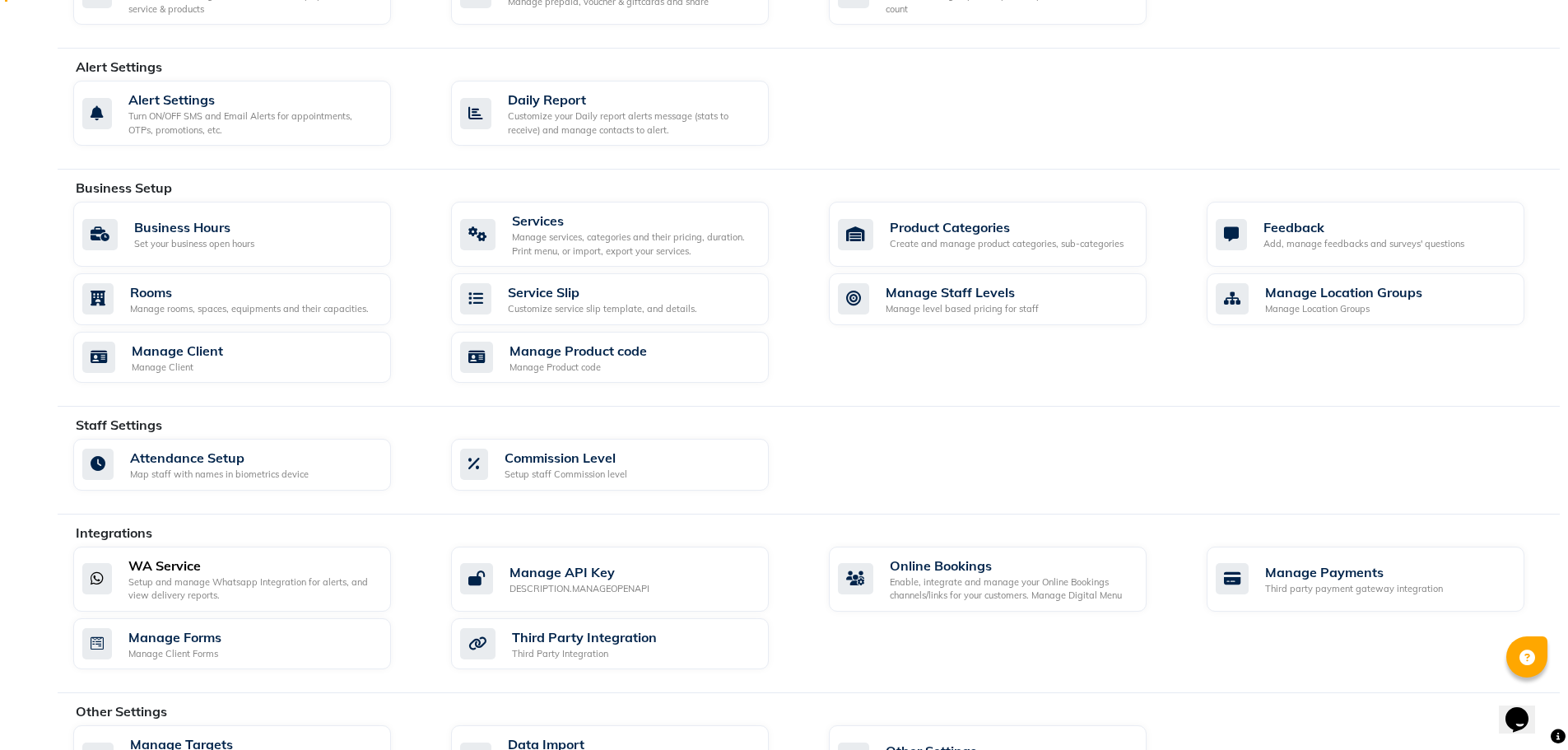
drag, startPoint x: 209, startPoint y: 582, endPoint x: 190, endPoint y: 585, distance: 19.2
click at [209, 582] on div "Setup and manage Whatsapp Integration for alerts, and view delivery reports." at bounding box center [253, 589] width 249 height 27
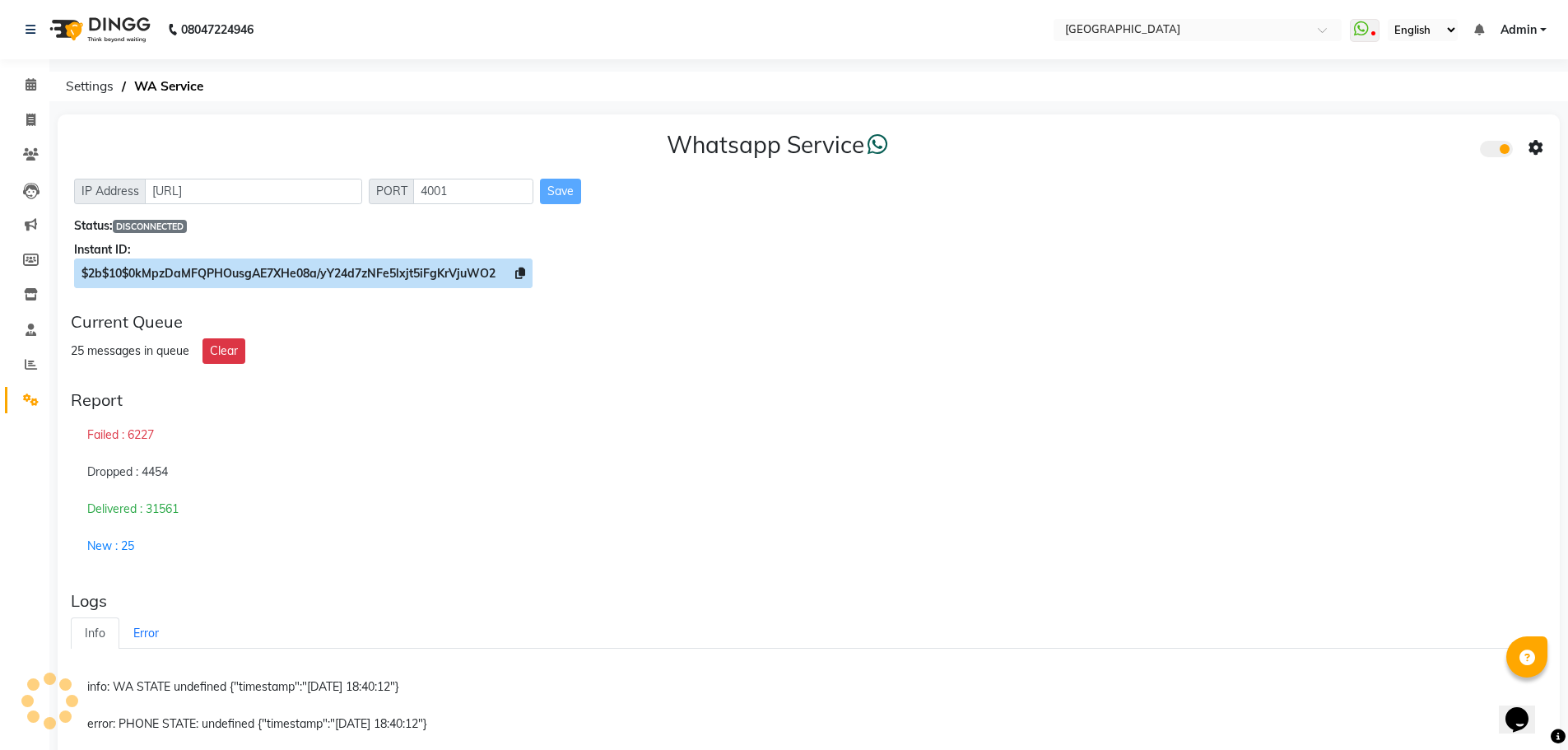
click at [521, 276] on icon at bounding box center [520, 273] width 10 height 11
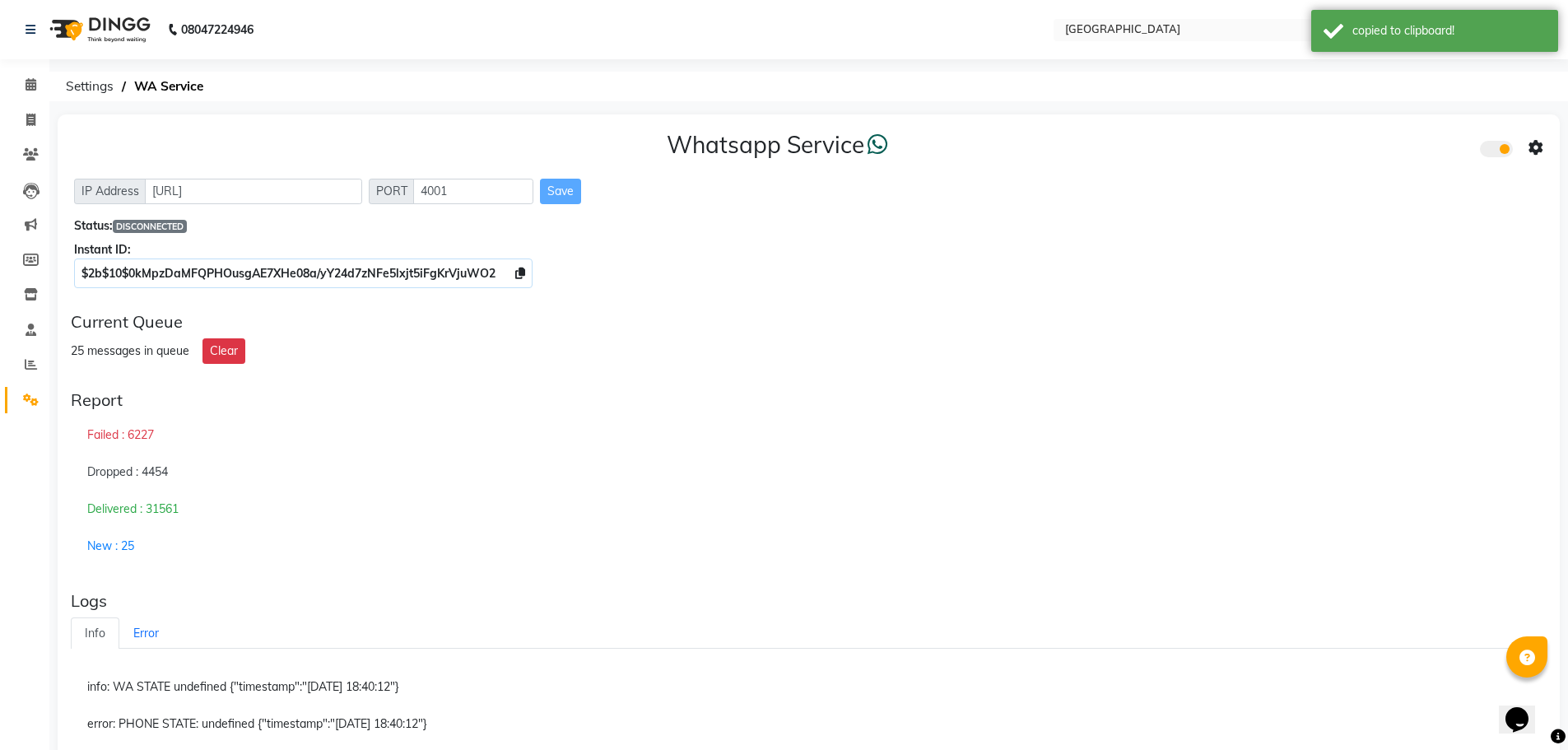
click at [1538, 149] on icon at bounding box center [1535, 148] width 15 height 15
click at [1382, 135] on div "Whatsapp Settings" at bounding box center [1417, 130] width 188 height 20
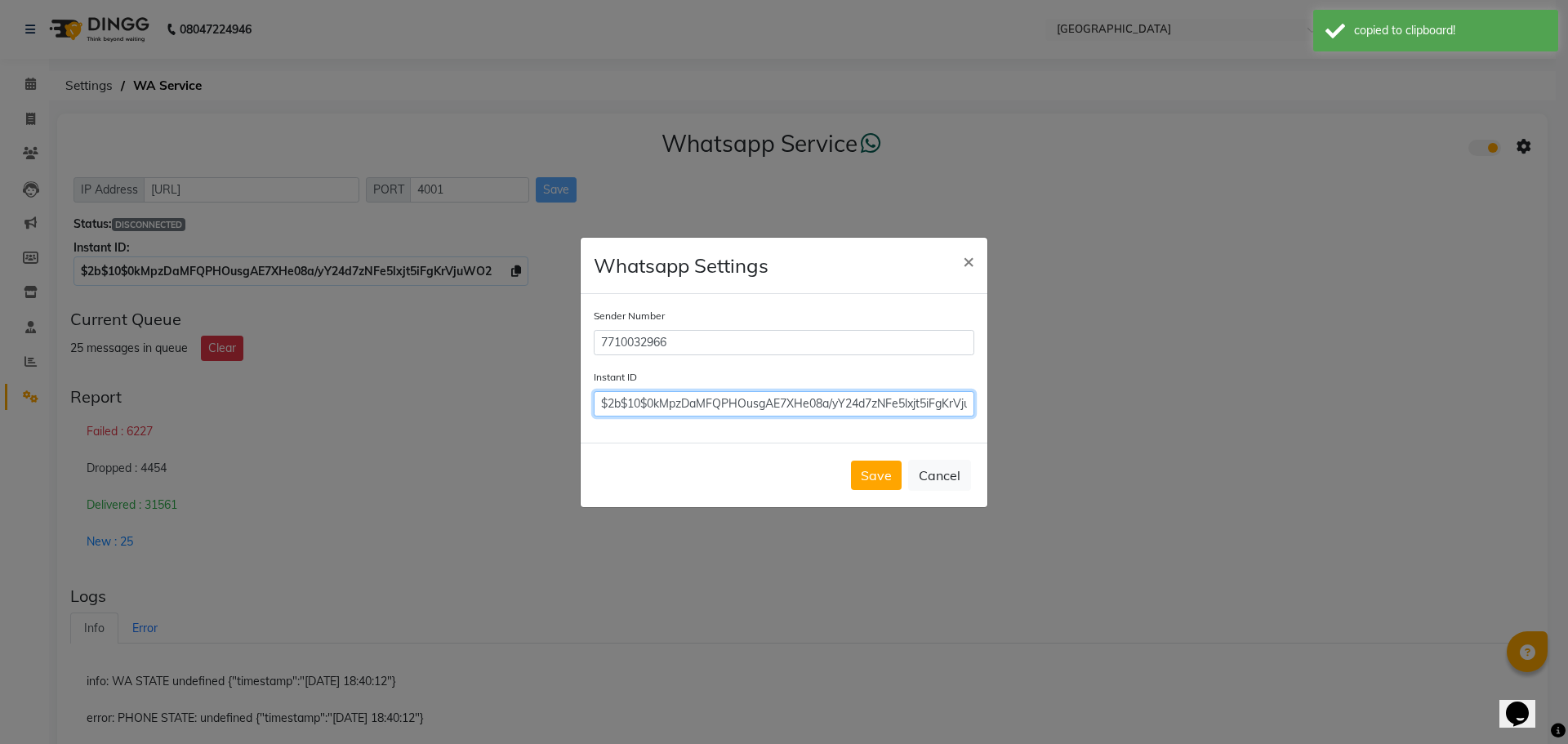
click at [961, 408] on input "$2b$10$0kMpzDaMFQPHOusgAE7XHe08a/yY24d7zNFe5lxjt5iFgKrVjuWO2" at bounding box center [784, 404] width 381 height 25
click at [966, 406] on input "VjuW" at bounding box center [784, 404] width 381 height 25
type input "V"
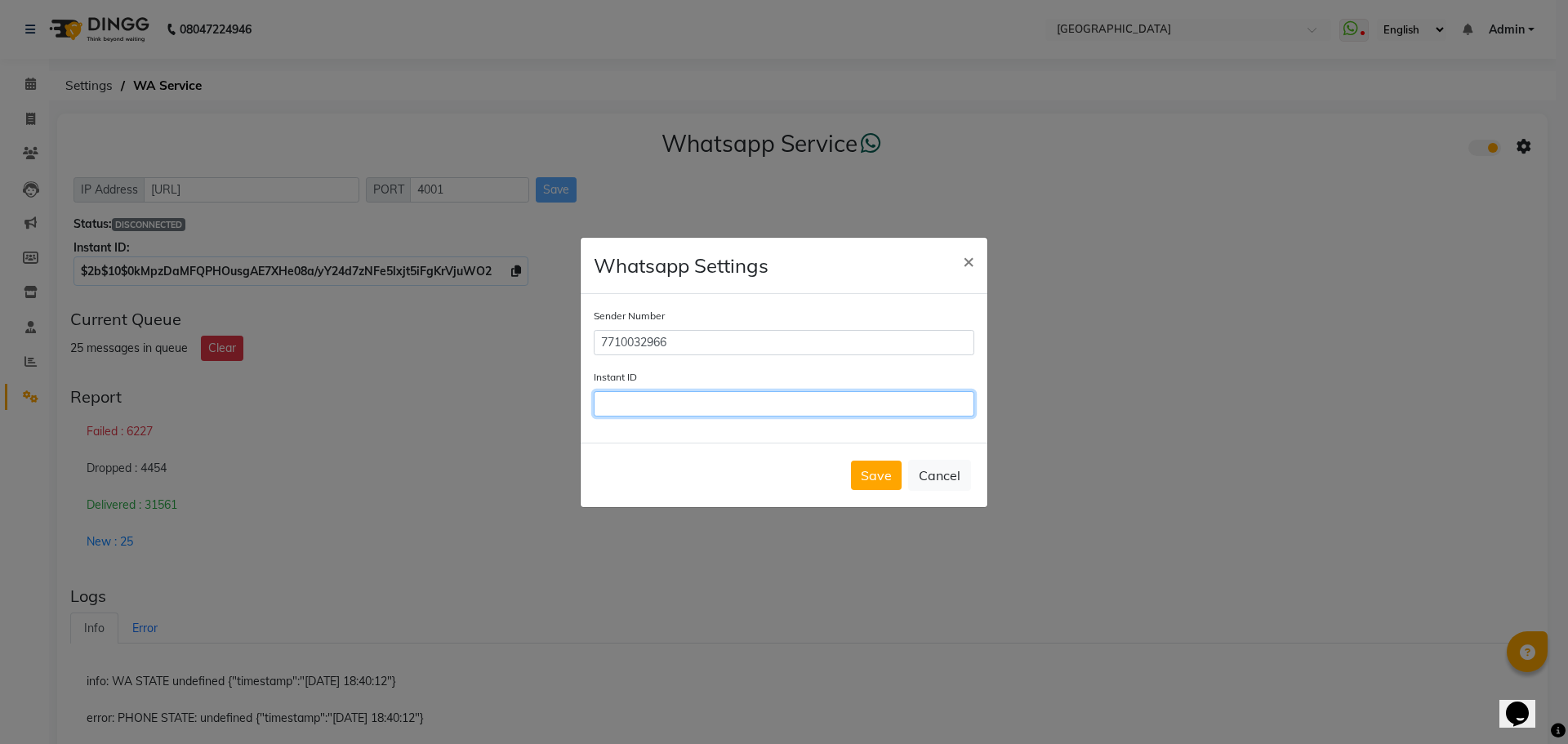
paste input "$2b$10$0kMpzDaMFQPHOusgAE7XHe08a/yY24d7zNFe5lxjt5iFgKrVjuWO2"
type input "$2b$10$0kMpzDaMFQPHOusgAE7XHe08a/yY24d7zNFe5lxjt5iFgKrVjuWO2"
click at [879, 483] on button "Save" at bounding box center [876, 476] width 51 height 30
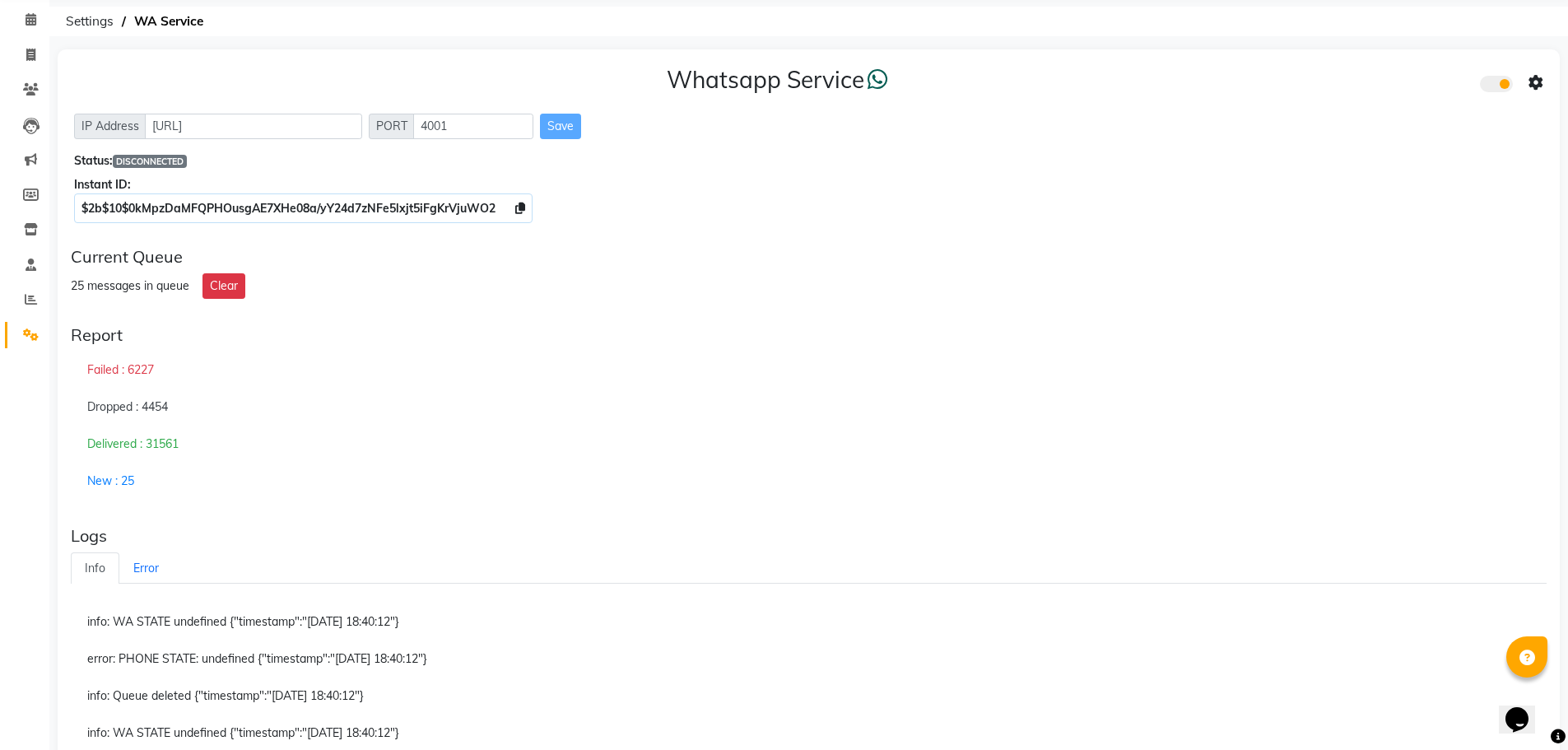
scroll to position [0, 0]
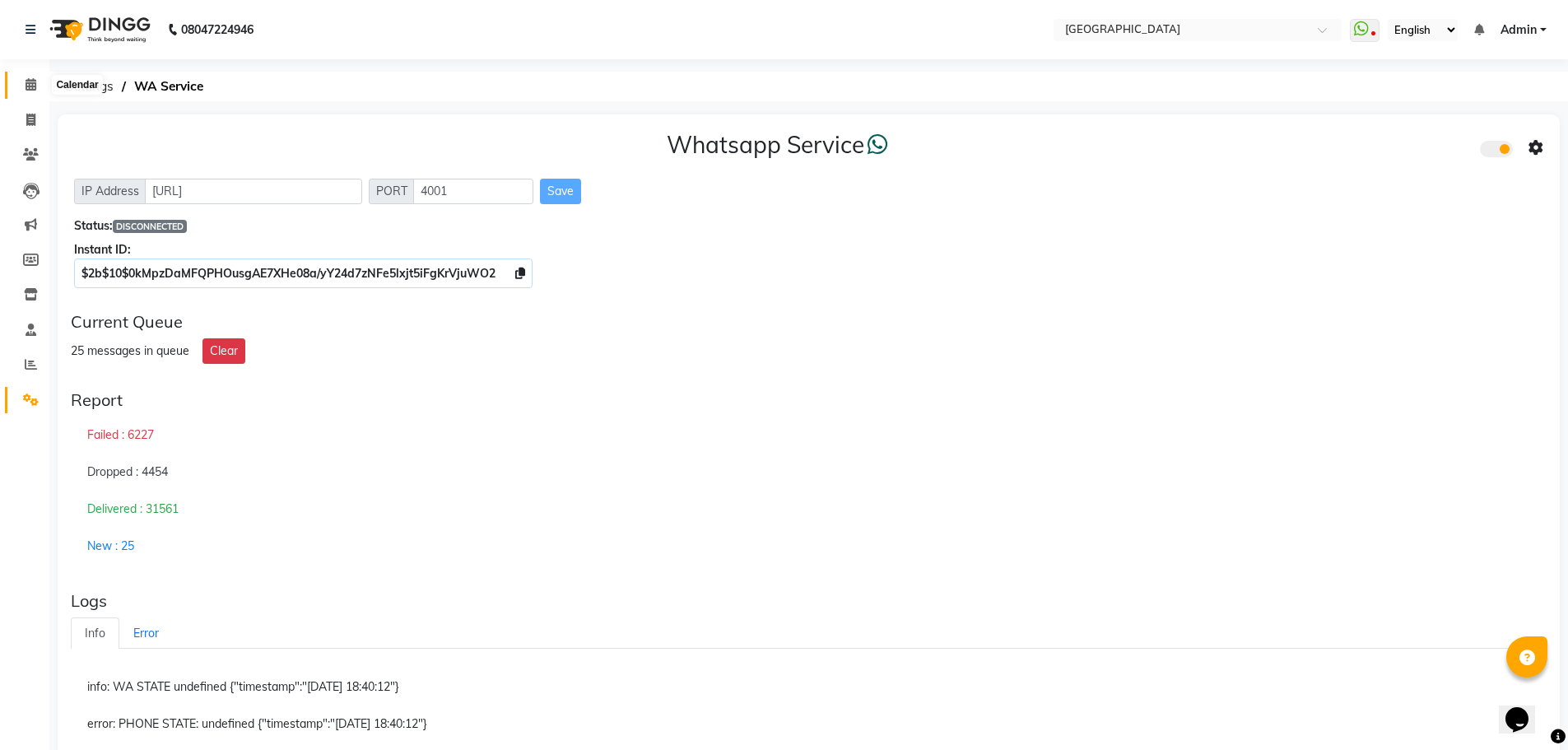
click at [30, 82] on icon at bounding box center [31, 84] width 11 height 12
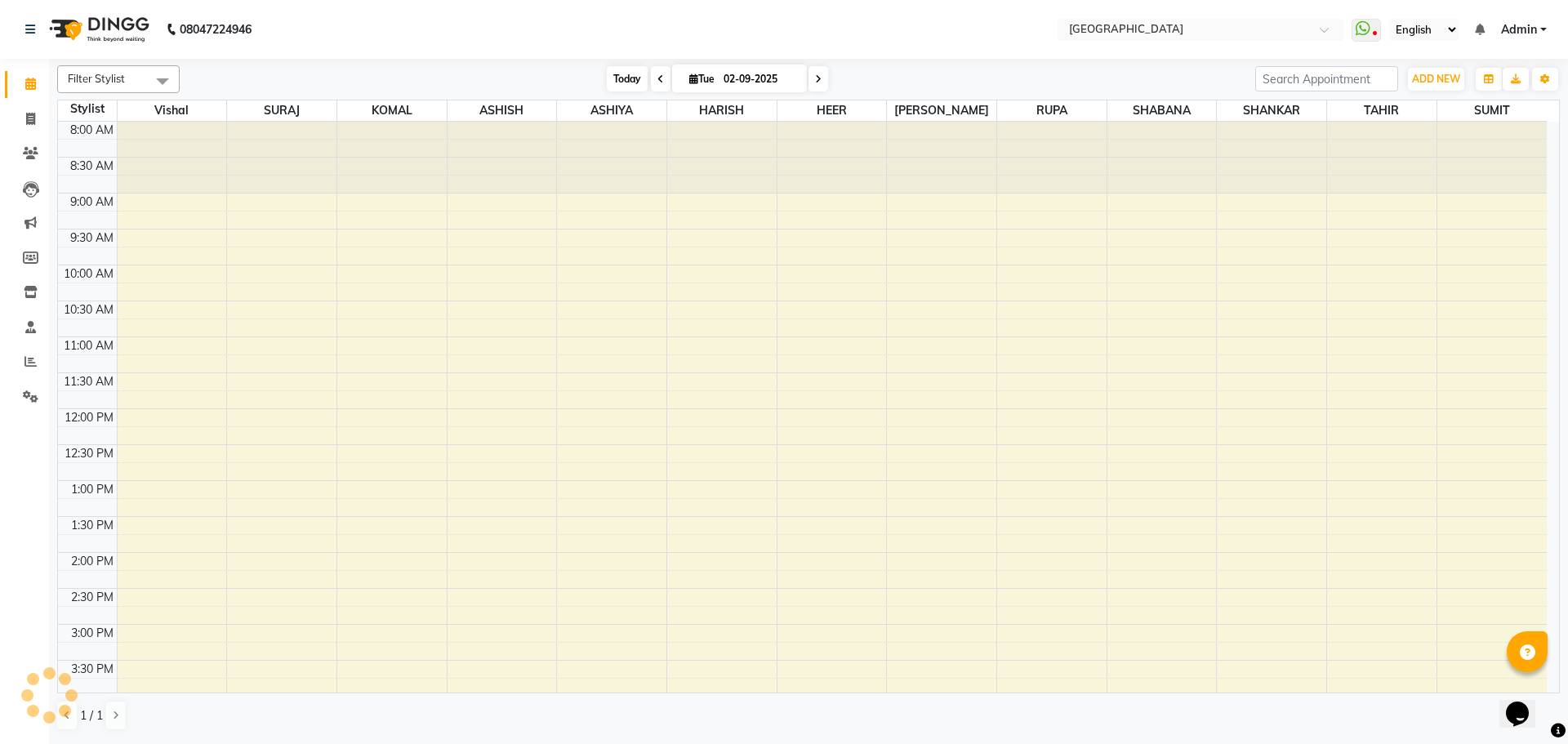
click at [627, 77] on span "Today" at bounding box center [627, 78] width 41 height 25
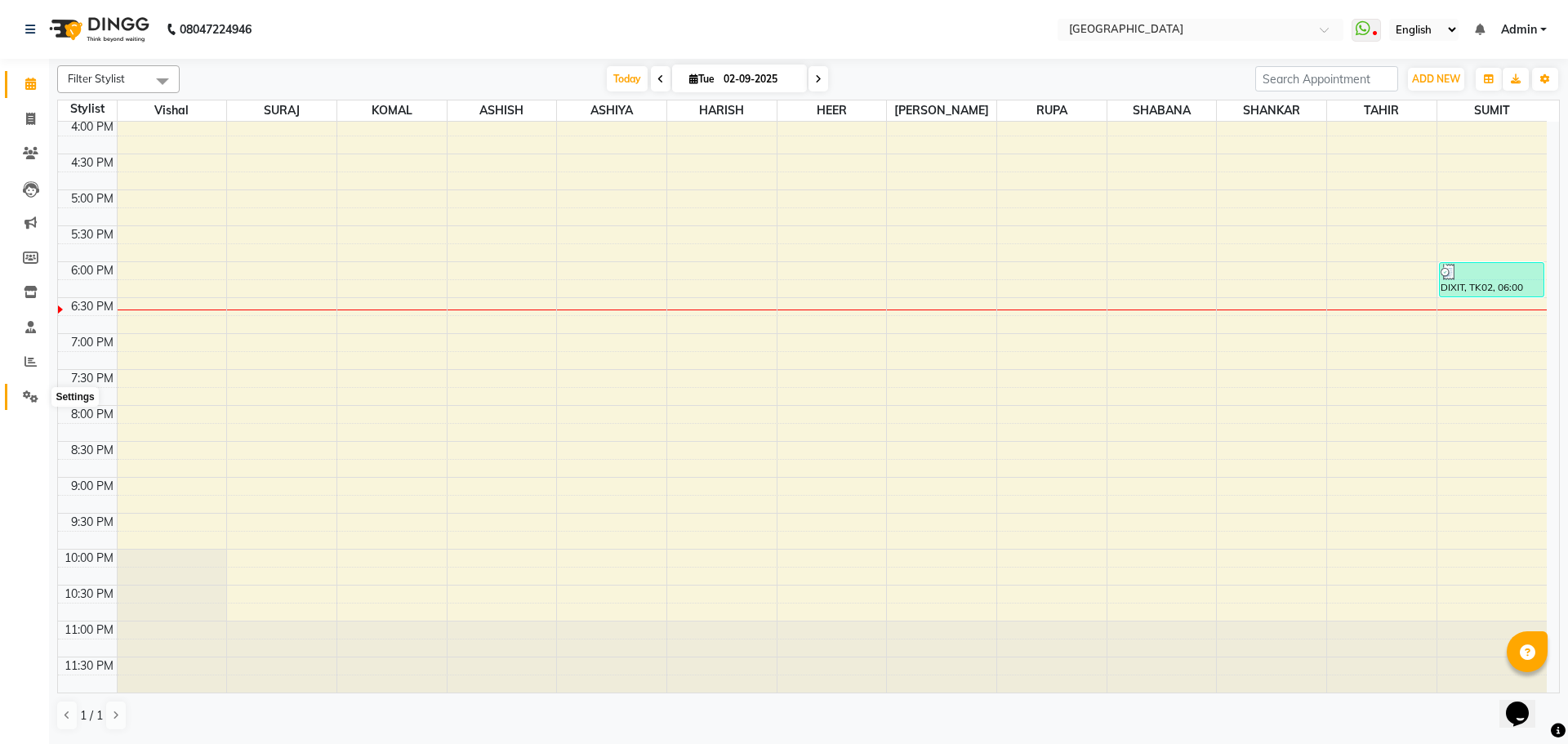
click at [30, 395] on icon at bounding box center [31, 397] width 16 height 12
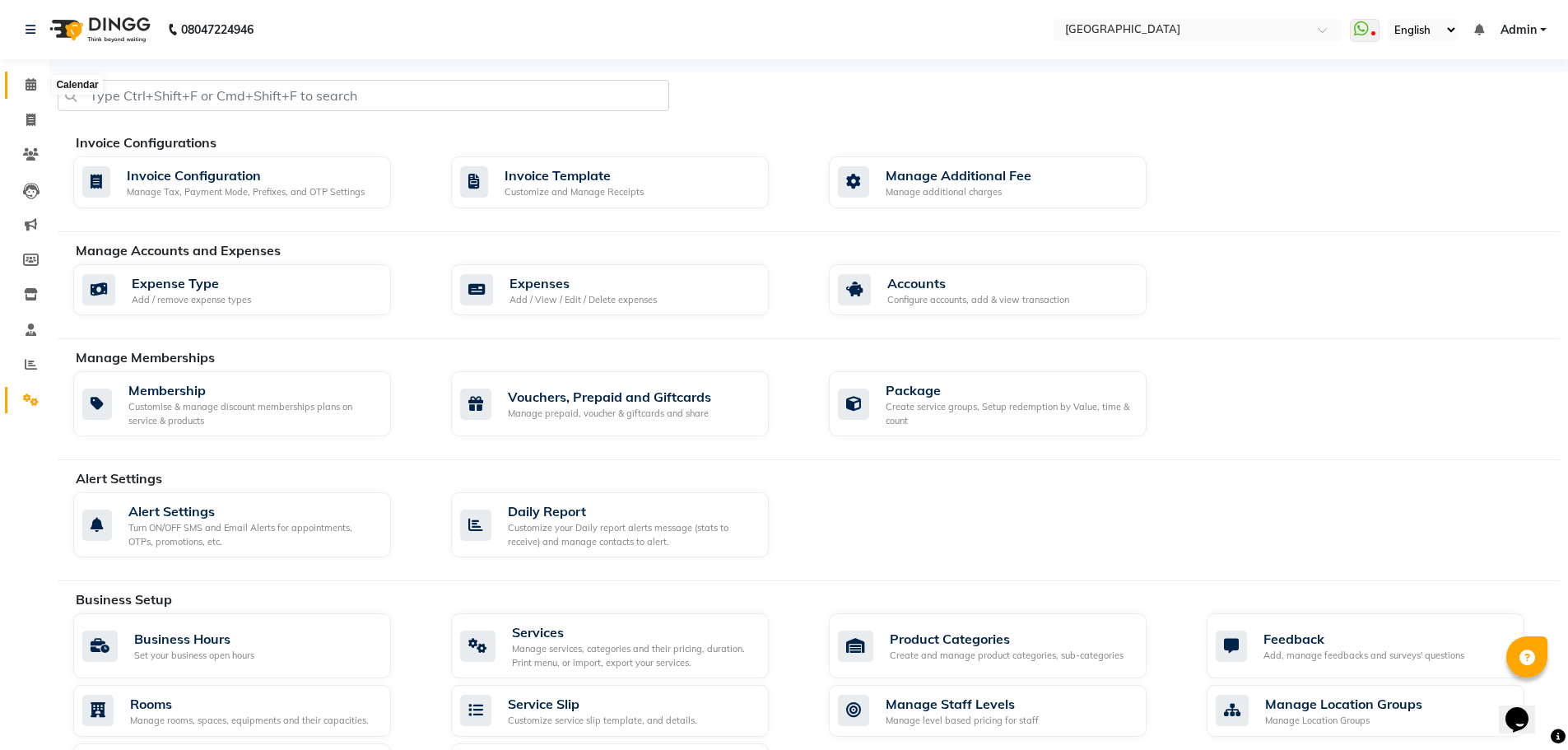
click at [28, 86] on icon at bounding box center [31, 84] width 11 height 12
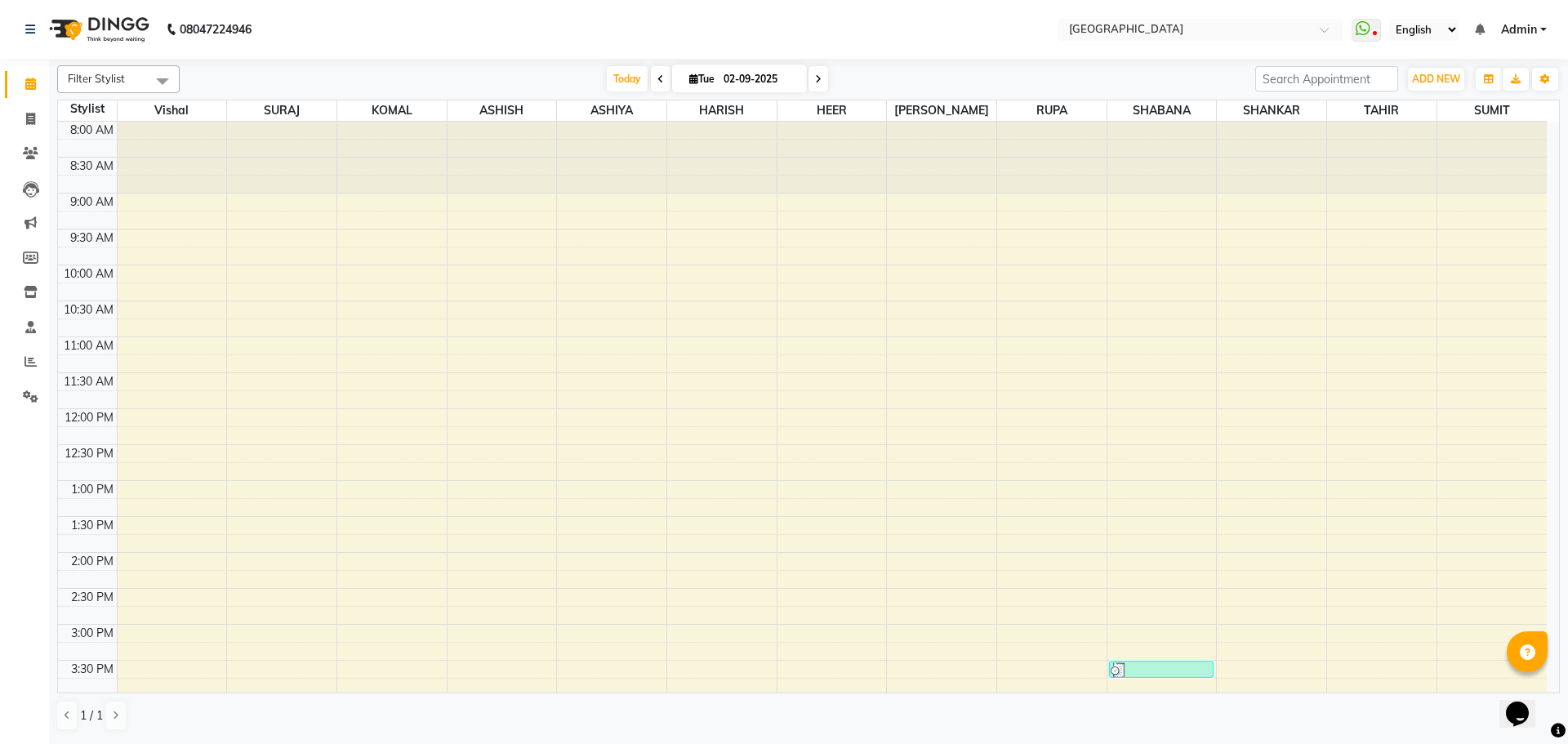
click at [5, 71] on link "Calendar" at bounding box center [25, 84] width 39 height 27
click at [1367, 35] on icon at bounding box center [1363, 28] width 15 height 17
